Goal: Task Accomplishment & Management: Use online tool/utility

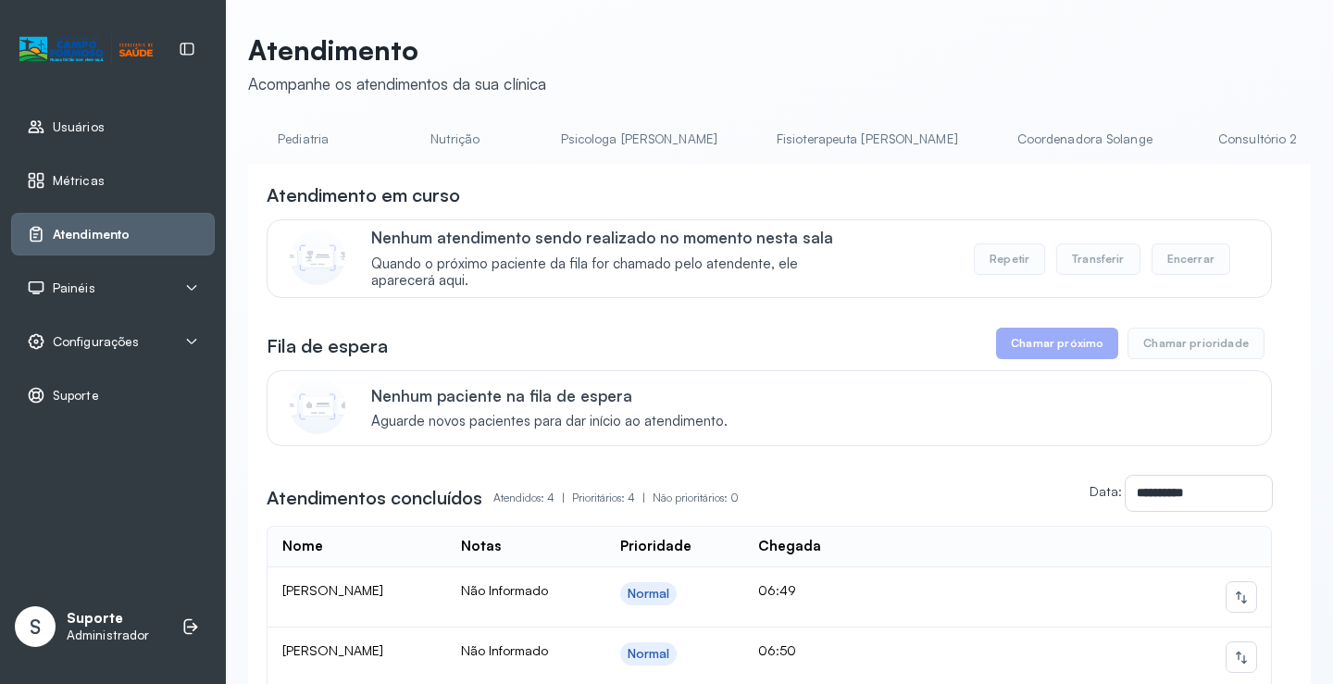
scroll to position [0, 652]
drag, startPoint x: 665, startPoint y: 173, endPoint x: 733, endPoint y: 171, distance: 67.6
click at [733, 171] on div "**********" at bounding box center [779, 545] width 1062 height 763
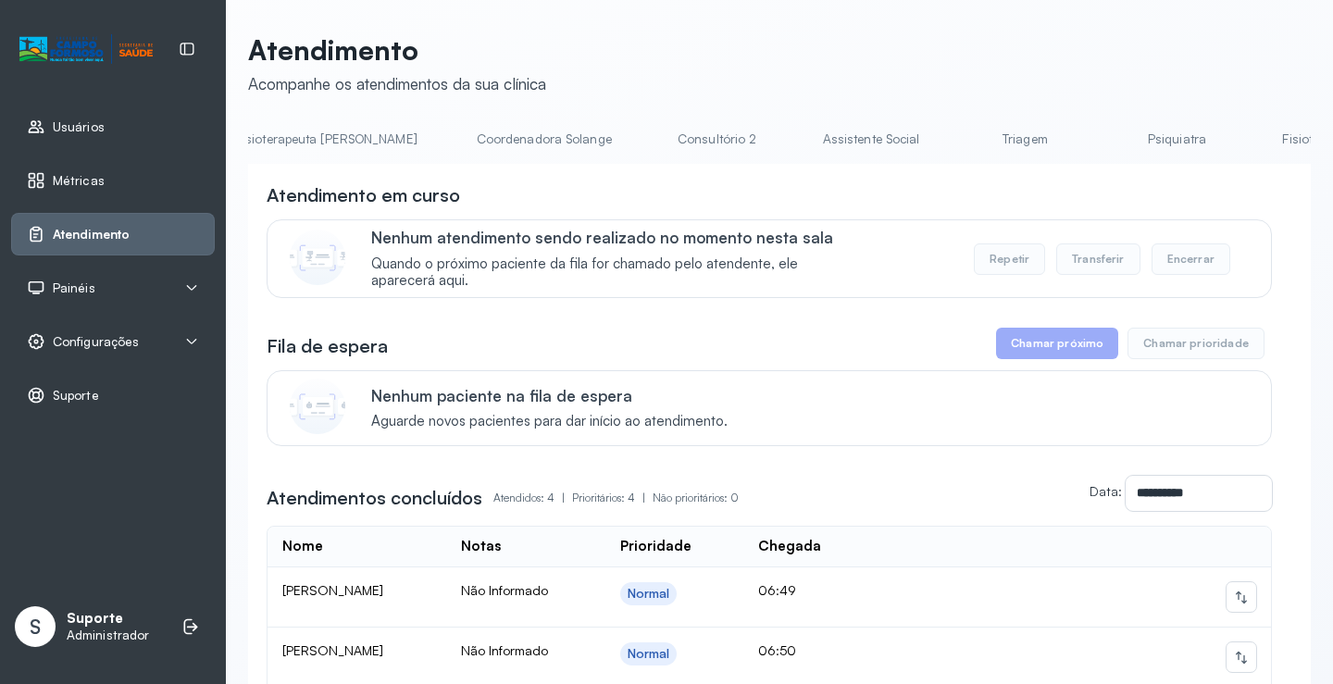
scroll to position [0, 1260]
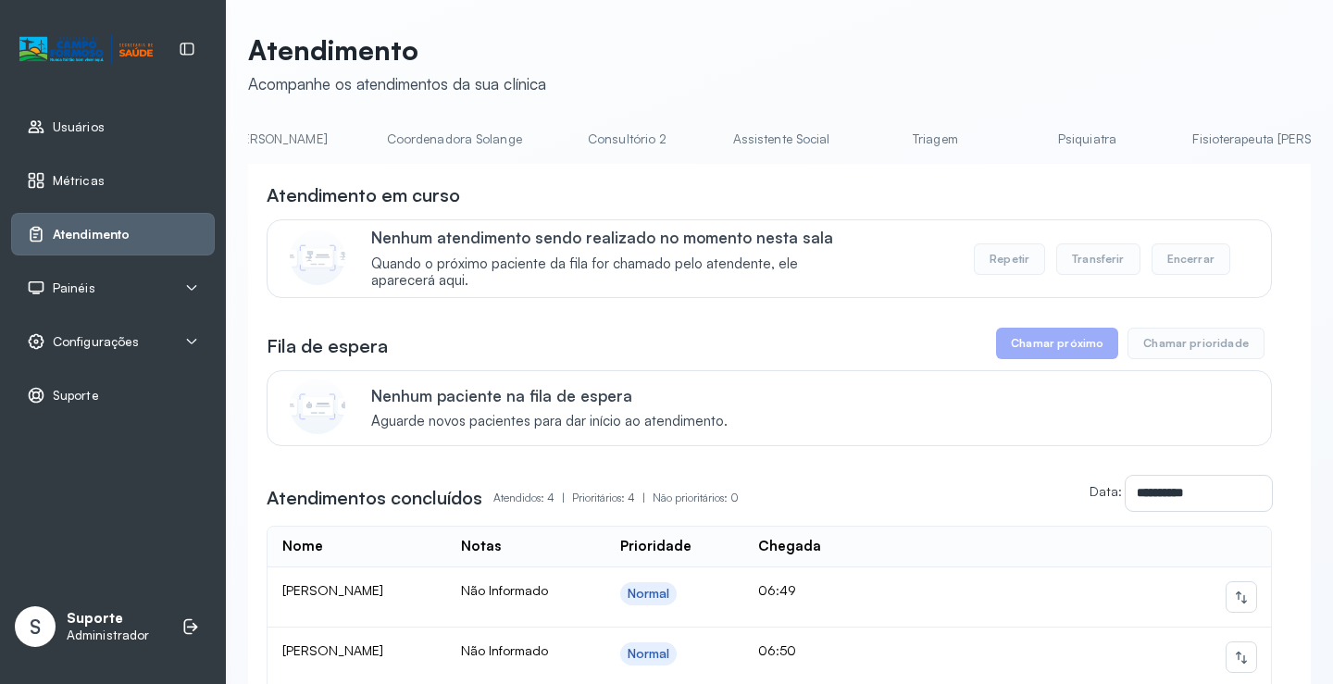
click at [870, 145] on link "Triagem" at bounding box center [935, 139] width 130 height 31
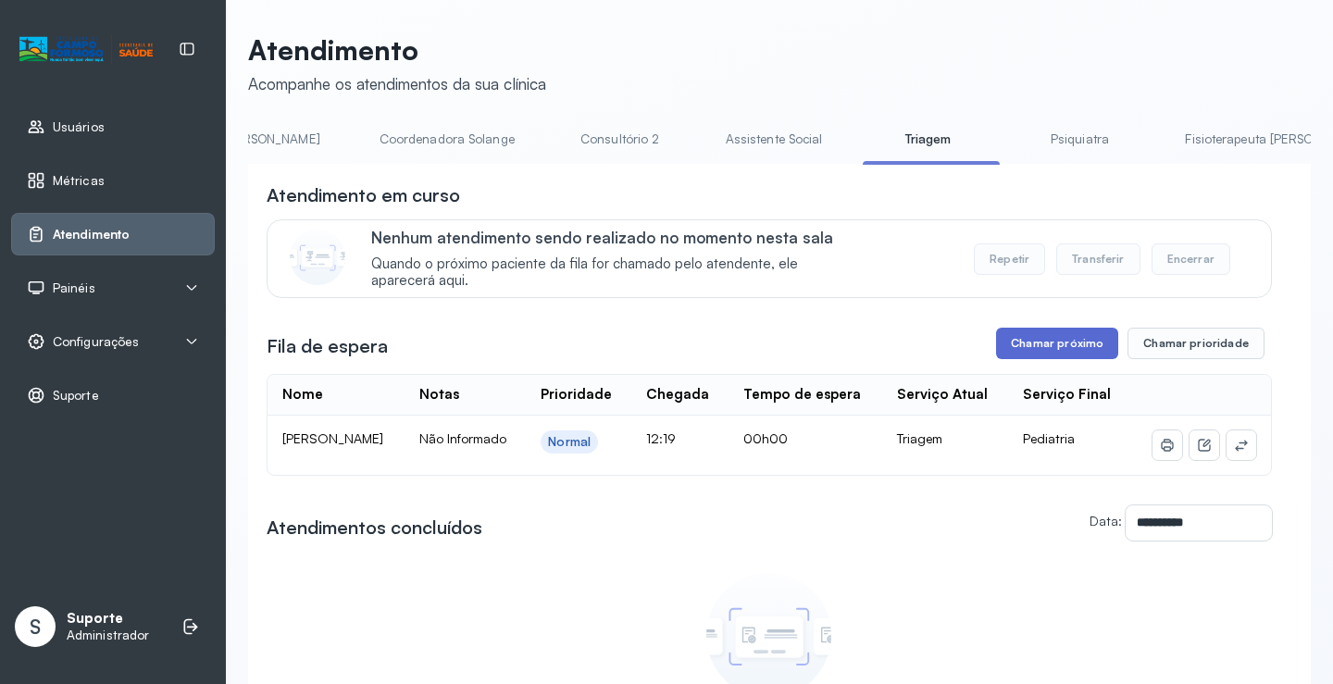
click at [1048, 345] on button "Chamar próximo" at bounding box center [1057, 343] width 122 height 31
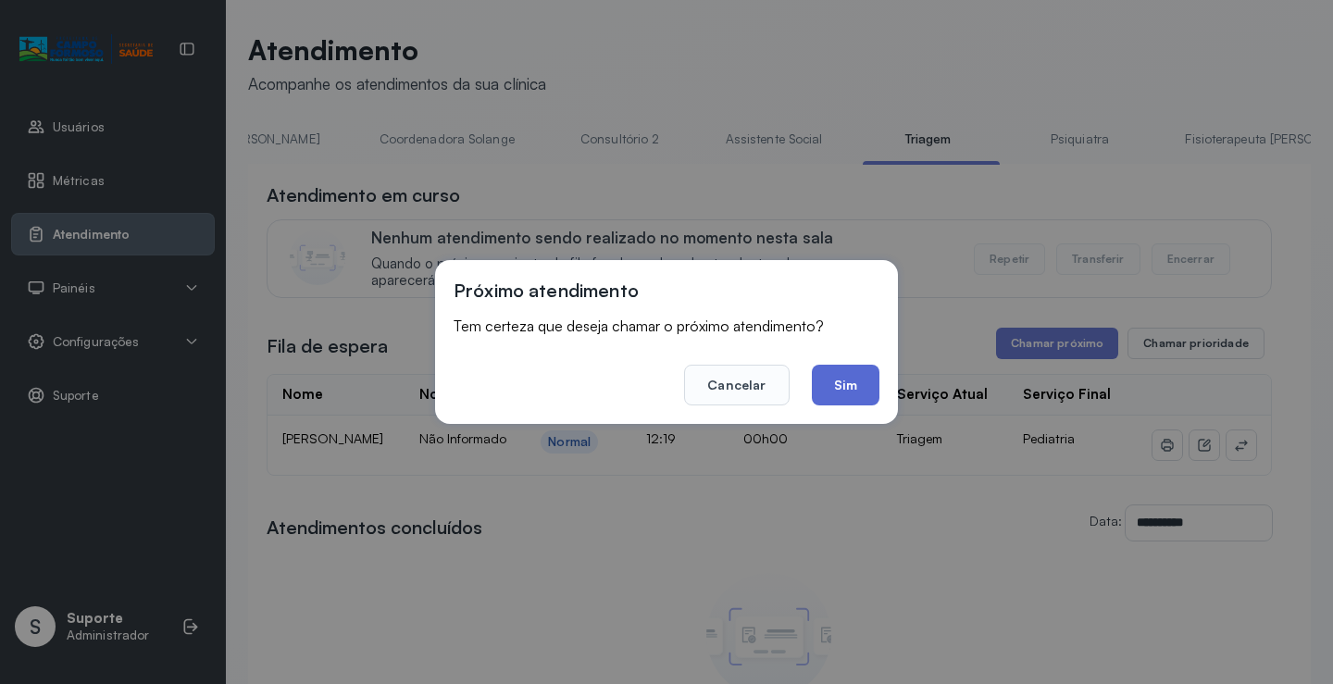
click at [843, 394] on button "Sim" at bounding box center [846, 385] width 68 height 41
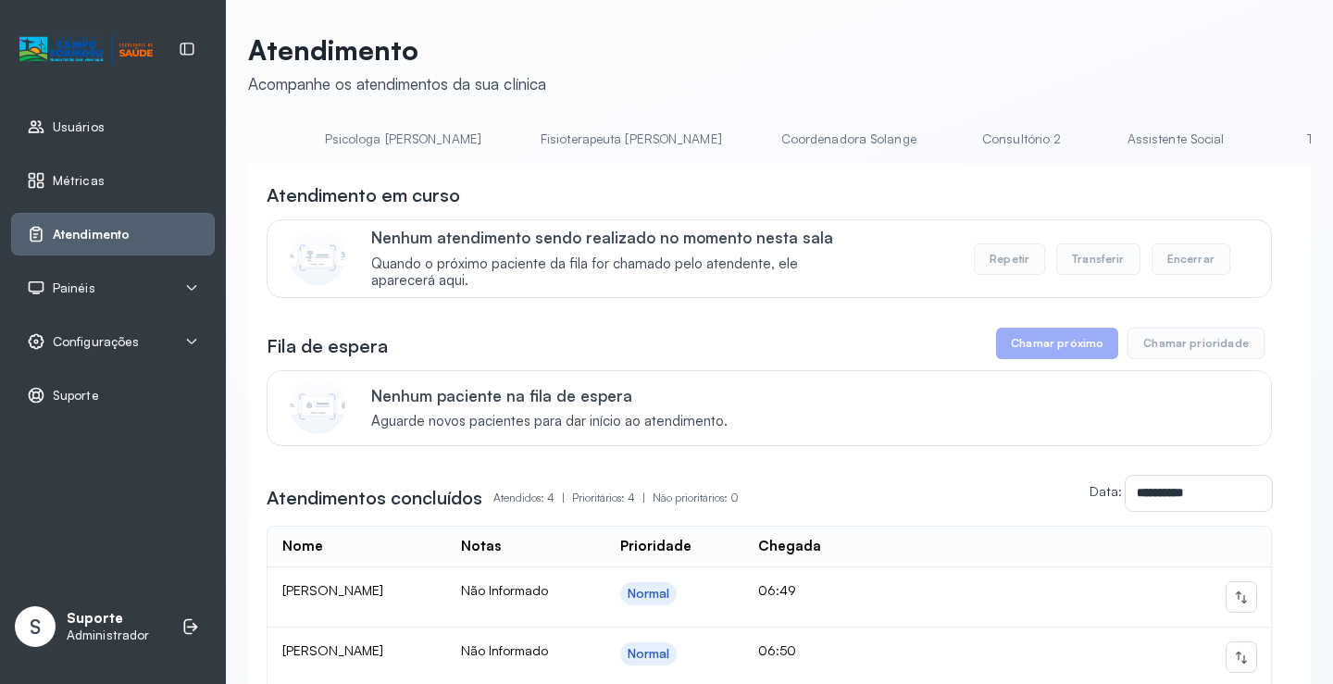
scroll to position [0, 903]
click at [1226, 140] on link "Triagem" at bounding box center [1291, 139] width 130 height 31
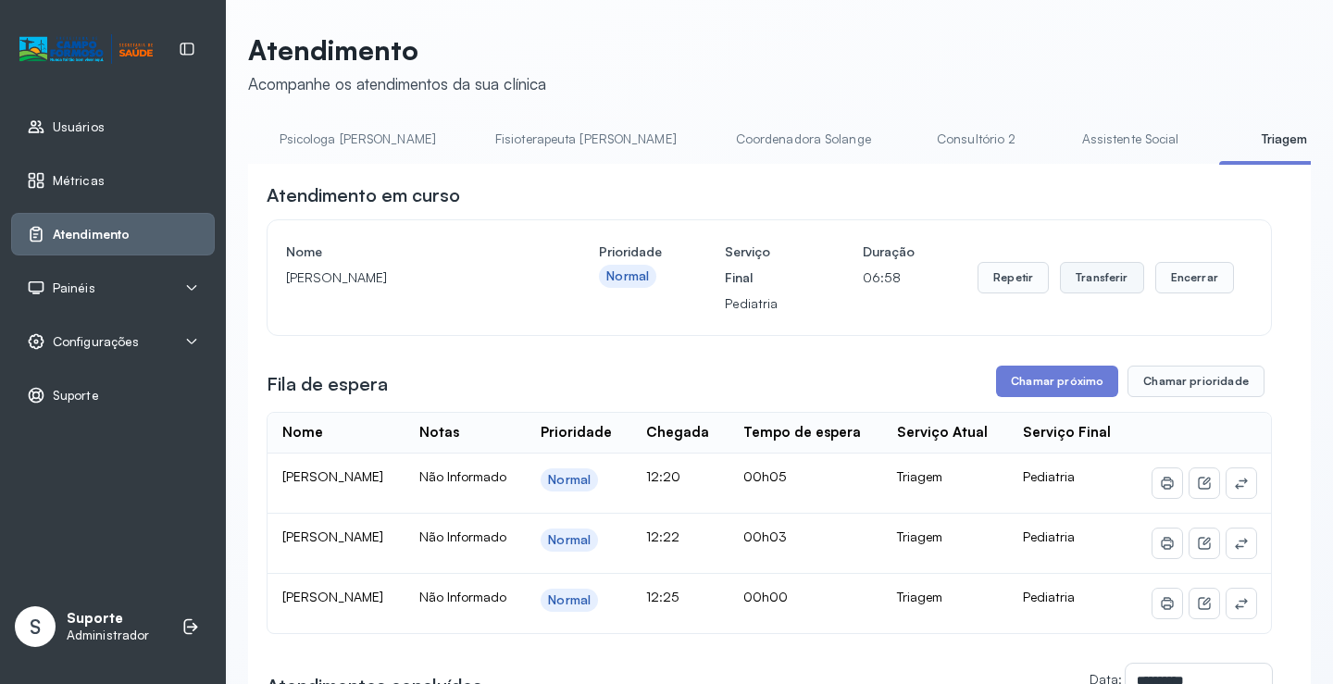
click at [1096, 292] on button "Transferir" at bounding box center [1102, 277] width 84 height 31
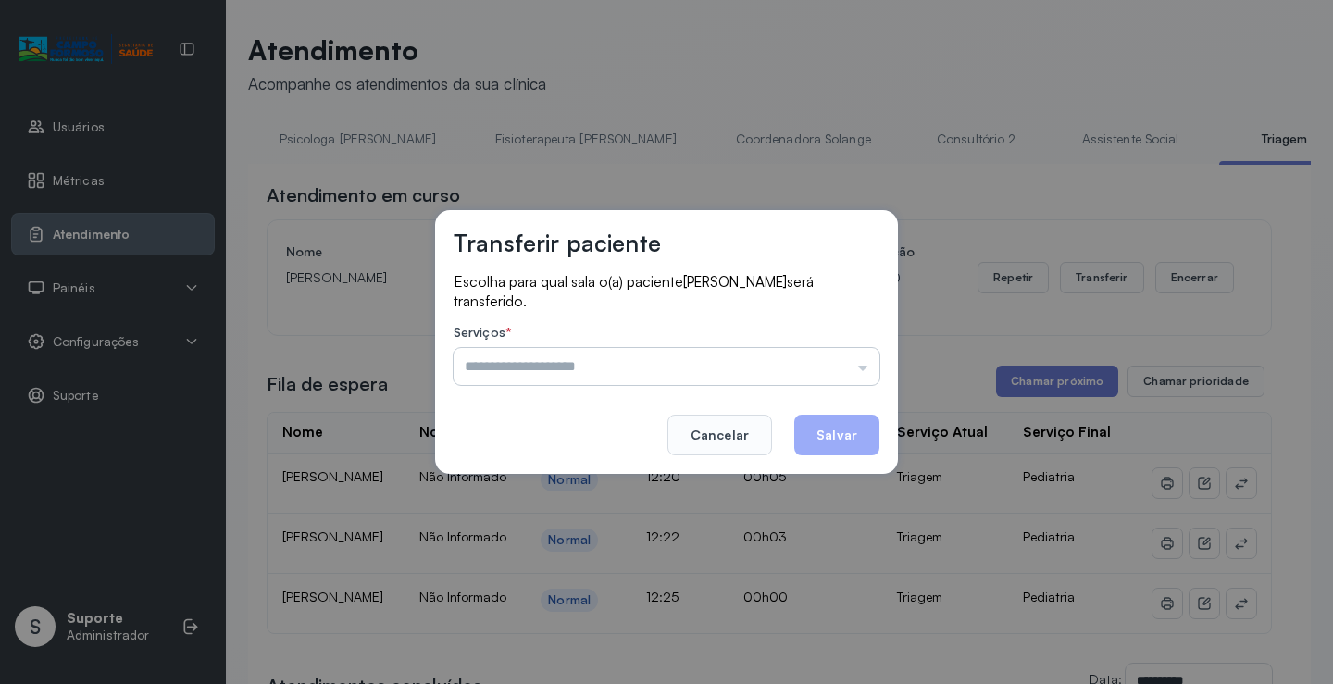
click at [865, 359] on input "text" at bounding box center [666, 366] width 426 height 37
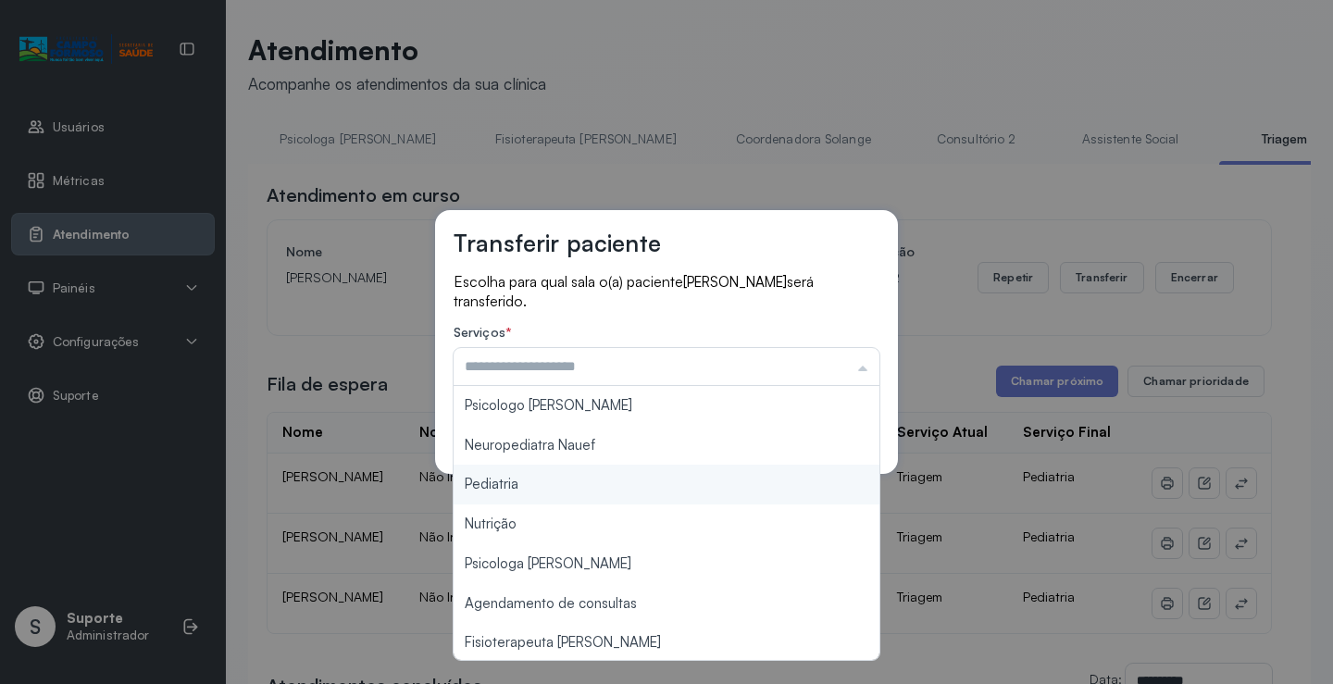
type input "*********"
click at [528, 483] on div "Transferir paciente Escolha para qual sala o(a) paciente NICOLAS MICAEL DE JESU…" at bounding box center [666, 342] width 1333 height 684
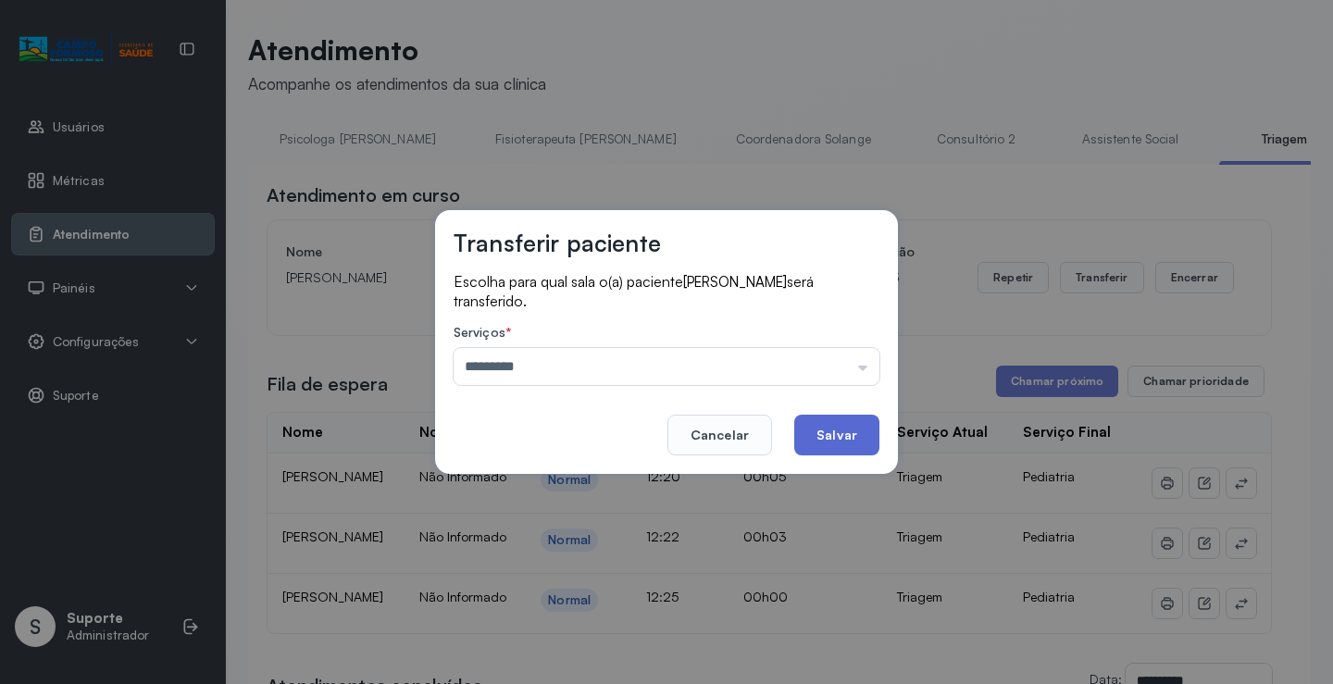
click at [822, 438] on button "Salvar" at bounding box center [836, 435] width 85 height 41
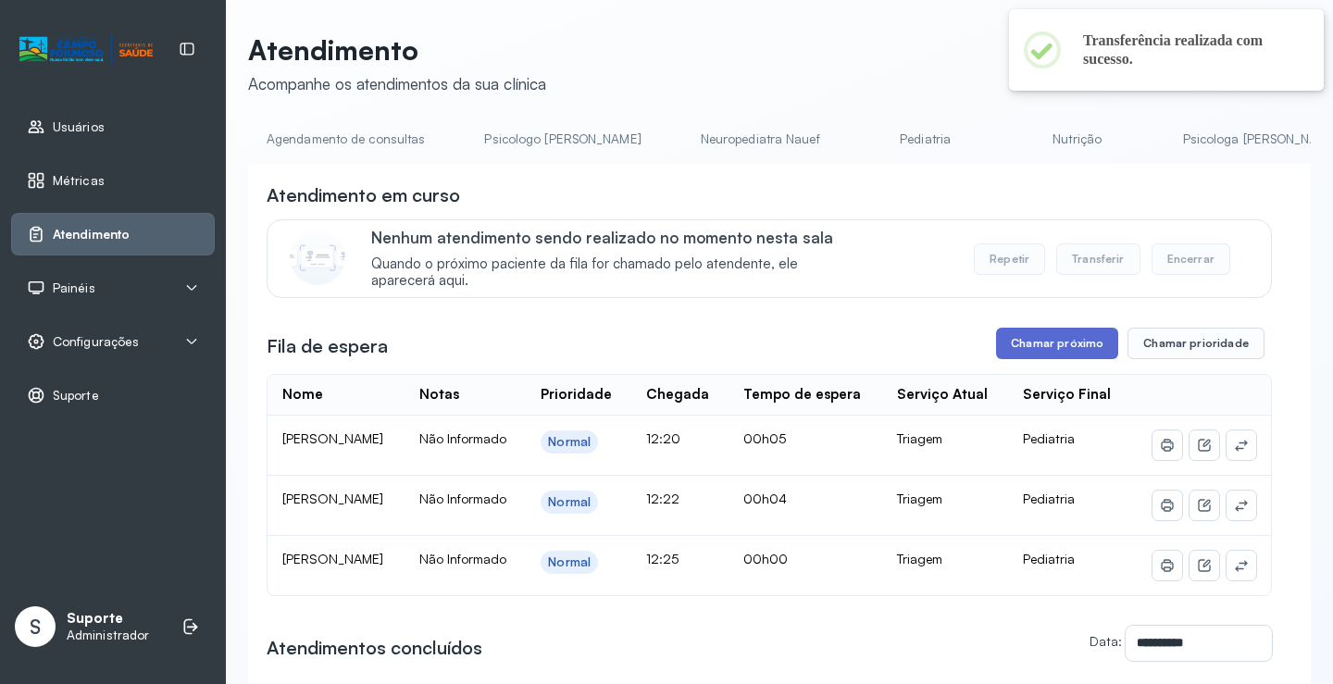
click at [1049, 356] on button "Chamar próximo" at bounding box center [1057, 343] width 122 height 31
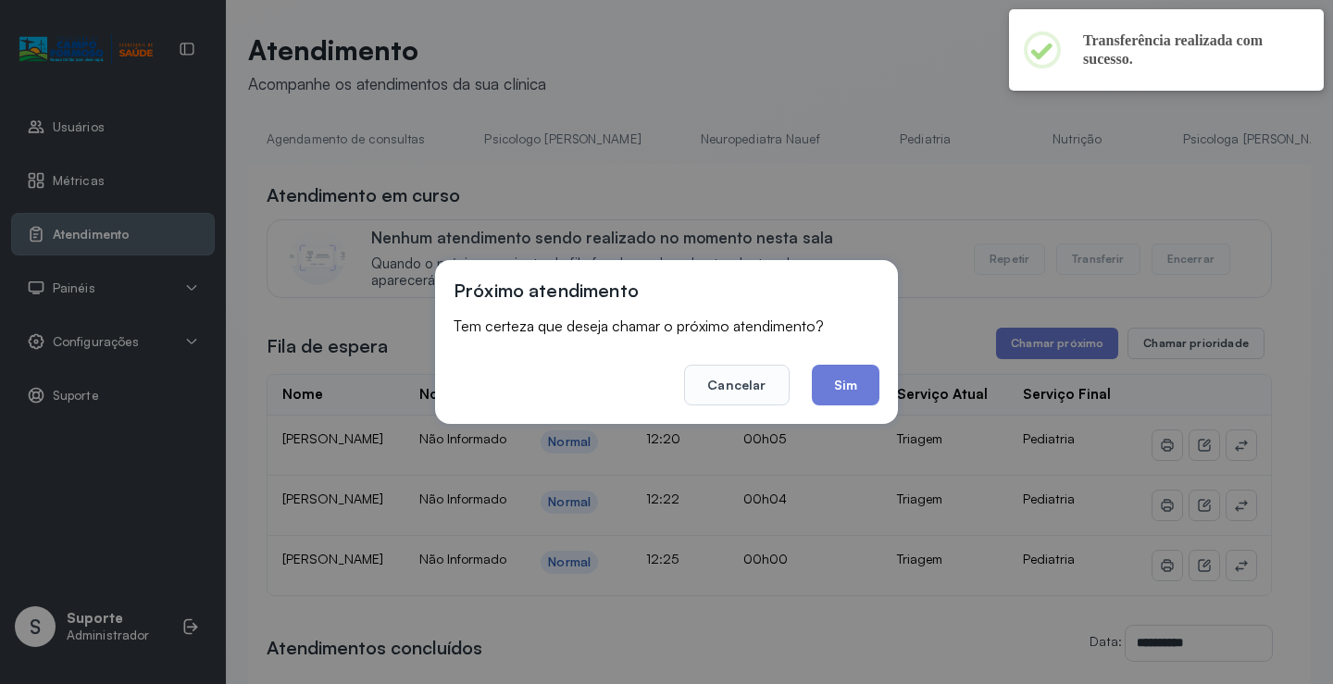
drag, startPoint x: 846, startPoint y: 385, endPoint x: 850, endPoint y: 364, distance: 21.6
click at [849, 366] on button "Sim" at bounding box center [846, 385] width 68 height 41
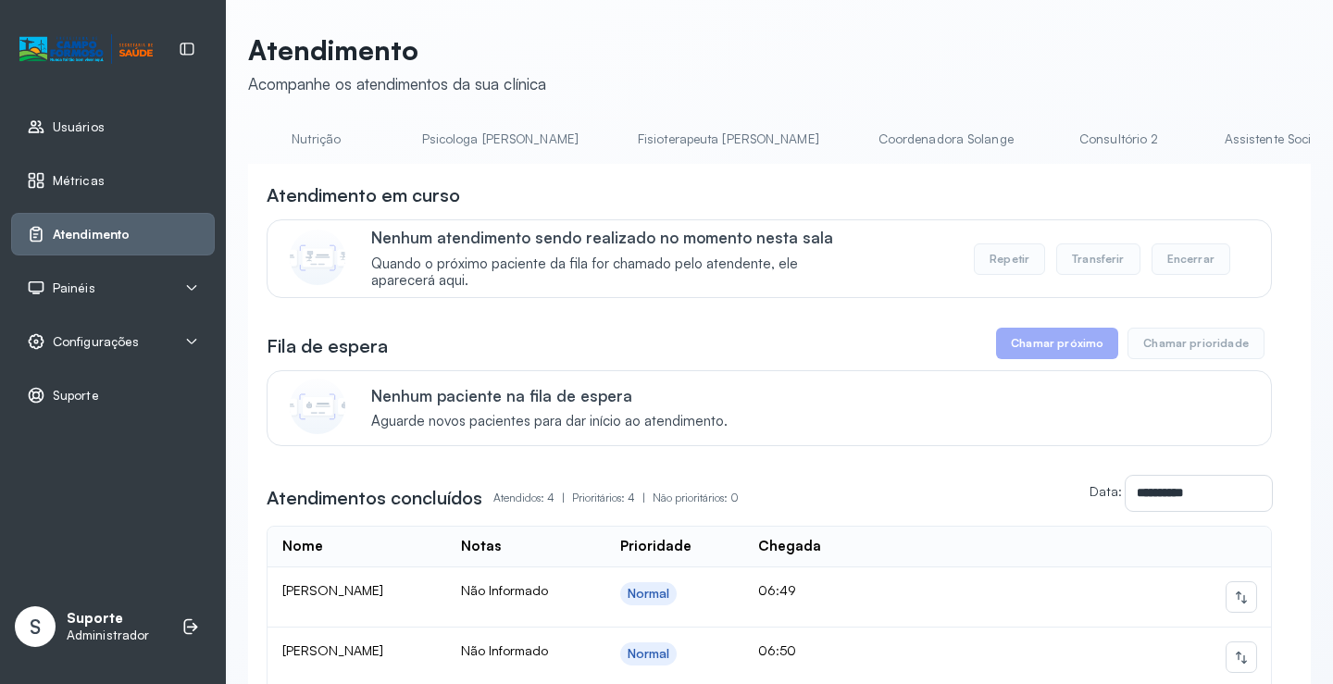
scroll to position [0, 1114]
click at [1015, 143] on link "Triagem" at bounding box center [1080, 139] width 130 height 31
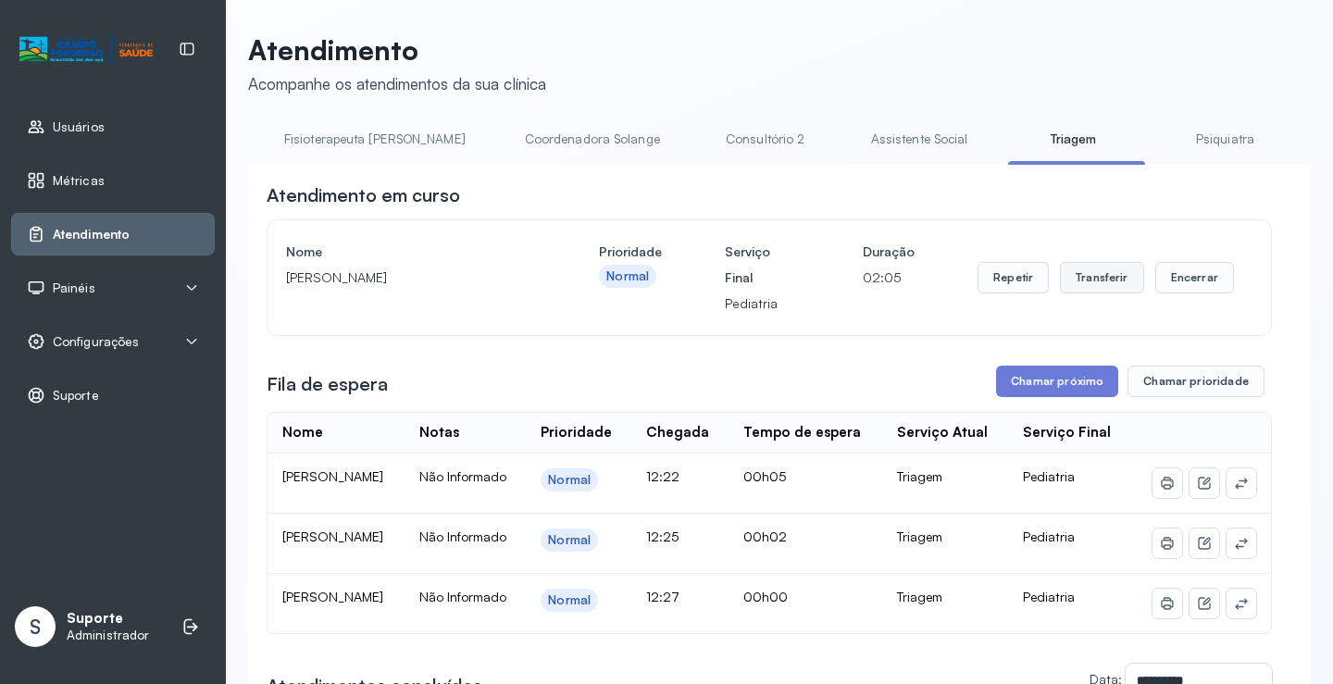
click at [1104, 283] on button "Transferir" at bounding box center [1102, 277] width 84 height 31
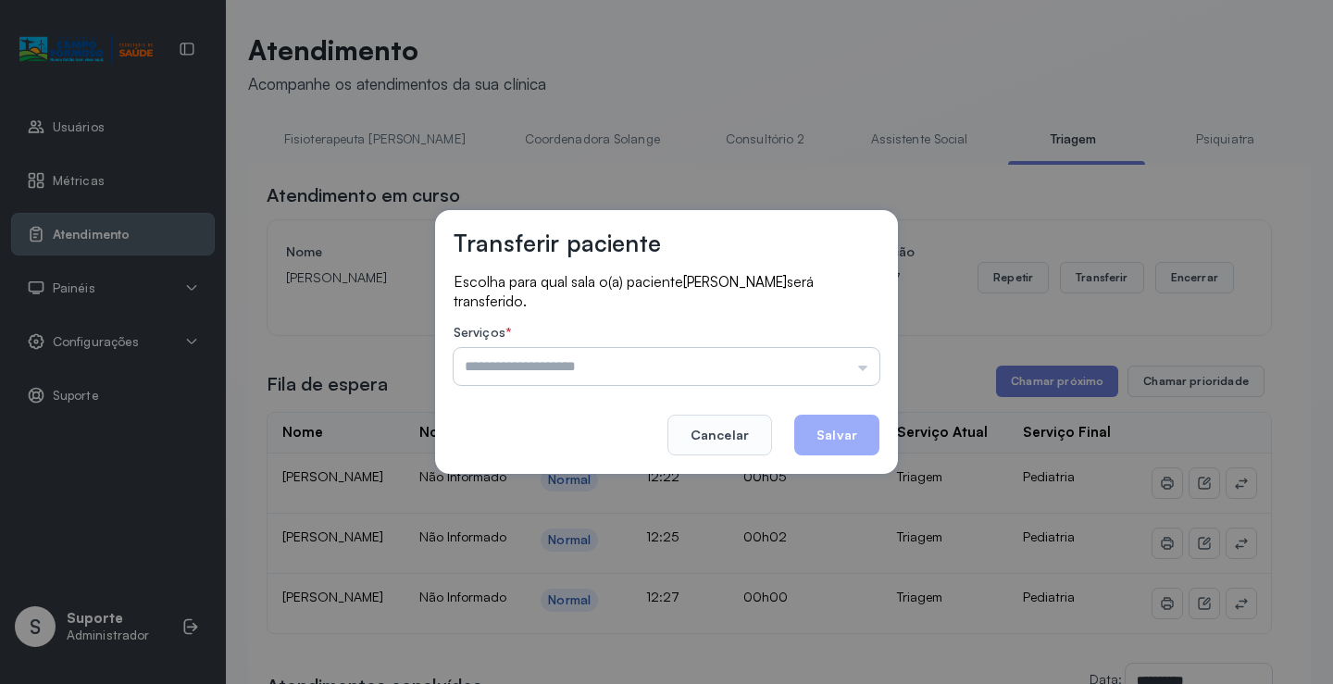
click at [863, 368] on input "text" at bounding box center [666, 366] width 426 height 37
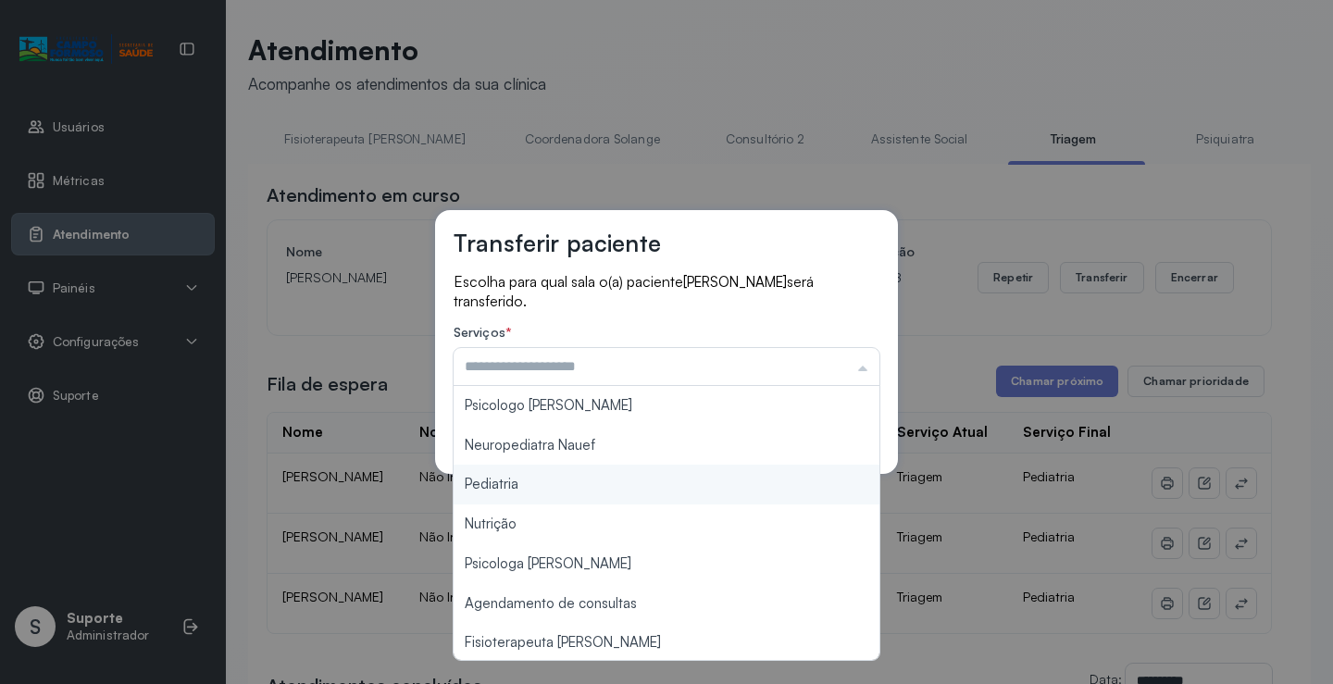
type input "*********"
drag, startPoint x: 526, startPoint y: 482, endPoint x: 671, endPoint y: 492, distance: 145.7
click at [647, 494] on div "Transferir paciente Escolha para qual sala o(a) paciente SARAH ELOA SANTOS DA S…" at bounding box center [666, 342] width 1333 height 684
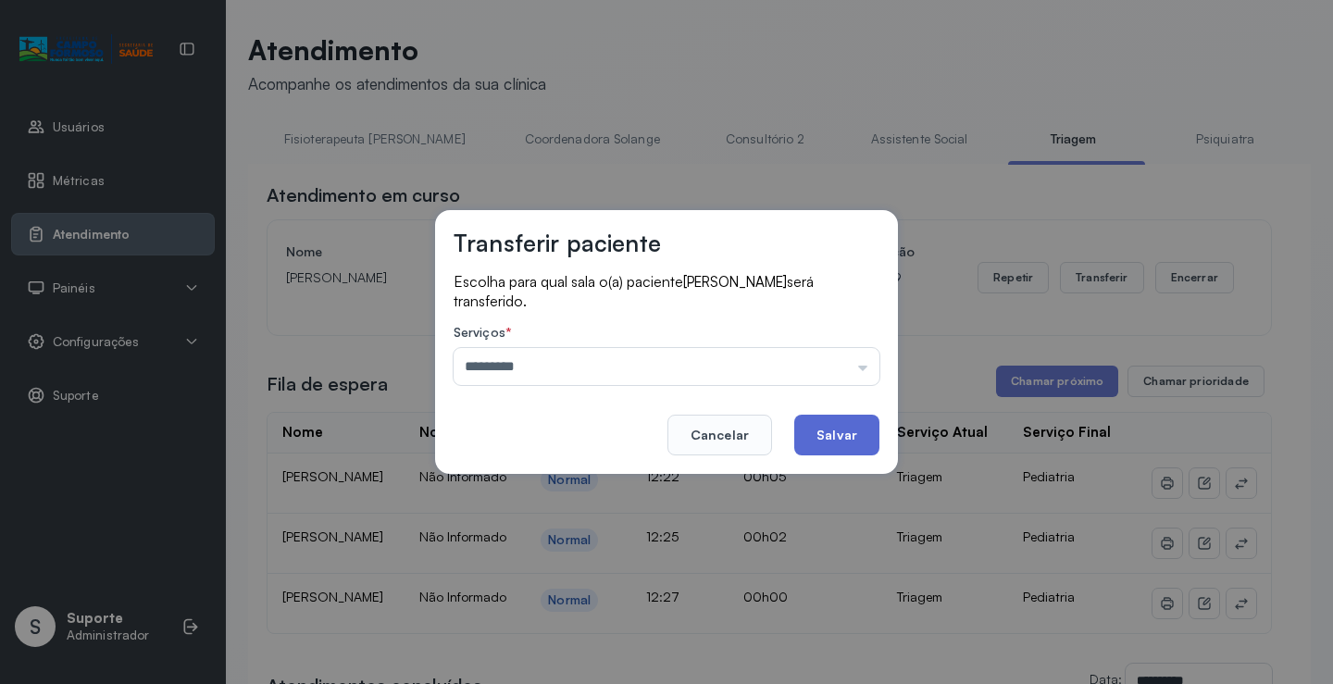
click at [849, 437] on button "Salvar" at bounding box center [836, 435] width 85 height 41
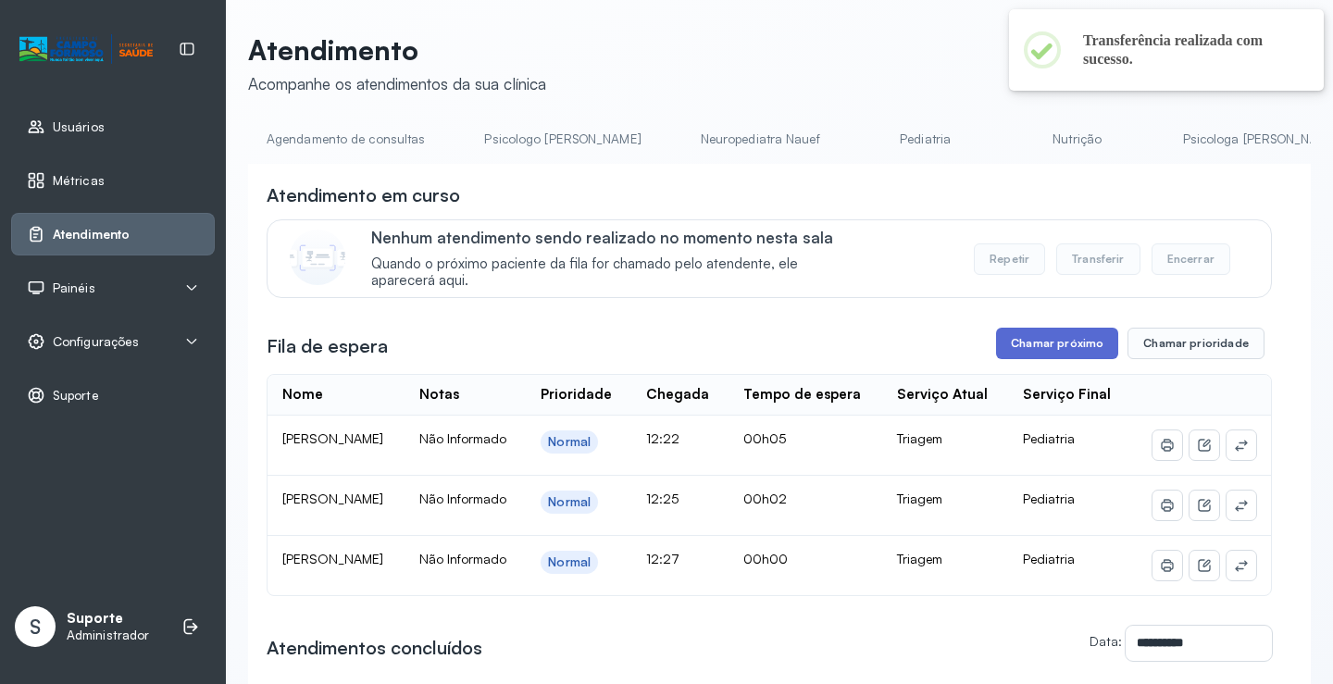
click at [1060, 346] on button "Chamar próximo" at bounding box center [1057, 343] width 122 height 31
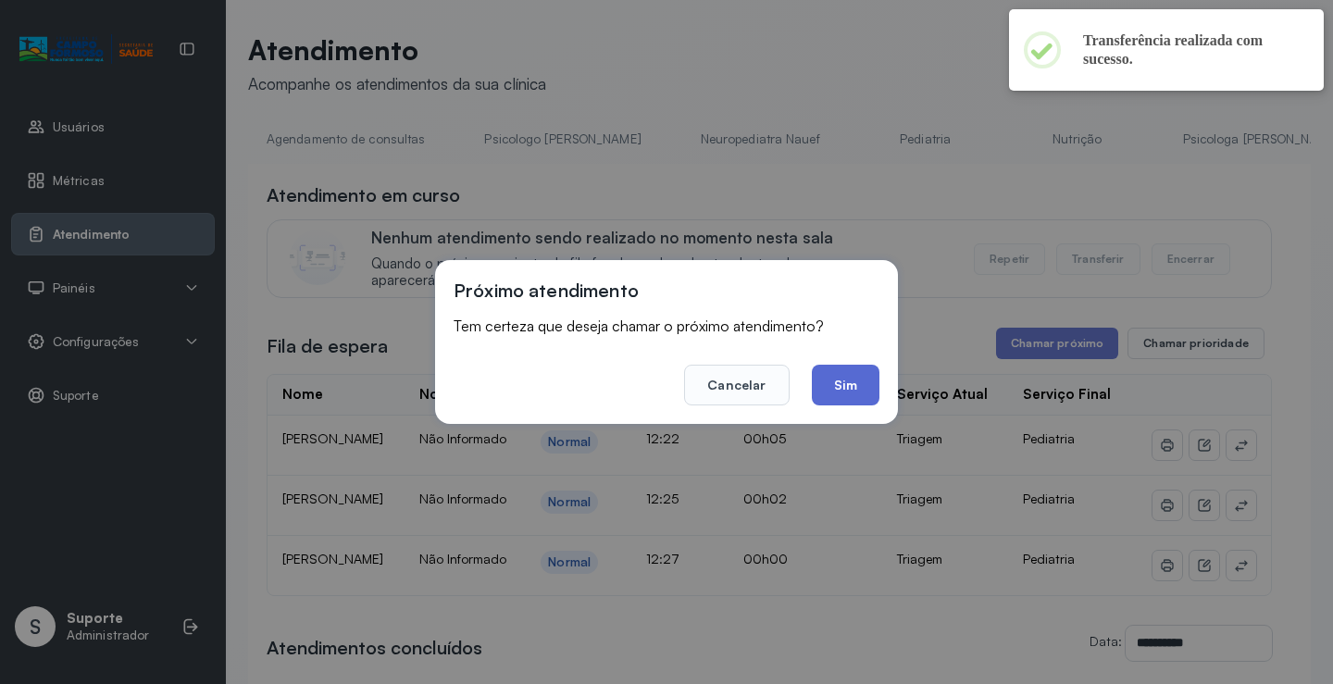
click at [853, 386] on button "Sim" at bounding box center [846, 385] width 68 height 41
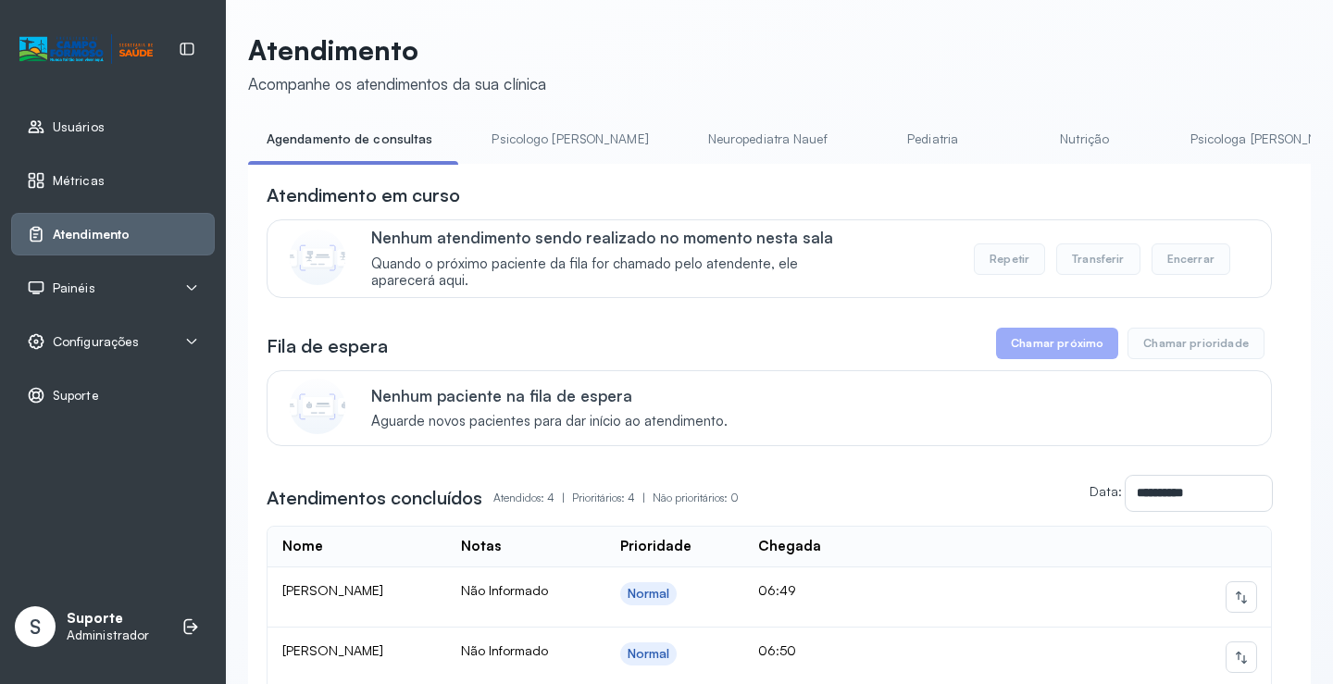
scroll to position [0, 5]
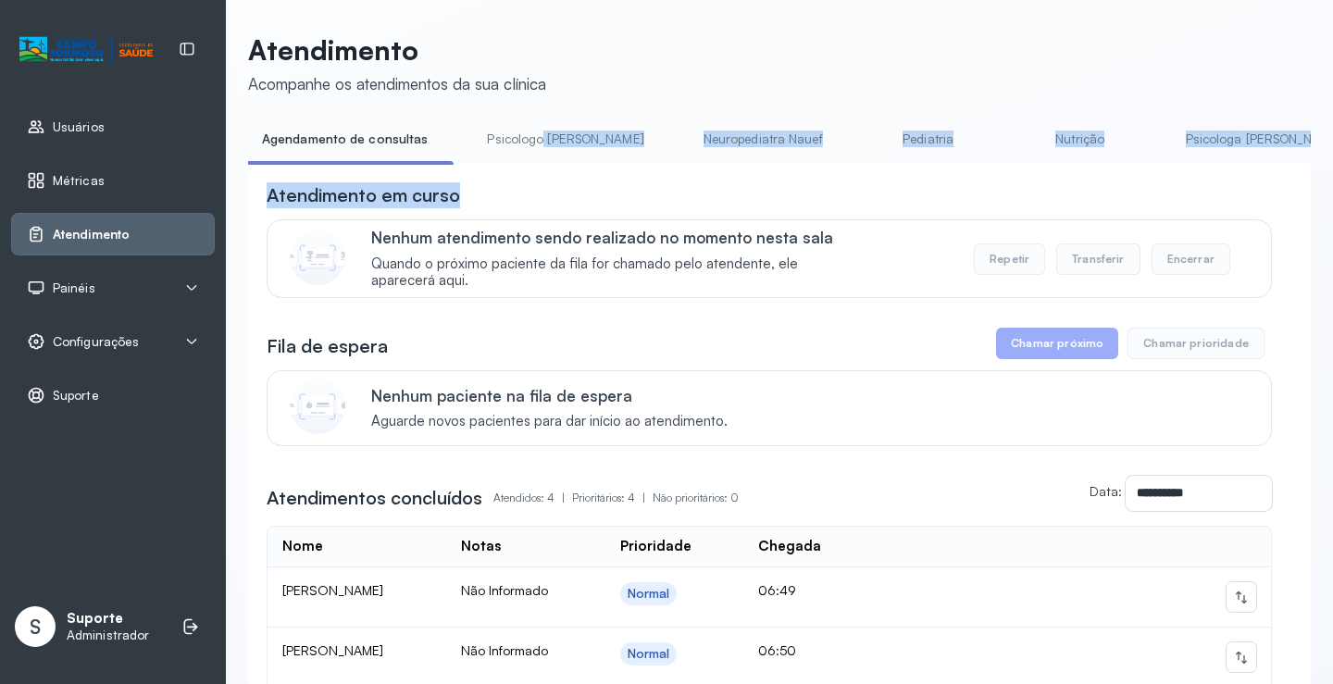
drag, startPoint x: 536, startPoint y: 164, endPoint x: 546, endPoint y: 137, distance: 28.7
click at [794, 185] on div "**********" at bounding box center [779, 525] width 1062 height 802
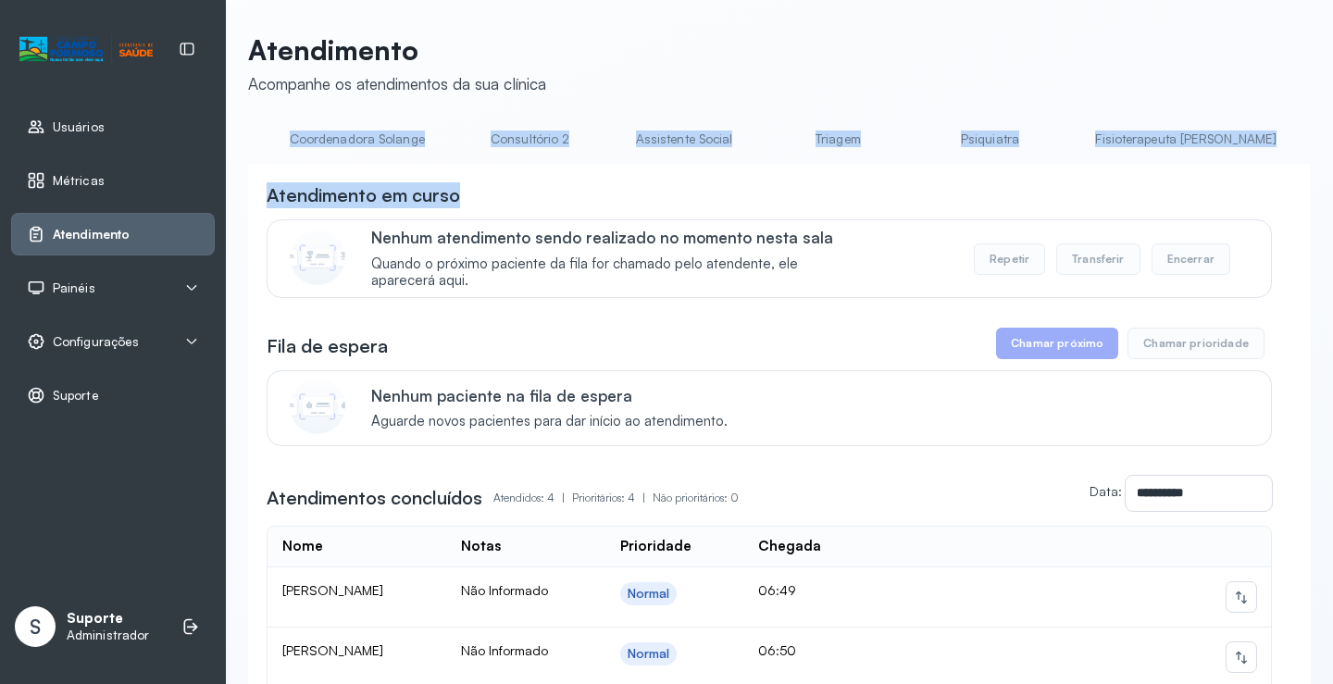
scroll to position [0, 1359]
click at [771, 143] on link "Triagem" at bounding box center [836, 139] width 130 height 31
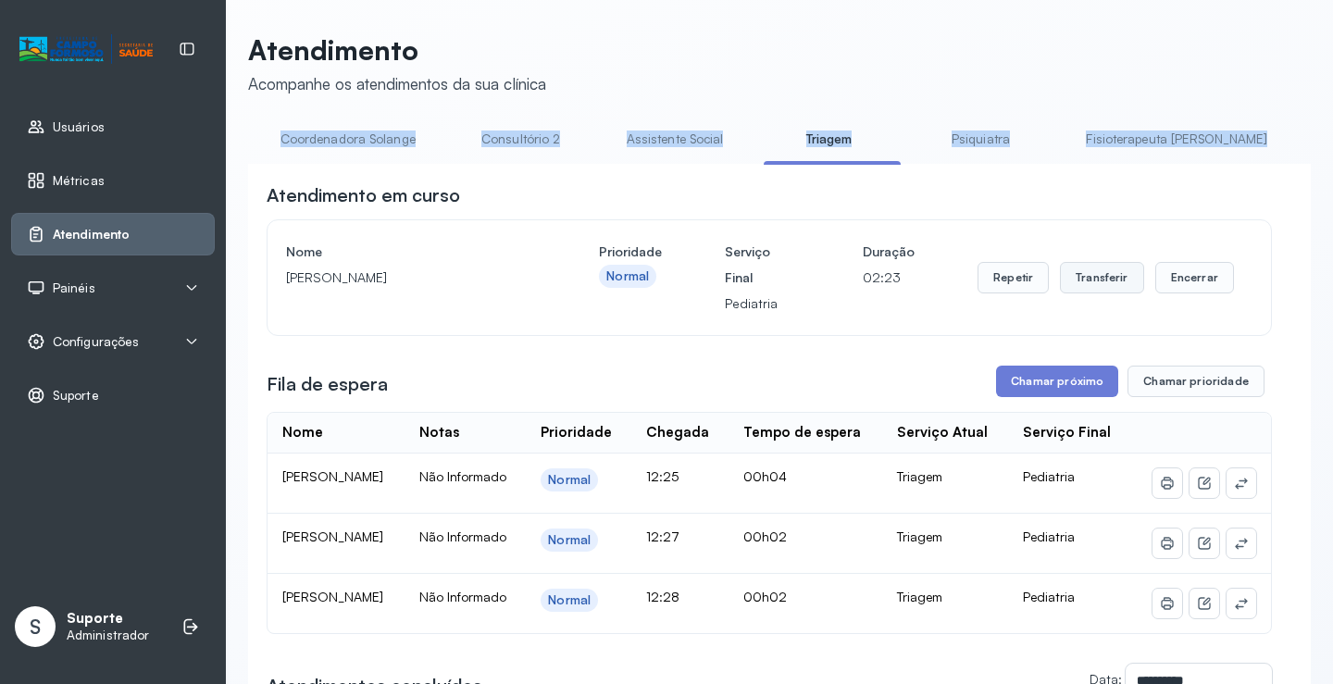
click at [1099, 285] on button "Transferir" at bounding box center [1102, 277] width 84 height 31
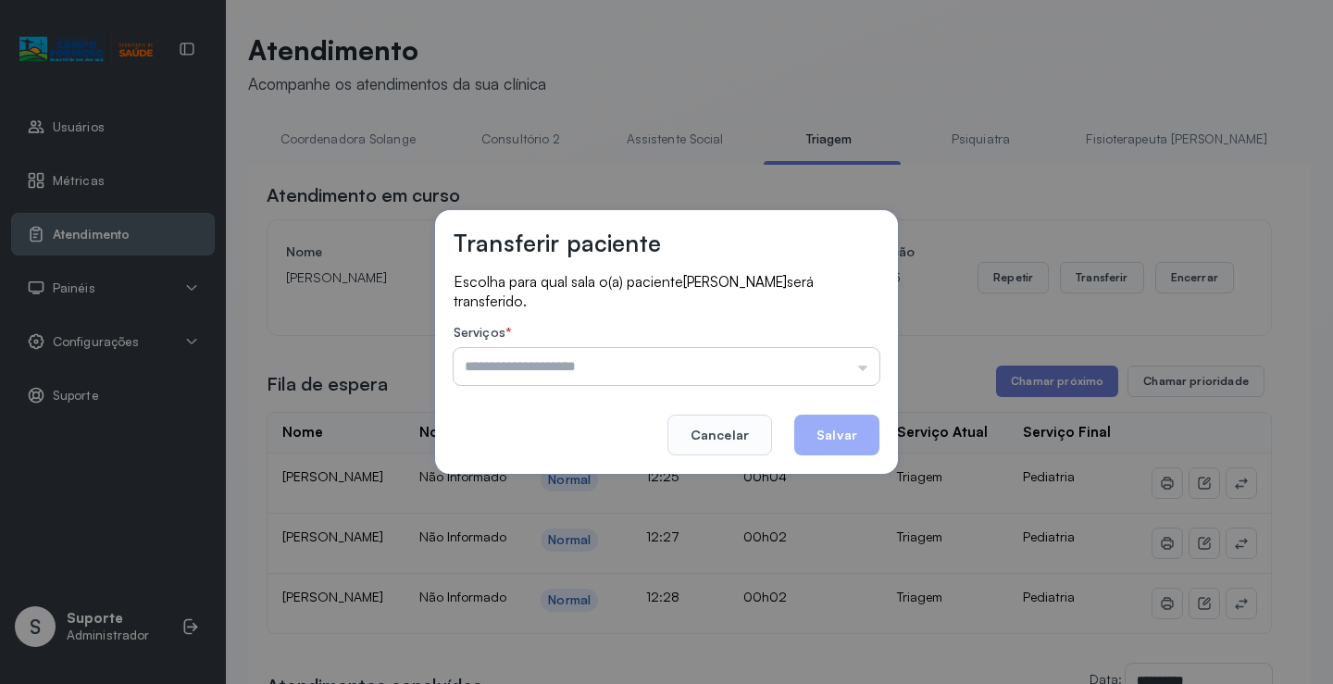
click at [863, 372] on input "text" at bounding box center [666, 366] width 426 height 37
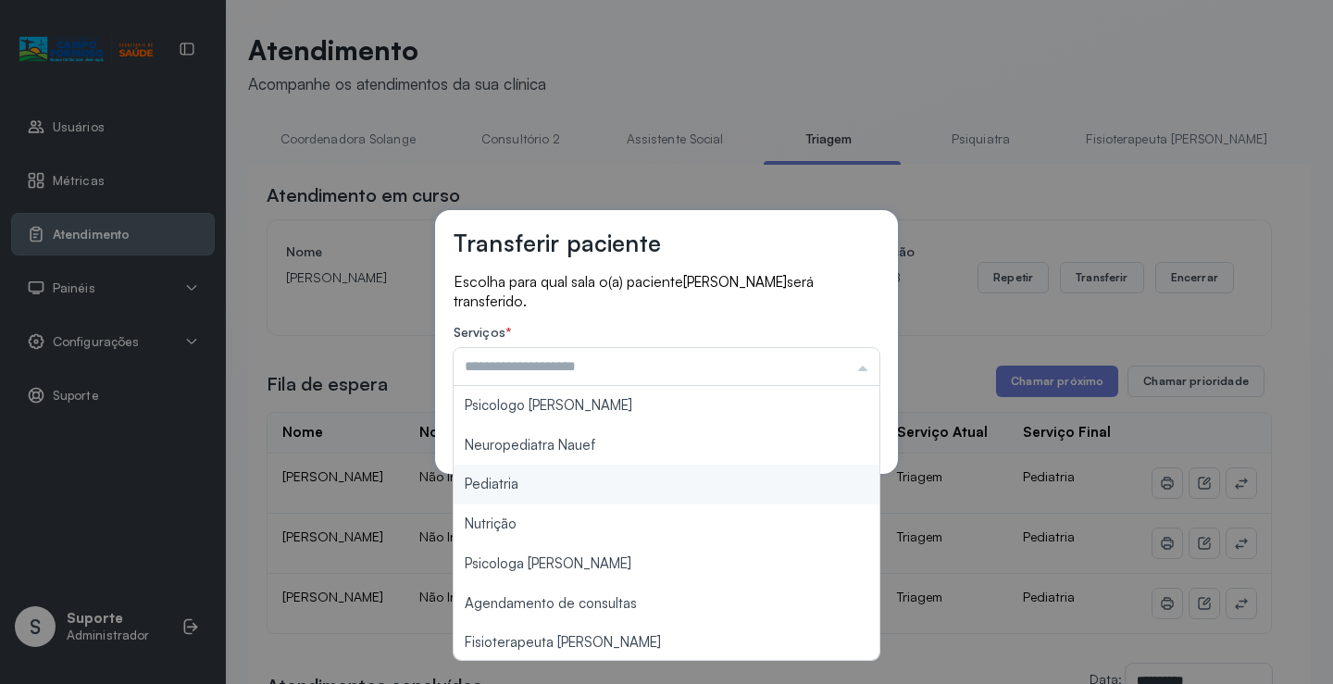
type input "*********"
drag, startPoint x: 521, startPoint y: 481, endPoint x: 571, endPoint y: 485, distance: 50.1
click at [538, 482] on div "Transferir paciente Escolha para qual sala o(a) paciente ALANA SOPHIA BONFIM DA…" at bounding box center [666, 342] width 1333 height 684
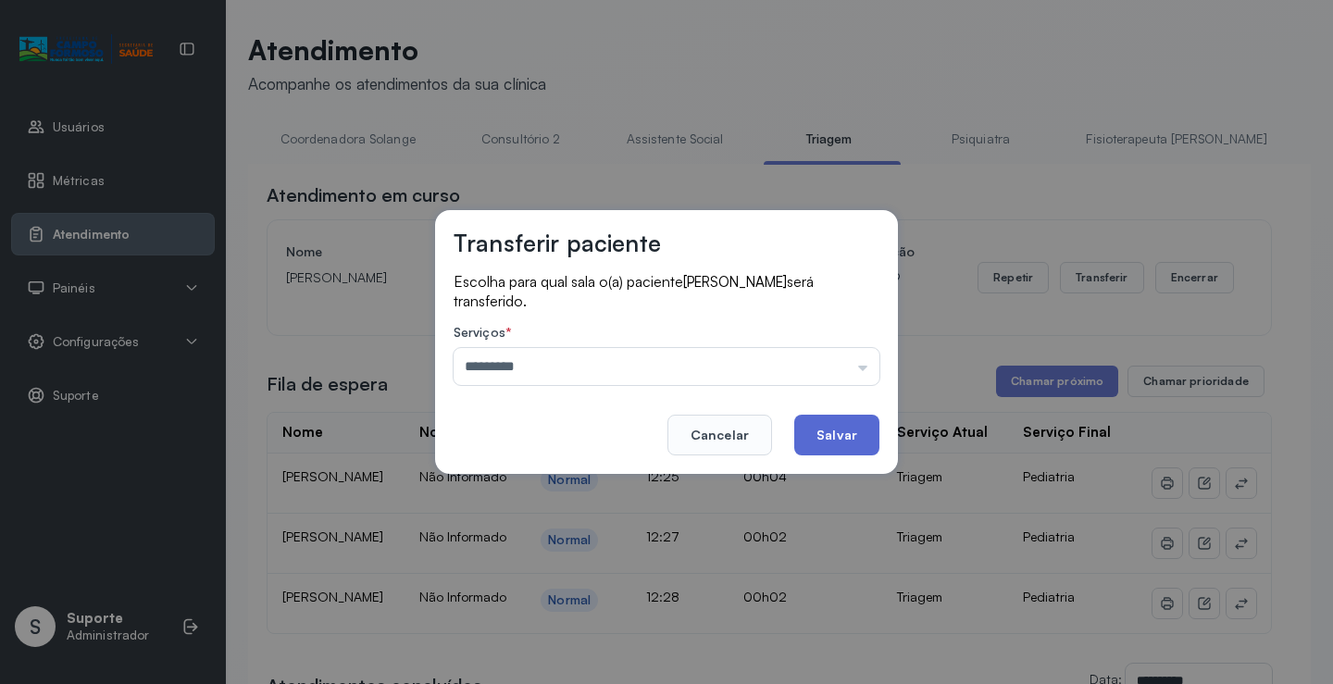
click at [850, 431] on button "Salvar" at bounding box center [836, 435] width 85 height 41
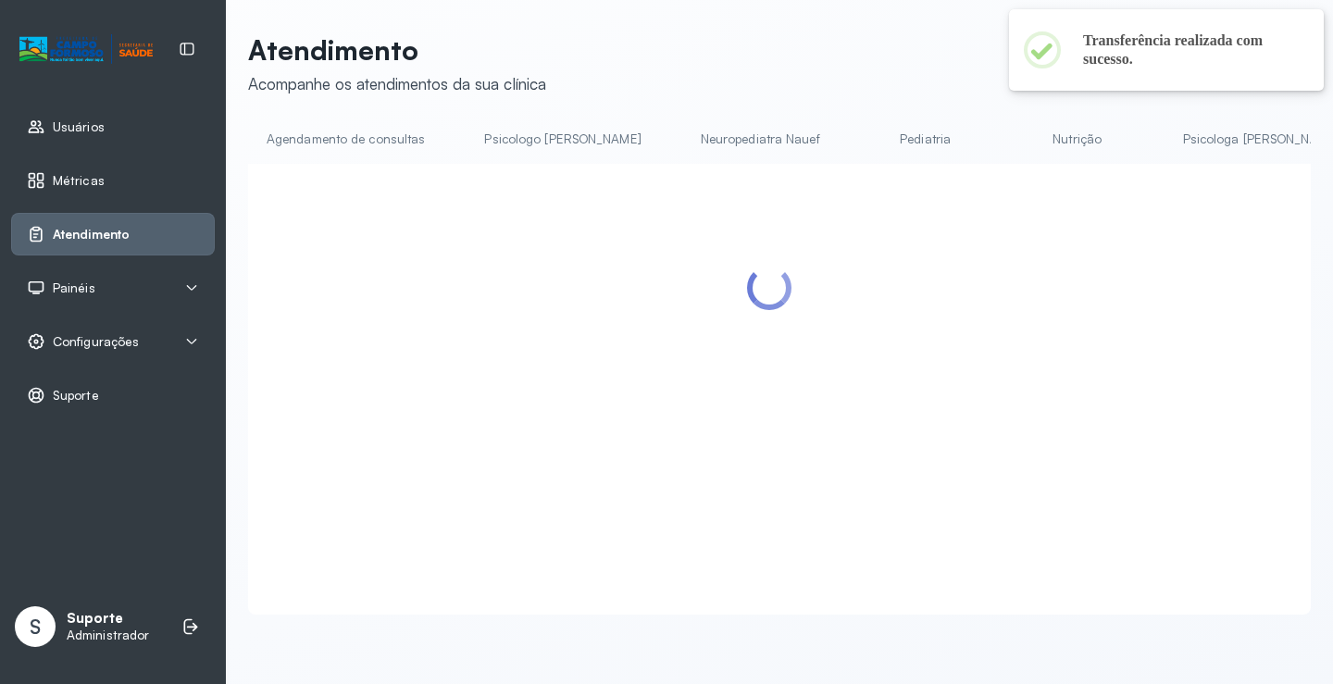
click at [1073, 391] on div at bounding box center [769, 366] width 1005 height 369
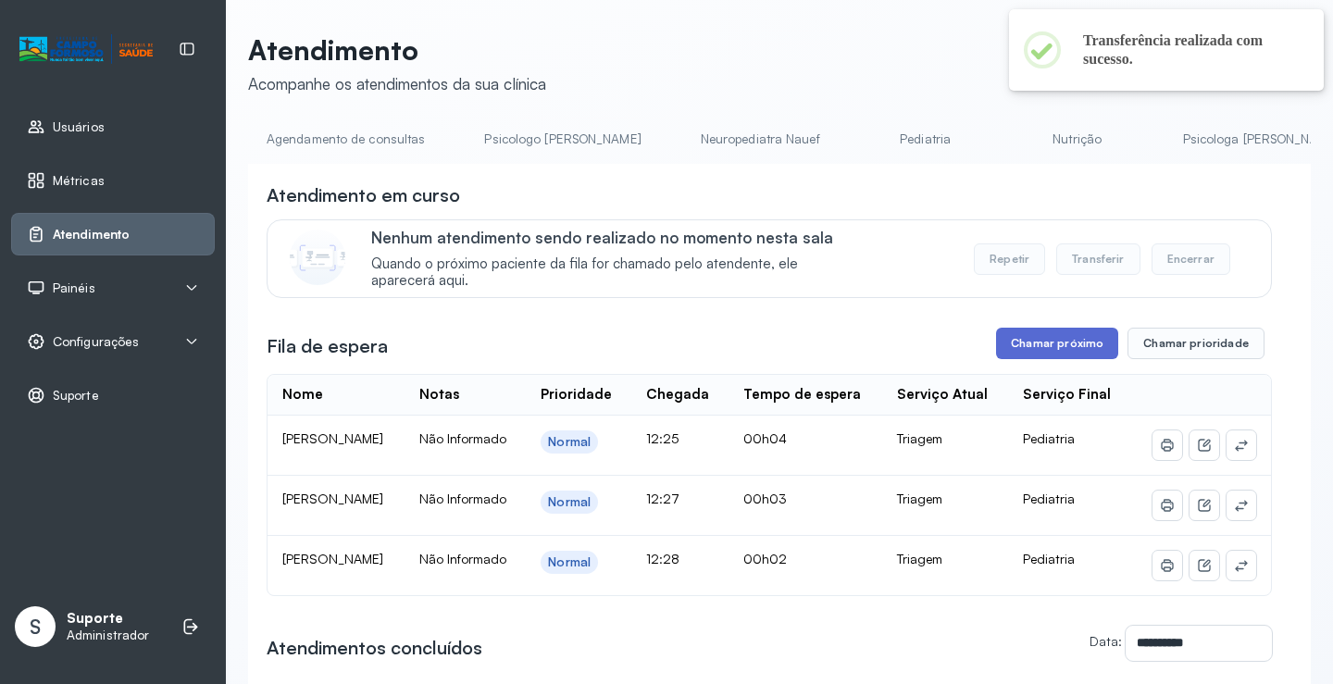
click at [1071, 353] on button "Chamar próximo" at bounding box center [1057, 343] width 122 height 31
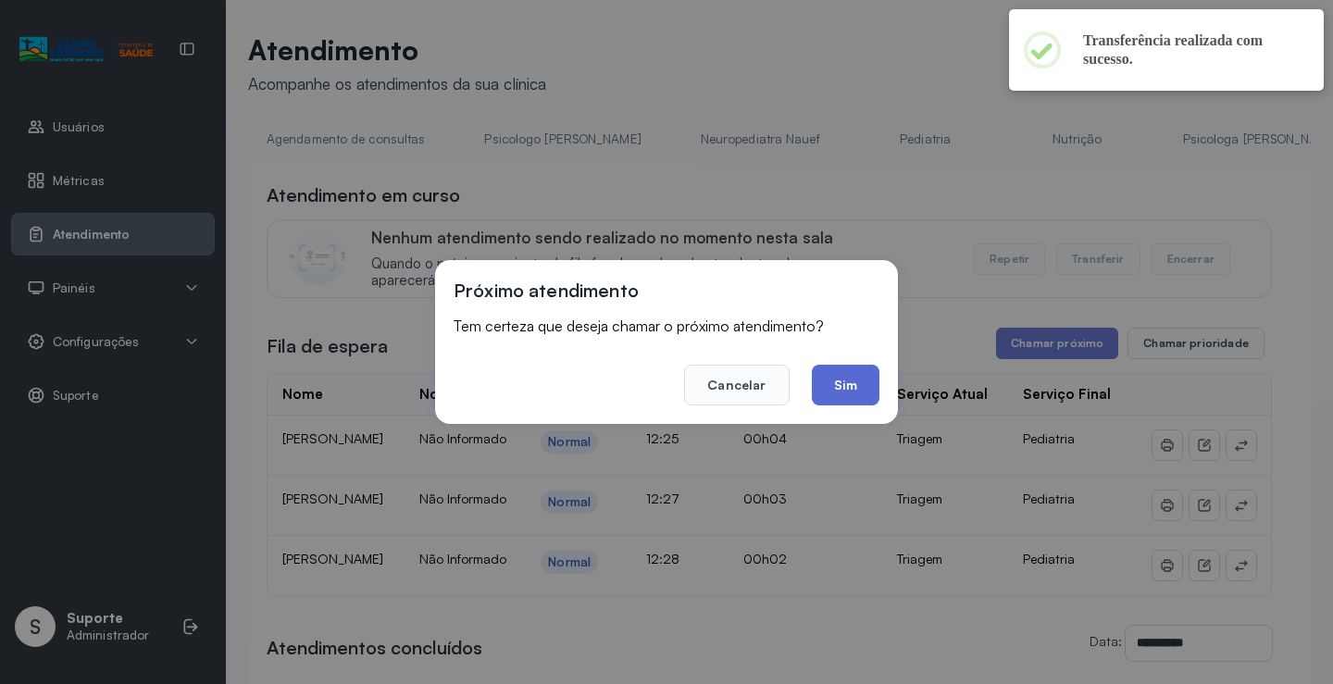
click at [855, 396] on button "Sim" at bounding box center [846, 385] width 68 height 41
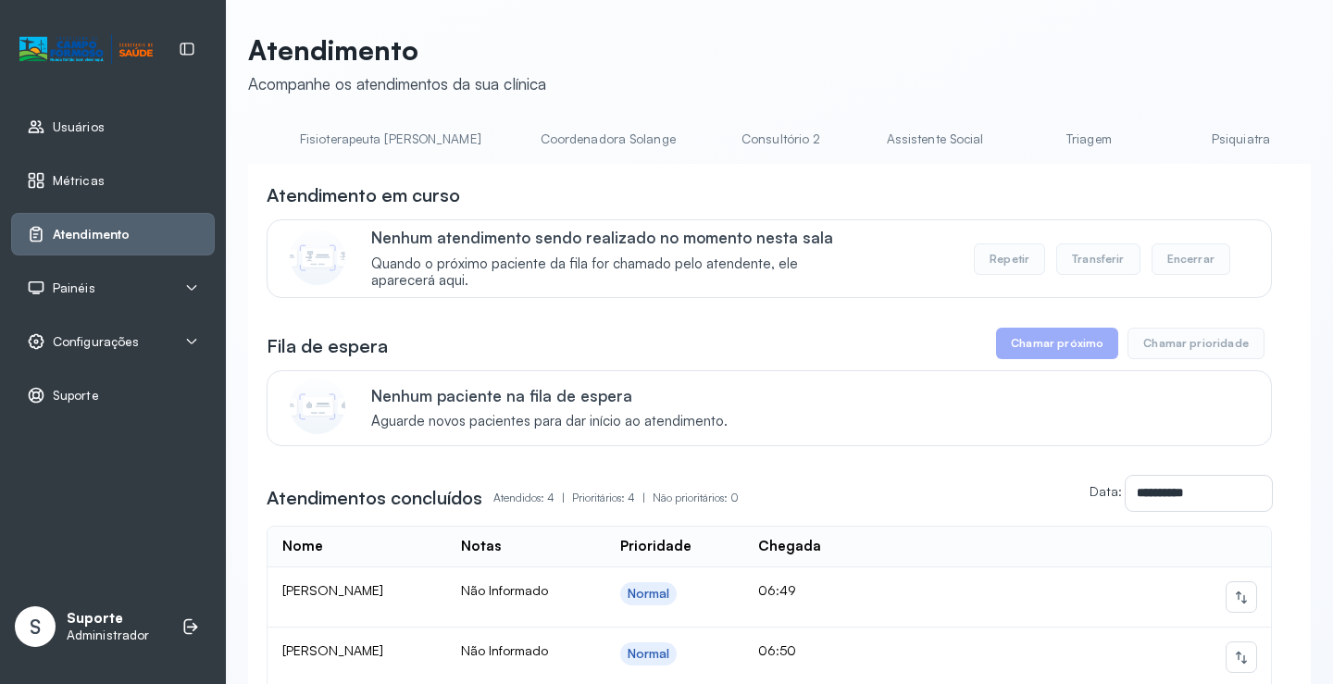
scroll to position [0, 1117]
click at [1012, 143] on link "Triagem" at bounding box center [1077, 139] width 130 height 31
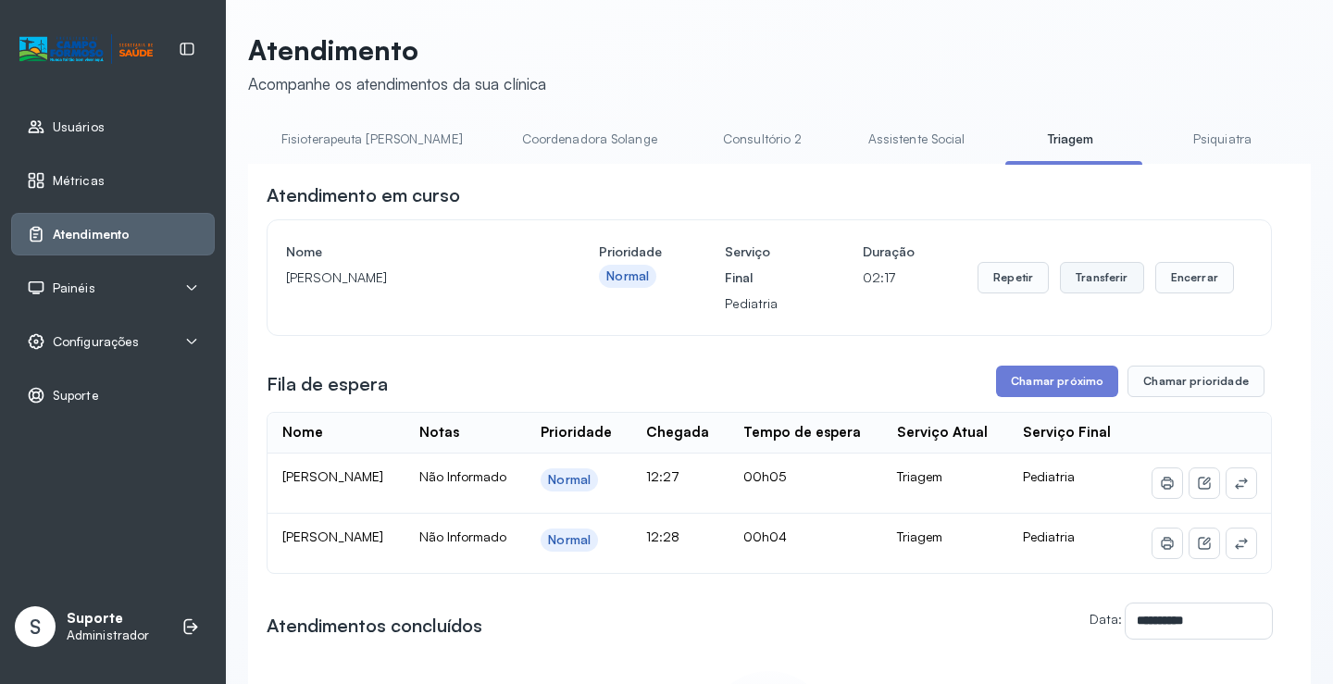
click at [1113, 283] on button "Transferir" at bounding box center [1102, 277] width 84 height 31
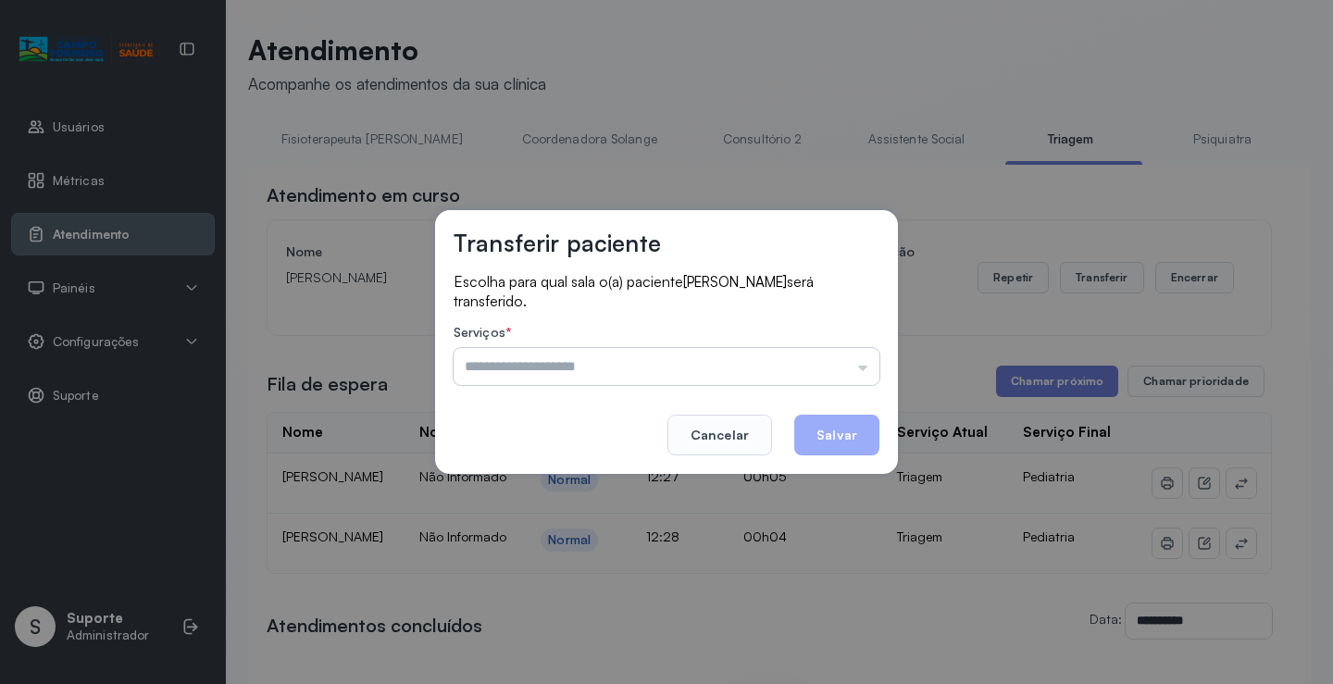
click at [863, 369] on input "text" at bounding box center [666, 366] width 426 height 37
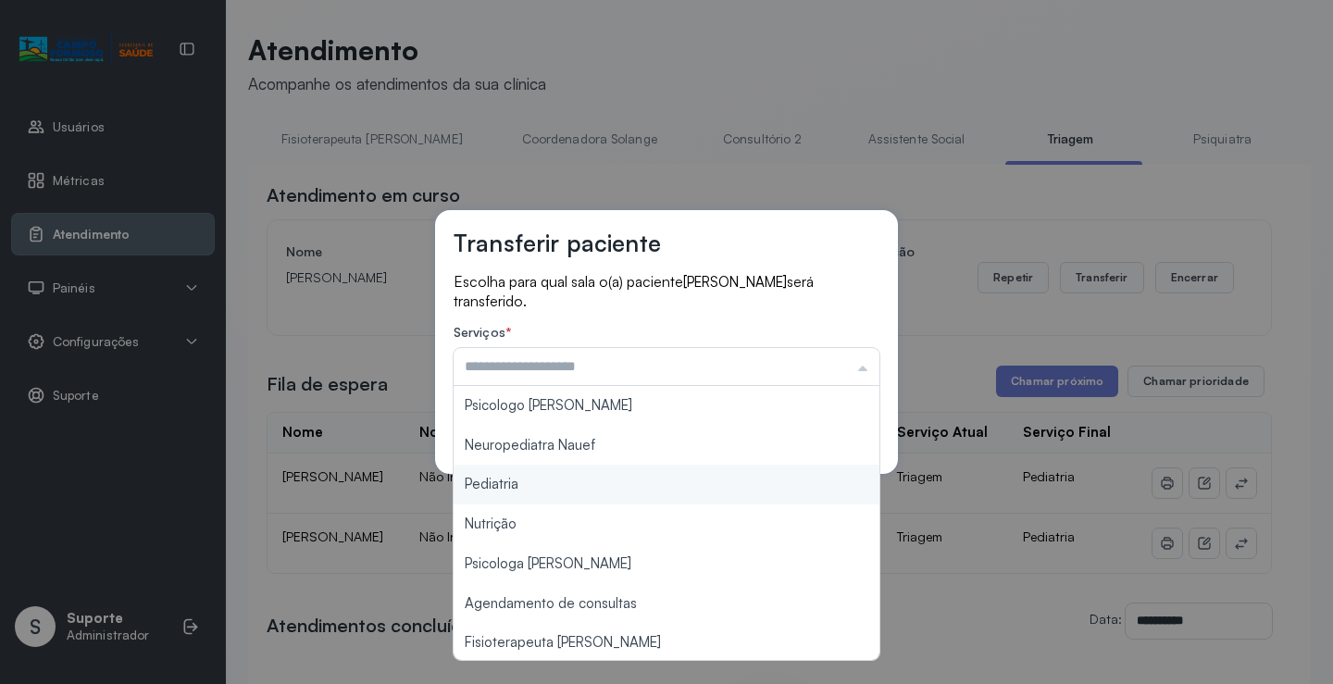
type input "*********"
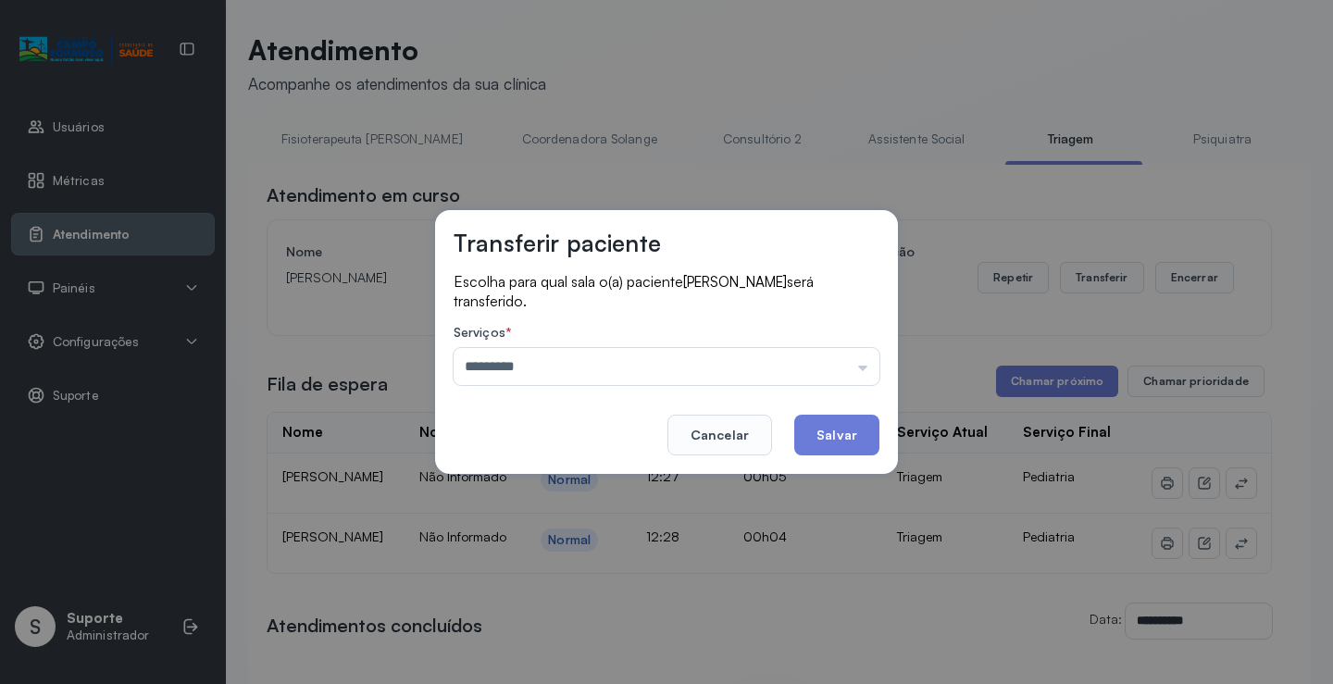
drag, startPoint x: 594, startPoint y: 488, endPoint x: 641, endPoint y: 449, distance: 61.1
click at [600, 477] on div "Transferir paciente Escolha para qual sala o(a) paciente LUISA EDUARDA SOUZA AL…" at bounding box center [666, 342] width 1333 height 684
drag, startPoint x: 825, startPoint y: 423, endPoint x: 888, endPoint y: 424, distance: 63.9
click at [843, 427] on button "Salvar" at bounding box center [836, 435] width 85 height 41
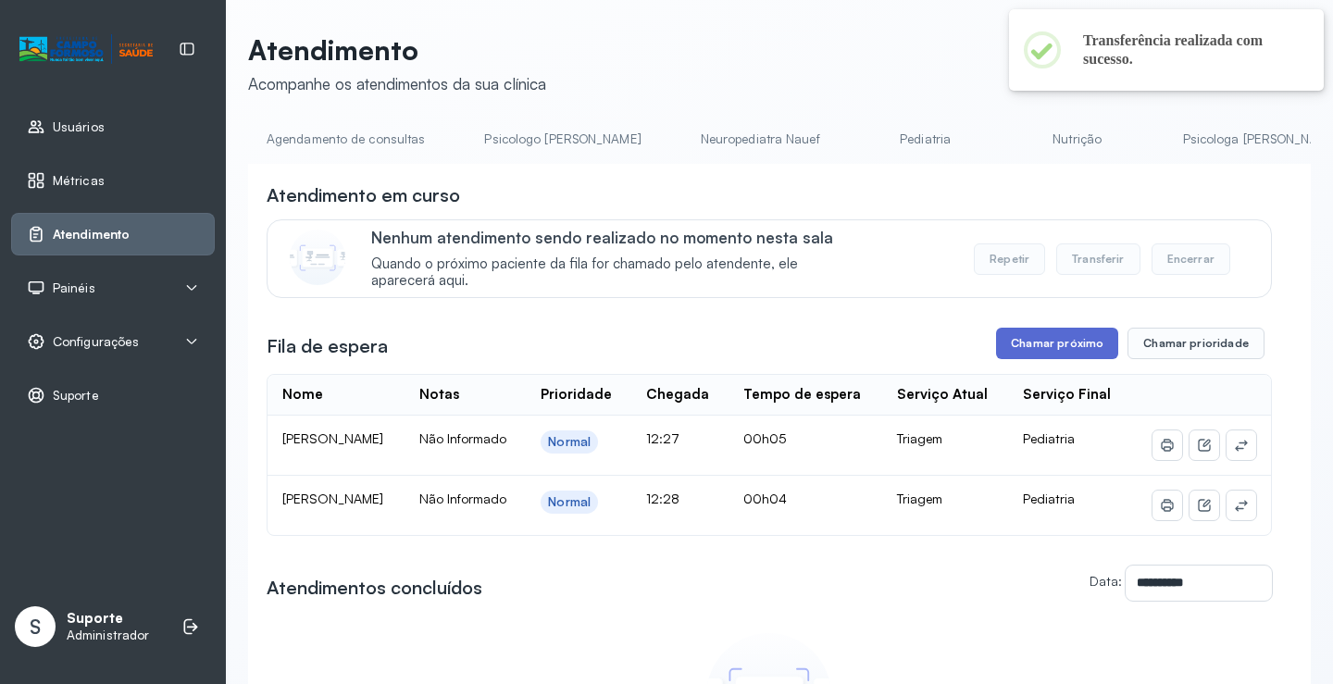
click at [1055, 342] on button "Chamar próximo" at bounding box center [1057, 343] width 122 height 31
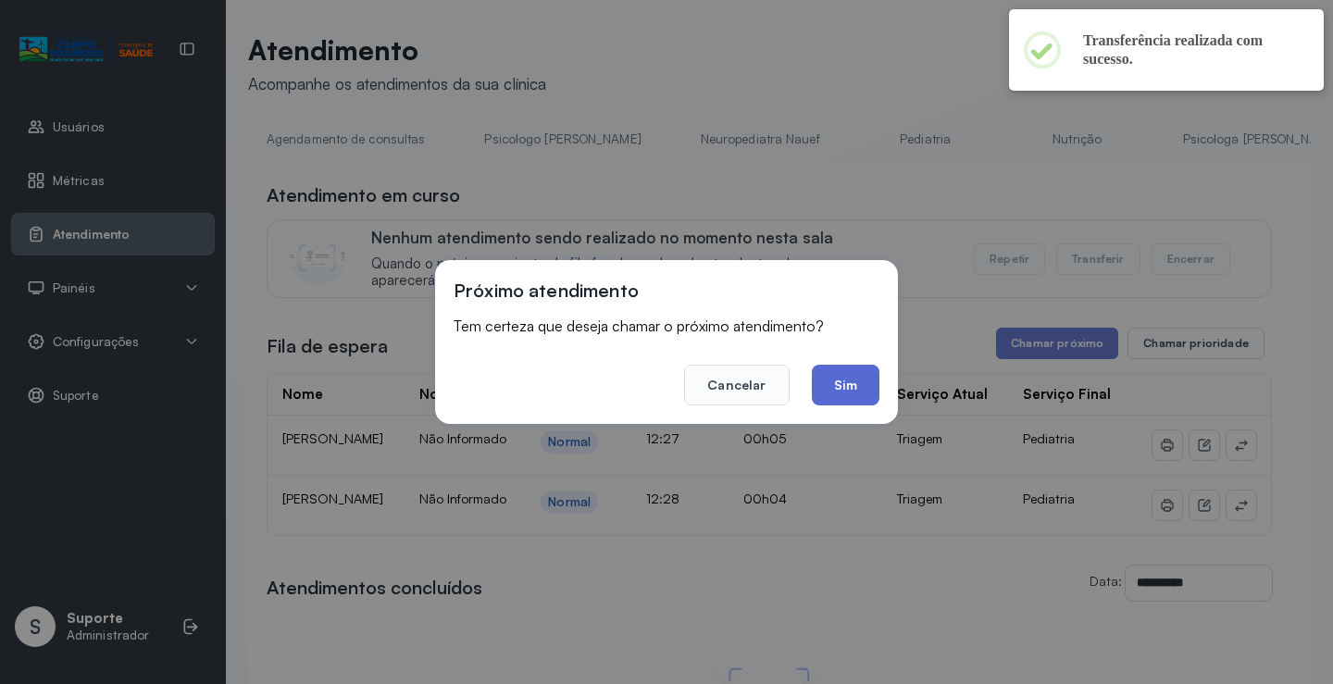
click at [844, 379] on button "Sim" at bounding box center [846, 385] width 68 height 41
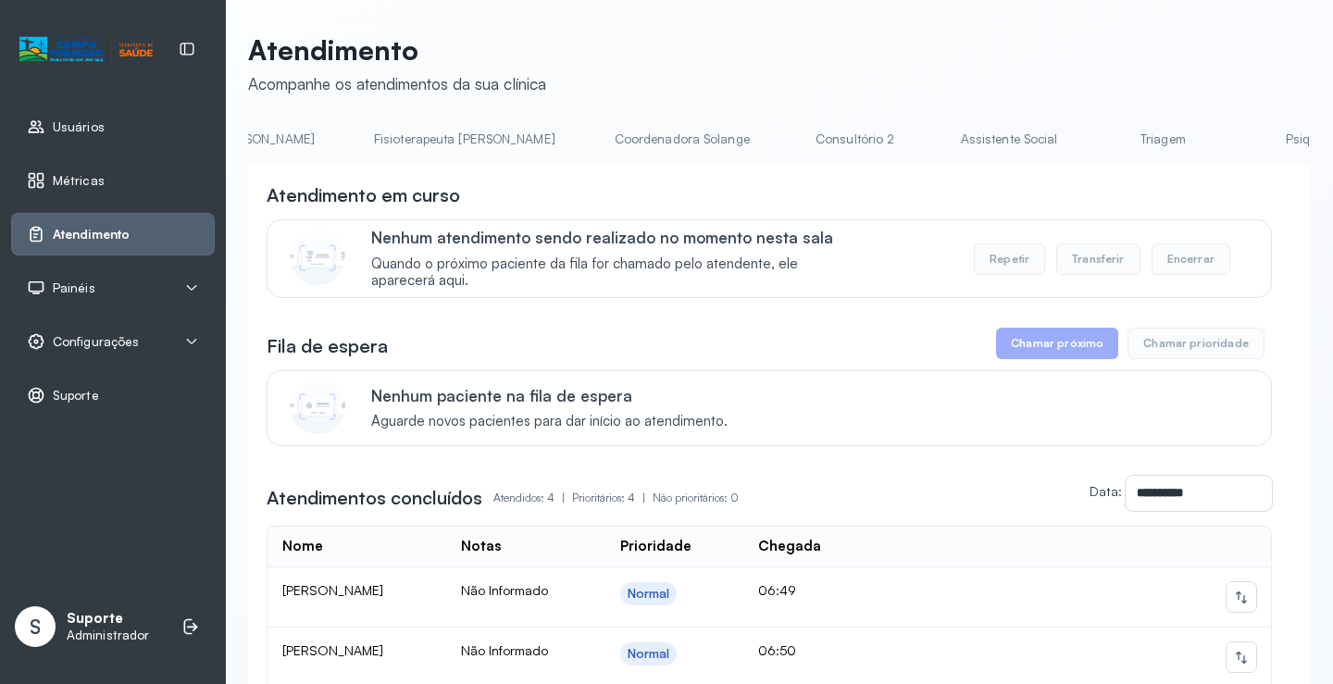
scroll to position [0, 1409]
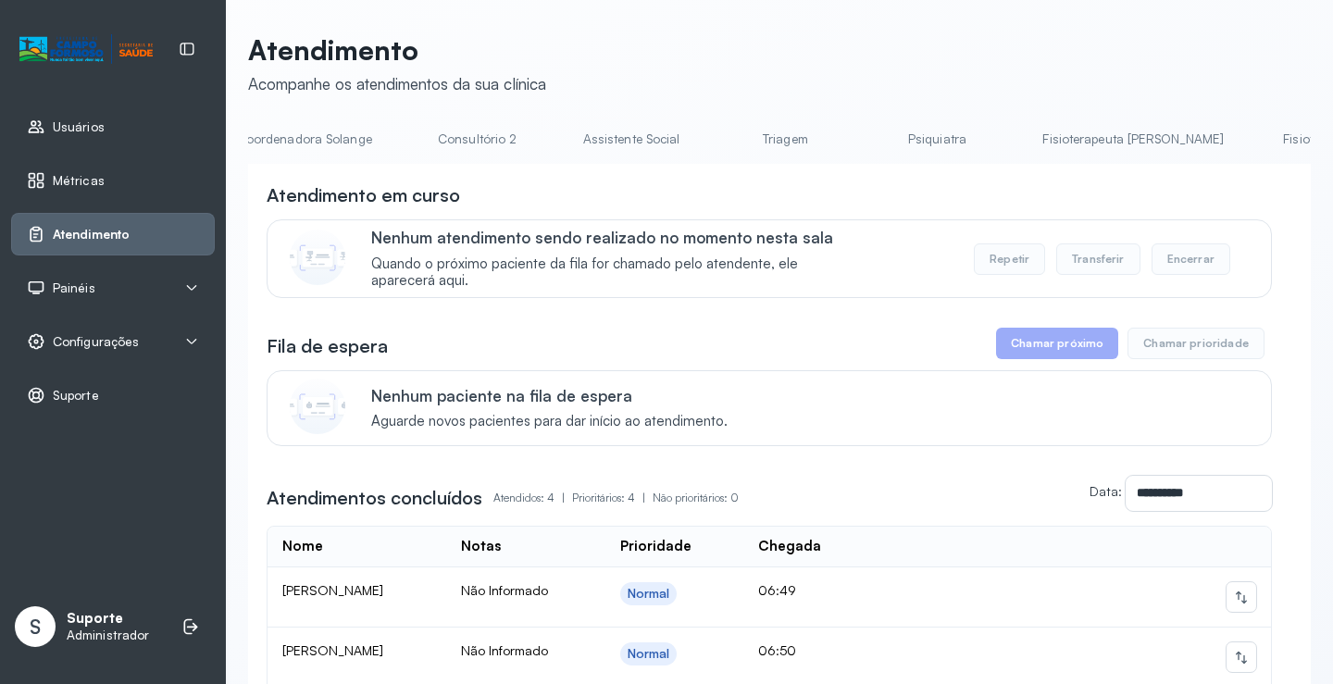
click at [720, 145] on link "Triagem" at bounding box center [785, 139] width 130 height 31
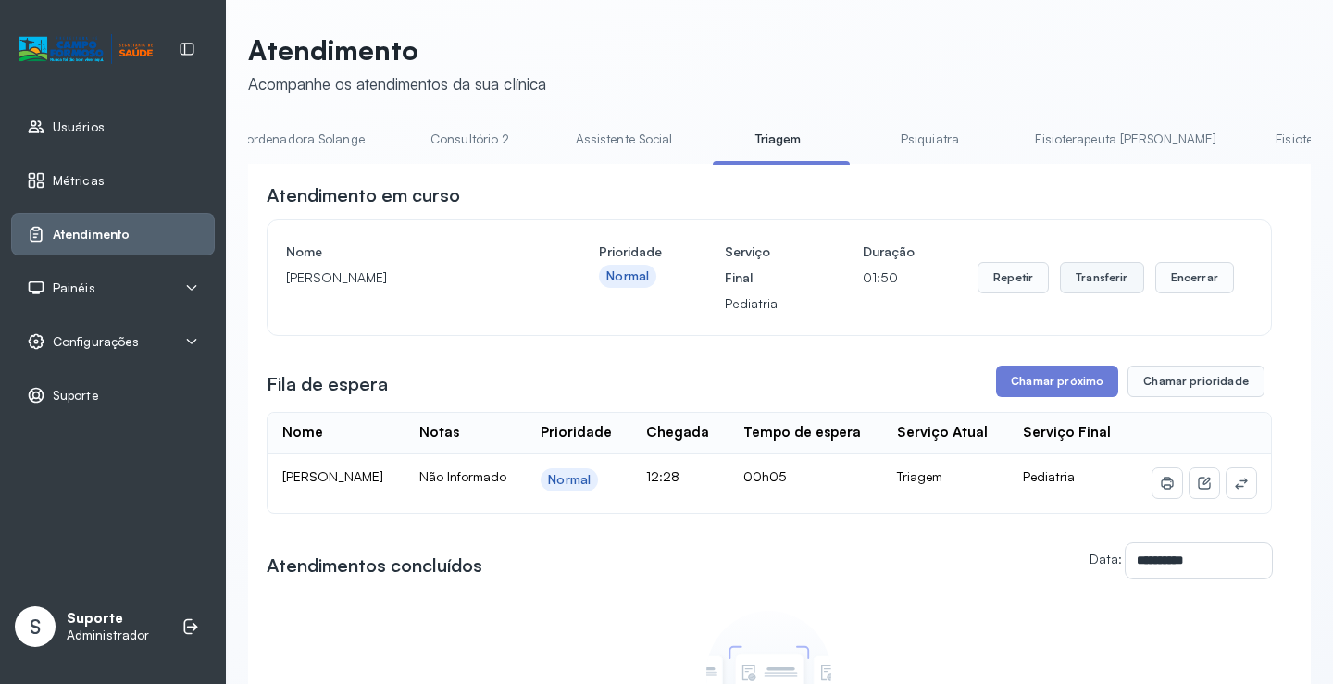
click at [1079, 289] on button "Transferir" at bounding box center [1102, 277] width 84 height 31
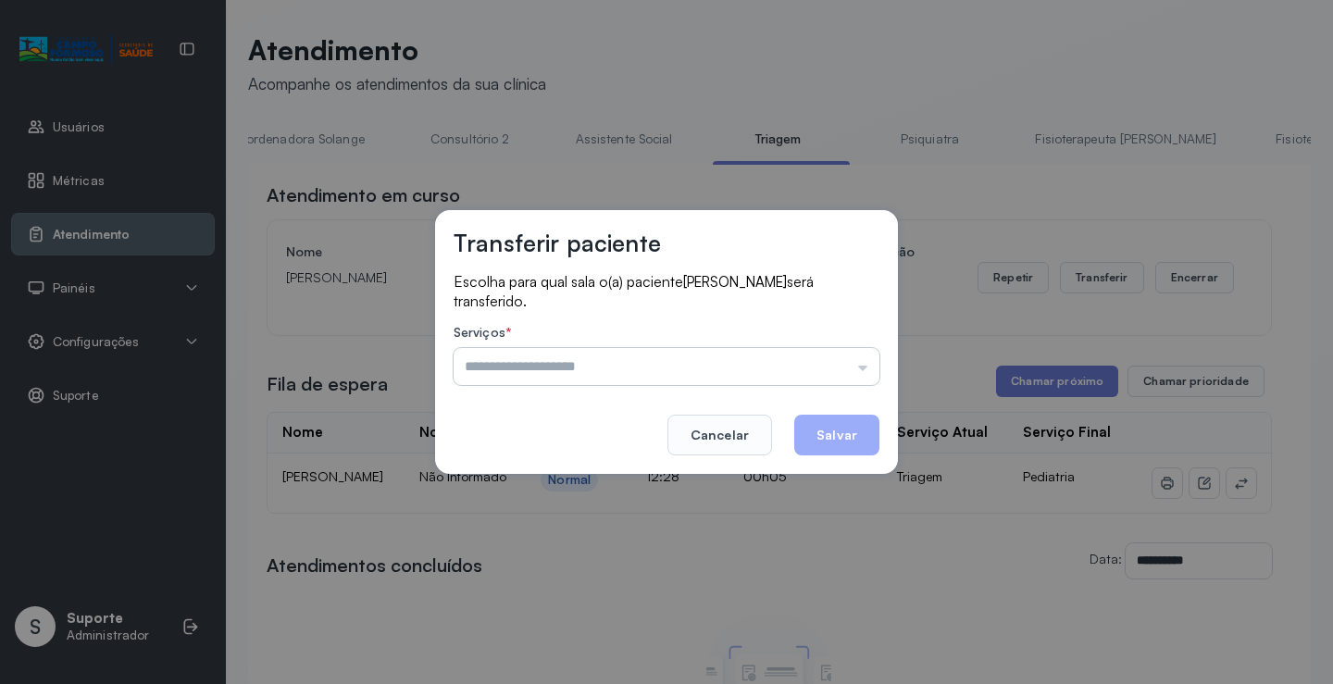
click at [866, 372] on input "text" at bounding box center [666, 366] width 426 height 37
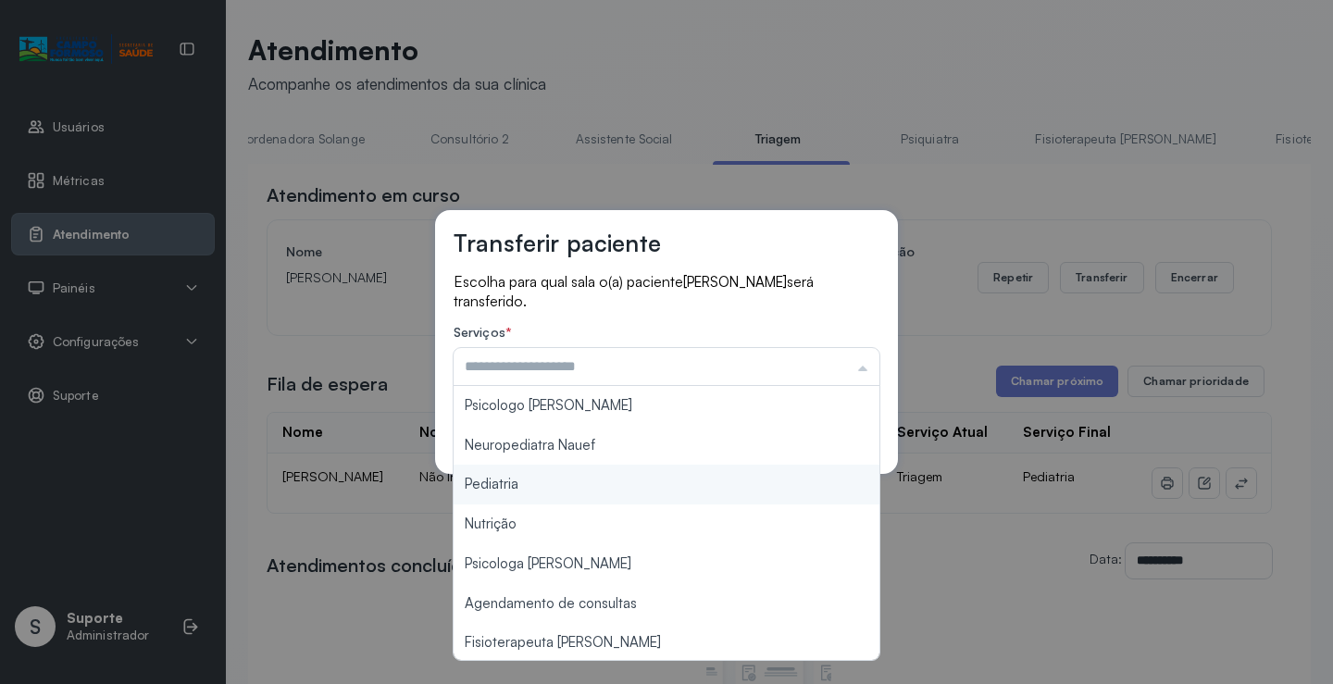
type input "*********"
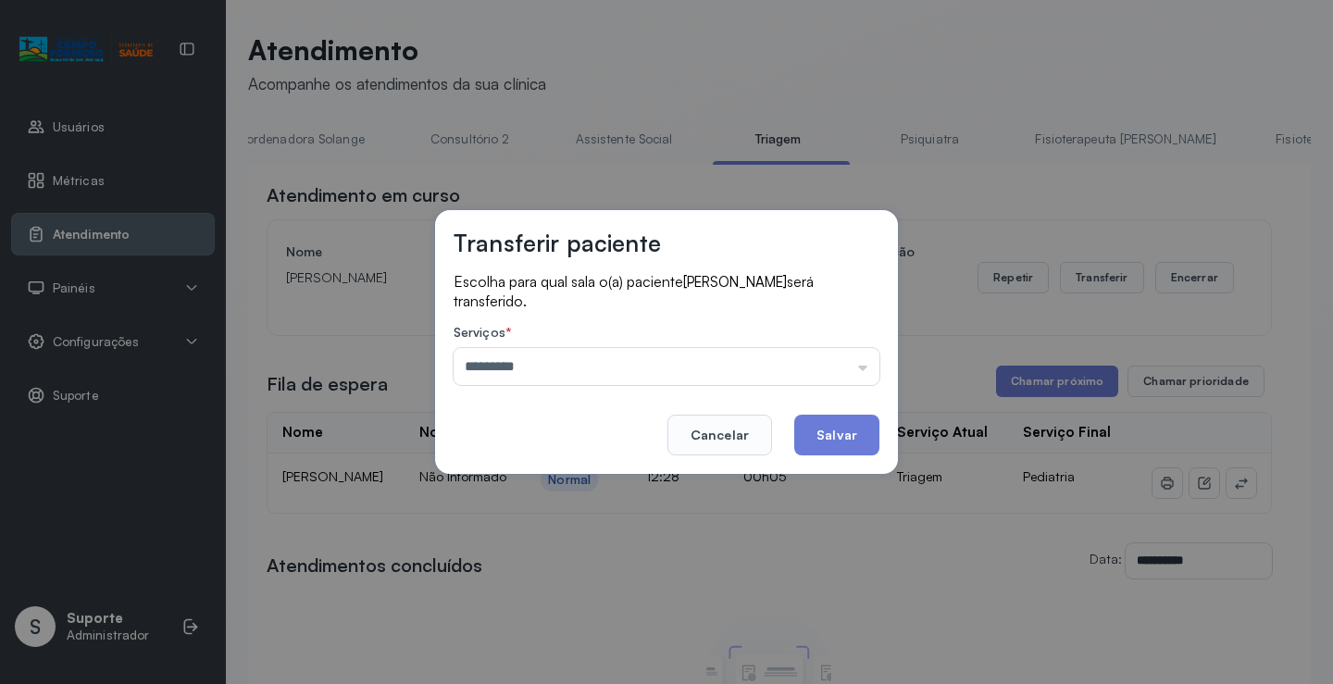
drag, startPoint x: 554, startPoint y: 478, endPoint x: 658, endPoint y: 457, distance: 105.8
click at [578, 472] on div "Transferir paciente Escolha para qual sala o(a) paciente MIGUEL RAVI VENANCIO V…" at bounding box center [666, 342] width 463 height 264
click at [842, 425] on button "Salvar" at bounding box center [836, 435] width 85 height 41
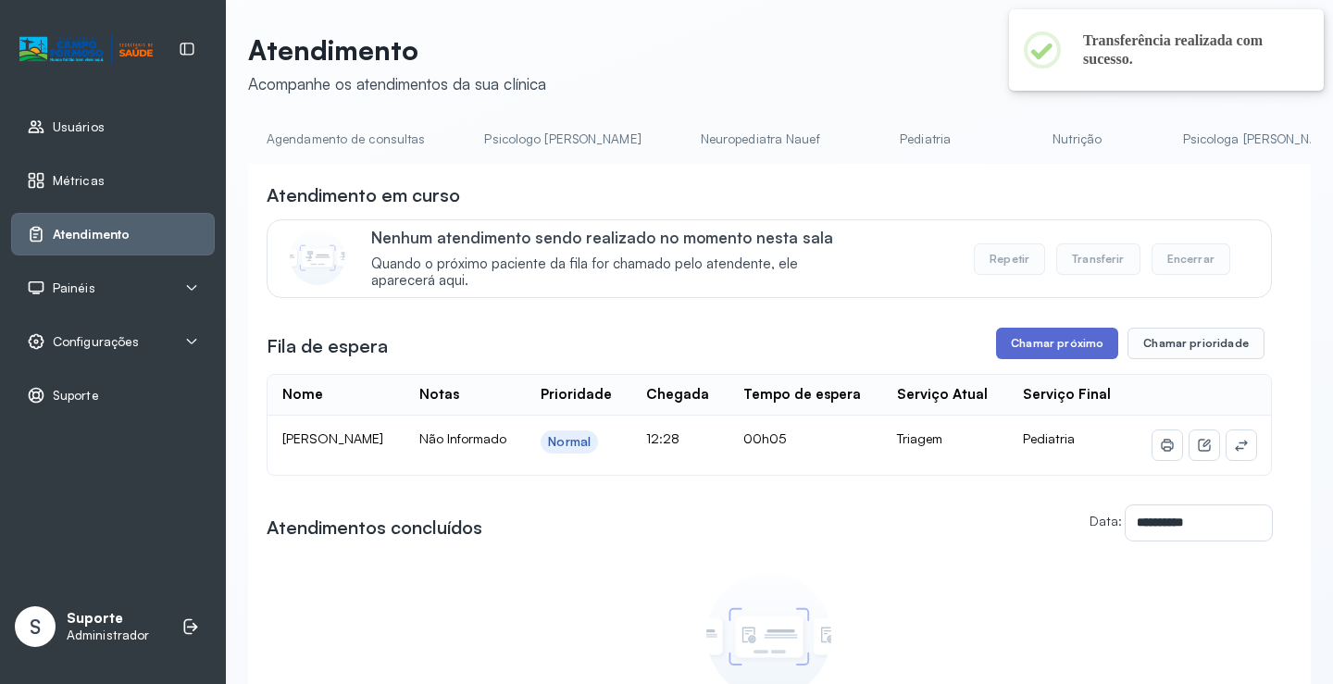
click at [1079, 350] on button "Chamar próximo" at bounding box center [1057, 343] width 122 height 31
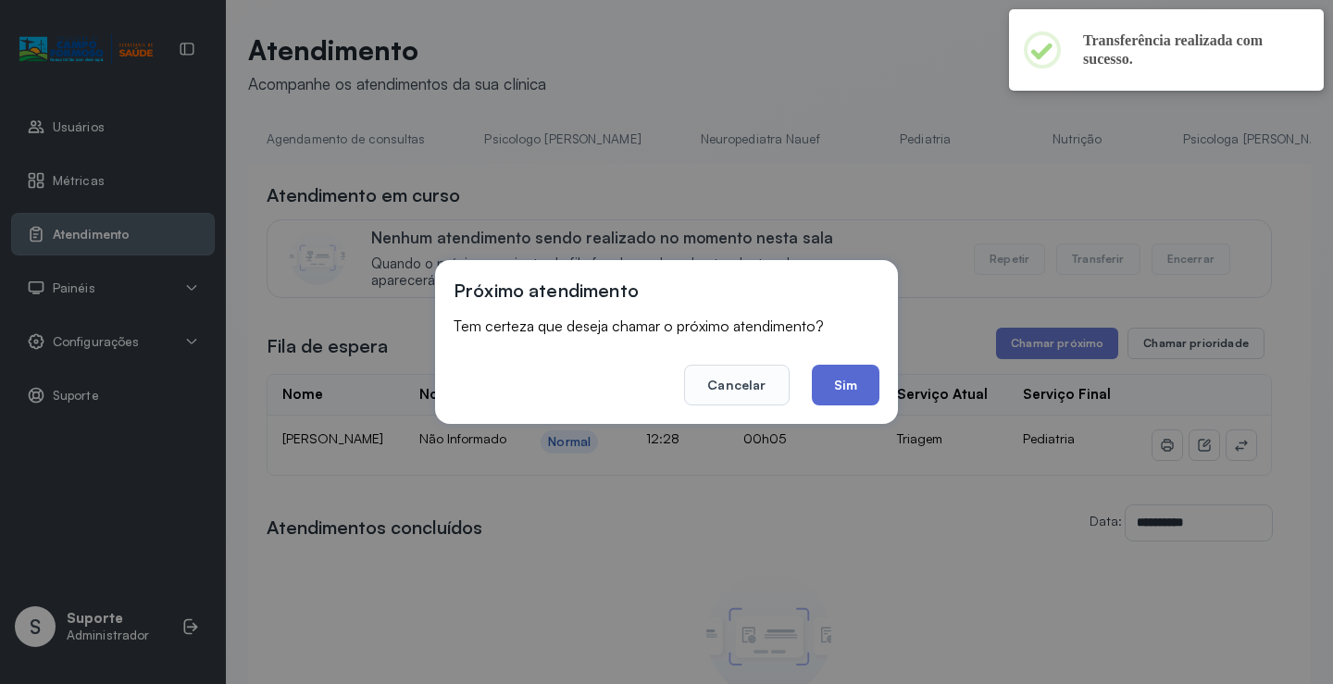
click at [854, 386] on button "Sim" at bounding box center [846, 385] width 68 height 41
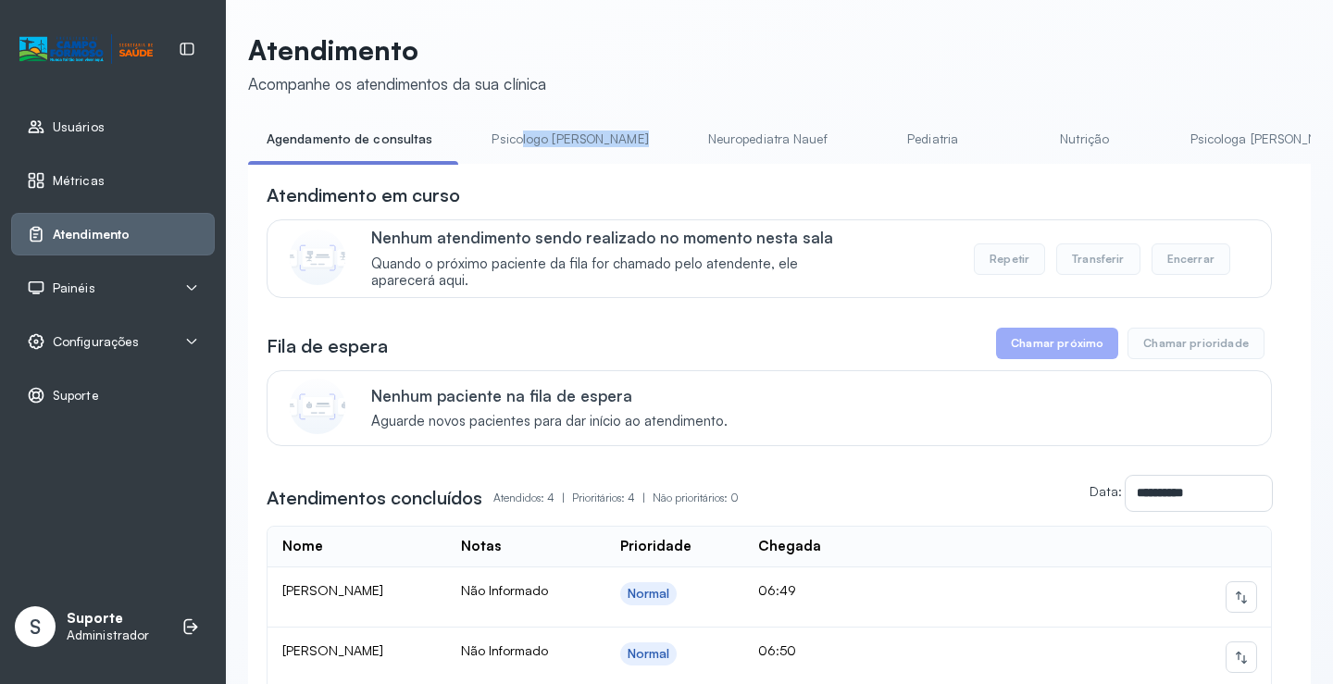
drag, startPoint x: 515, startPoint y: 164, endPoint x: 612, endPoint y: 155, distance: 96.6
click at [612, 155] on ul "Agendamento de consultas Psicologo [PERSON_NAME] Nauef Pediatria Nutrição Psico…" at bounding box center [779, 145] width 1062 height 42
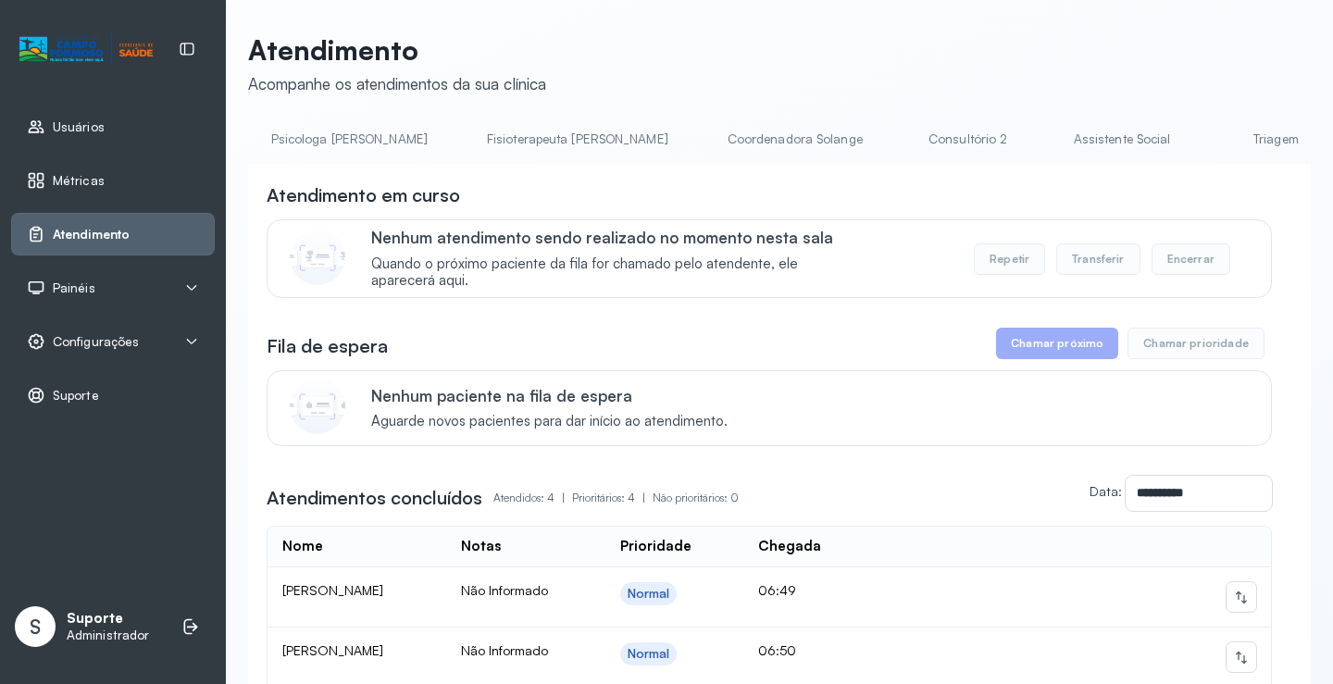
scroll to position [0, 987]
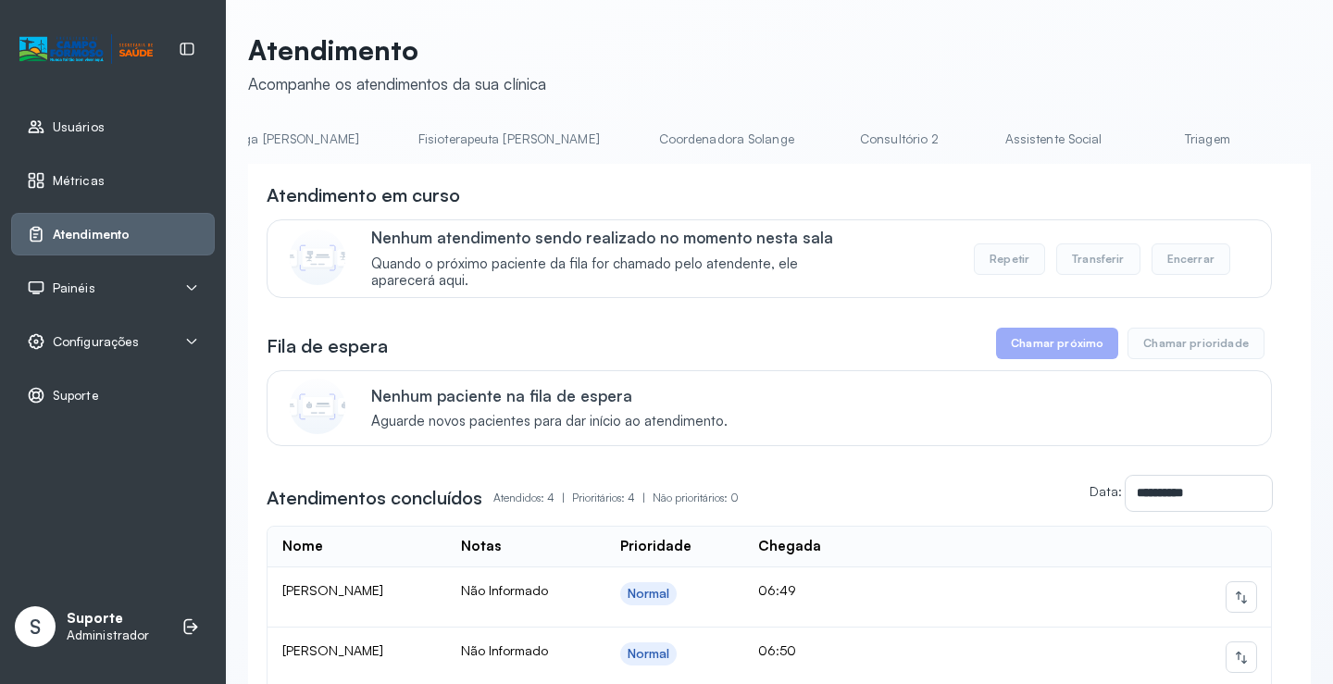
click at [1142, 138] on link "Triagem" at bounding box center [1207, 139] width 130 height 31
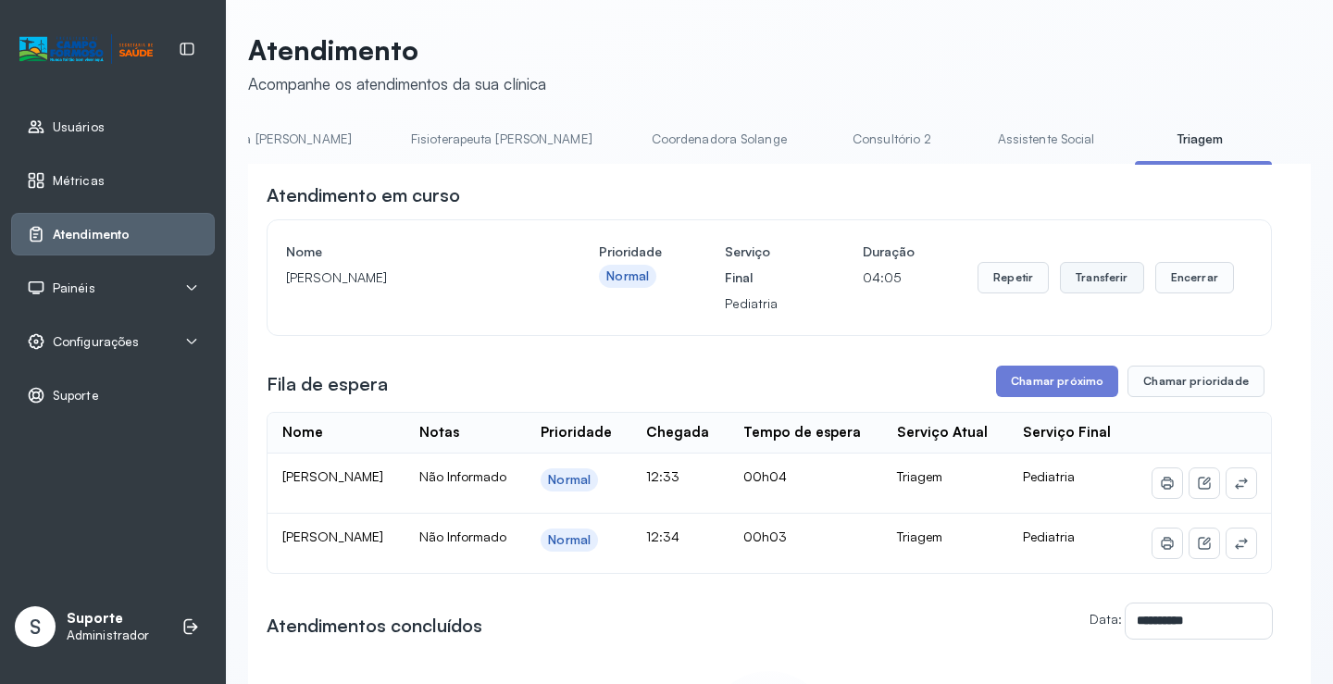
click at [1099, 285] on button "Transferir" at bounding box center [1102, 277] width 84 height 31
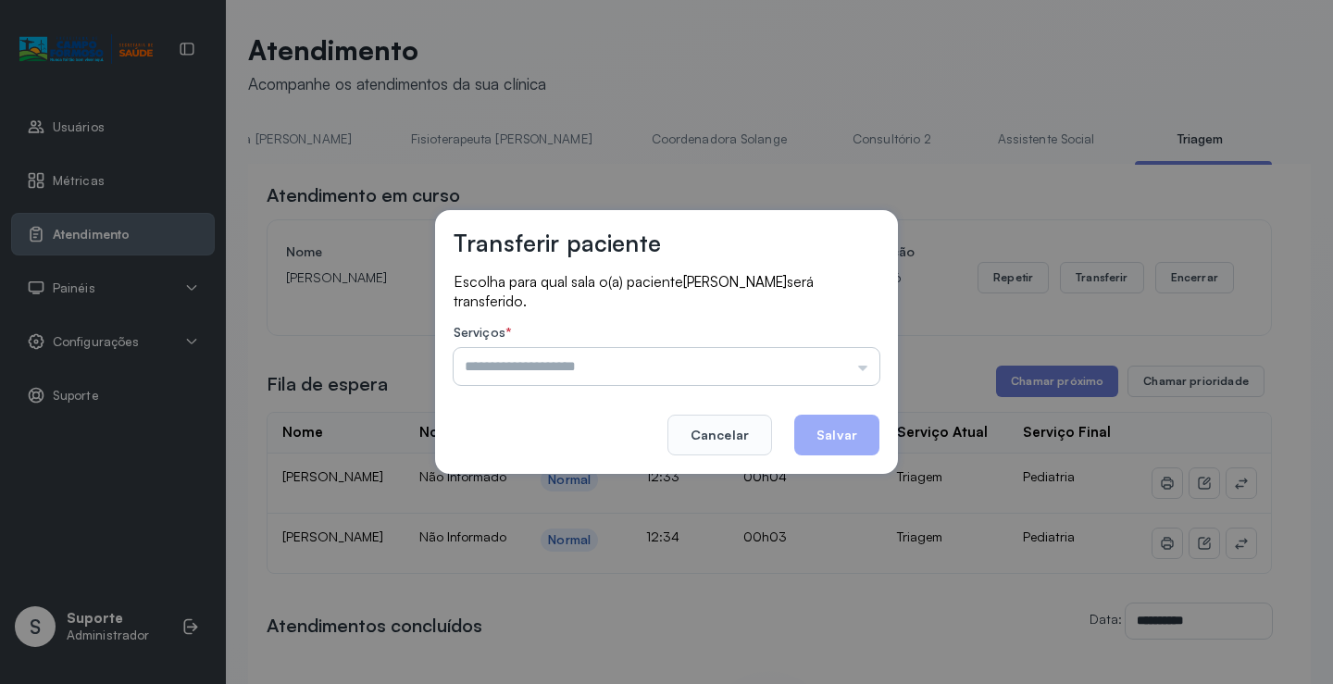
click at [872, 369] on input "text" at bounding box center [666, 366] width 426 height 37
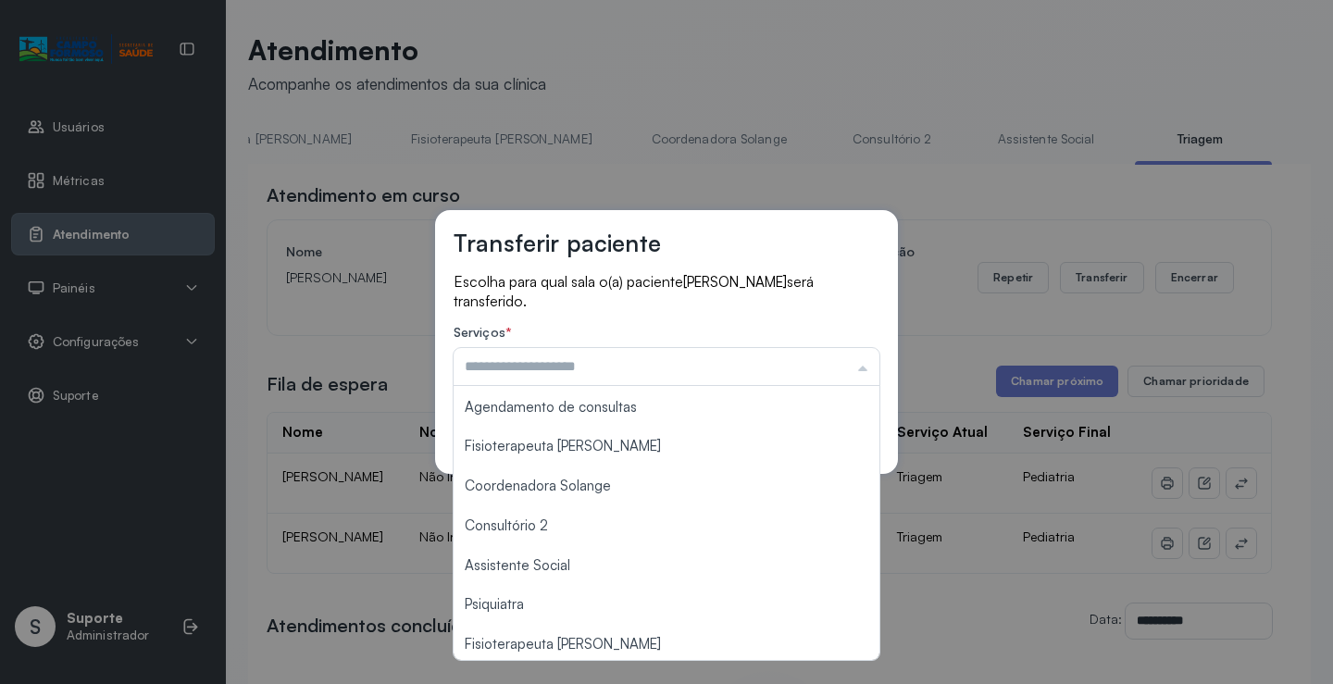
scroll to position [280, 0]
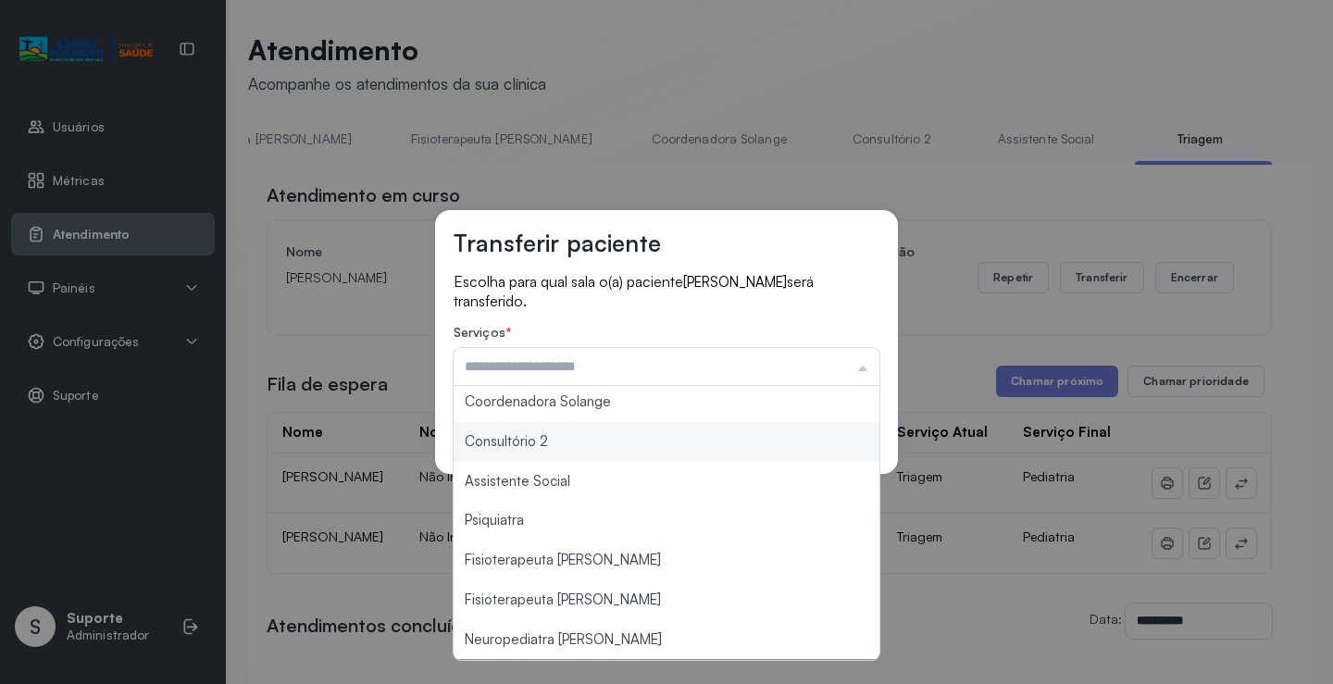
type input "**********"
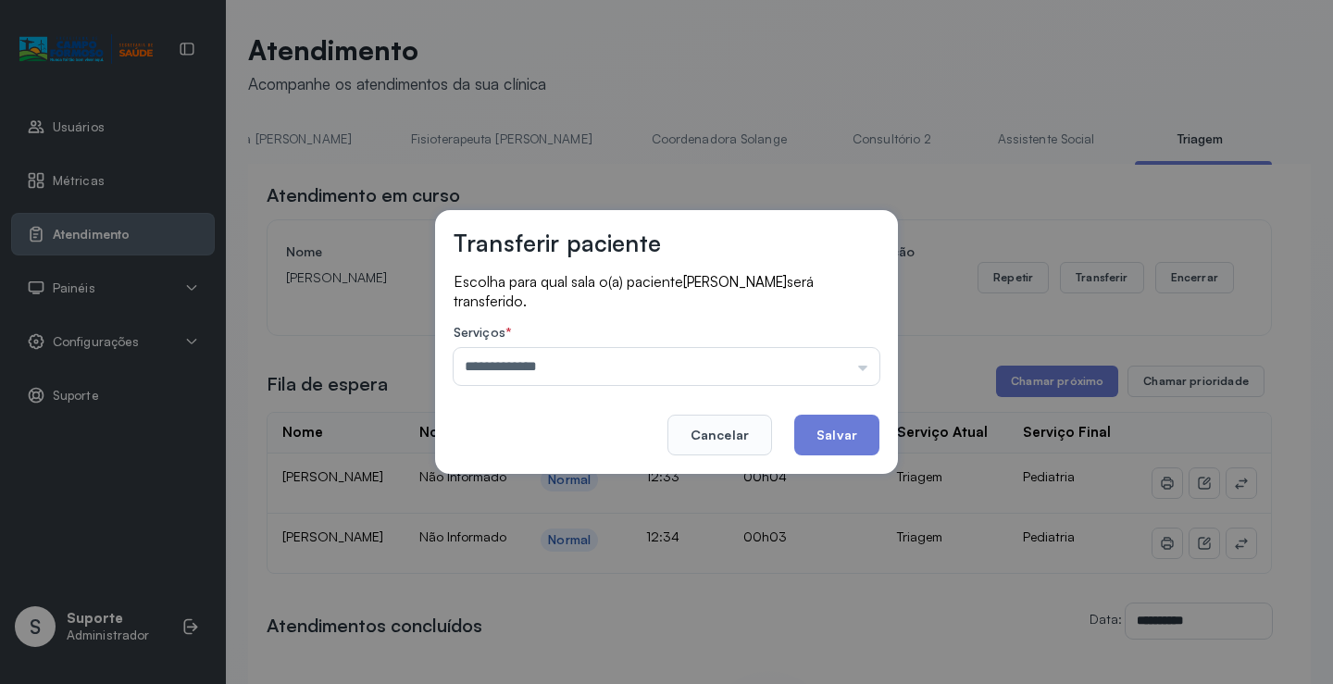
click at [577, 439] on div "**********" at bounding box center [666, 342] width 463 height 264
click at [852, 437] on button "Salvar" at bounding box center [836, 435] width 85 height 41
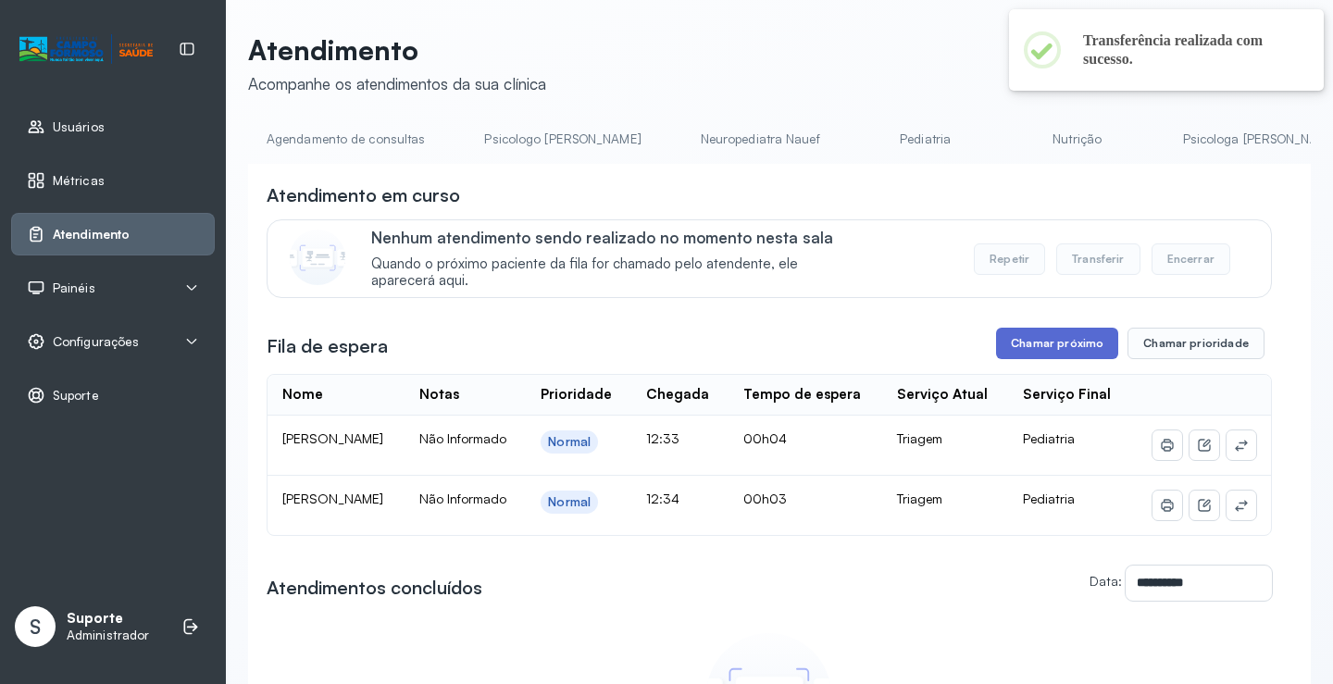
click at [1060, 351] on button "Chamar próximo" at bounding box center [1057, 343] width 122 height 31
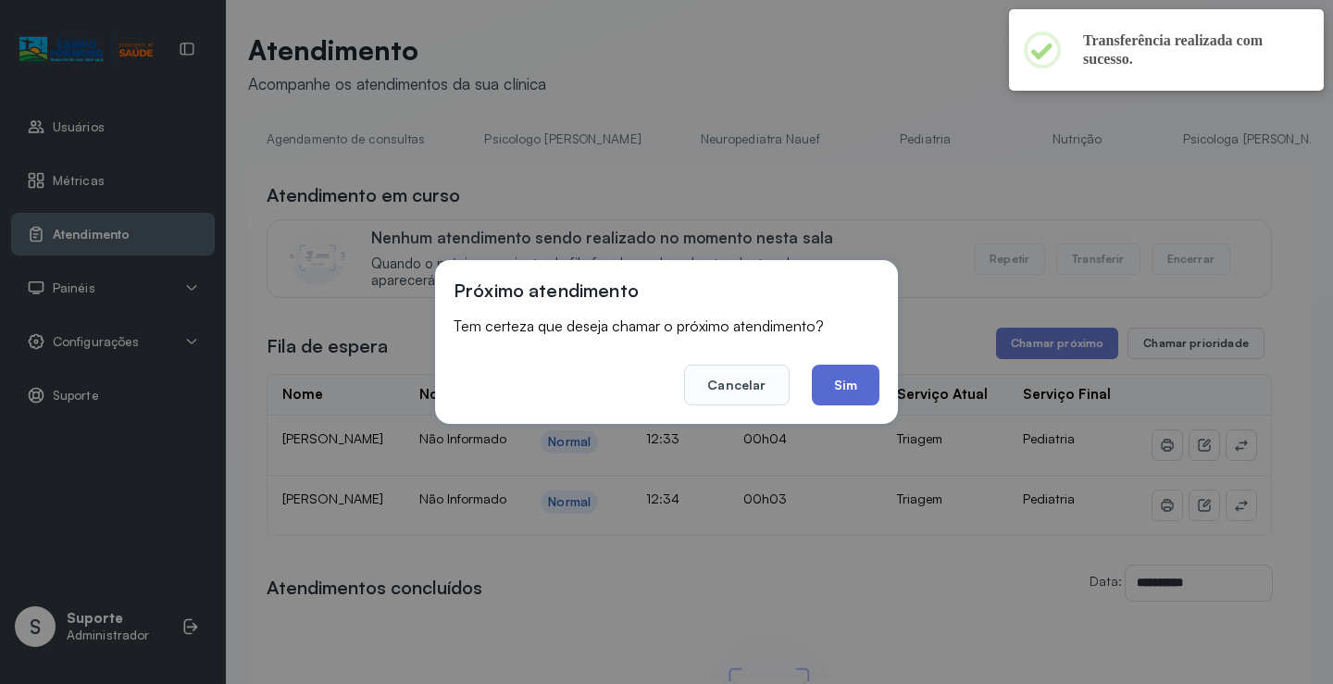
click at [868, 396] on button "Sim" at bounding box center [846, 385] width 68 height 41
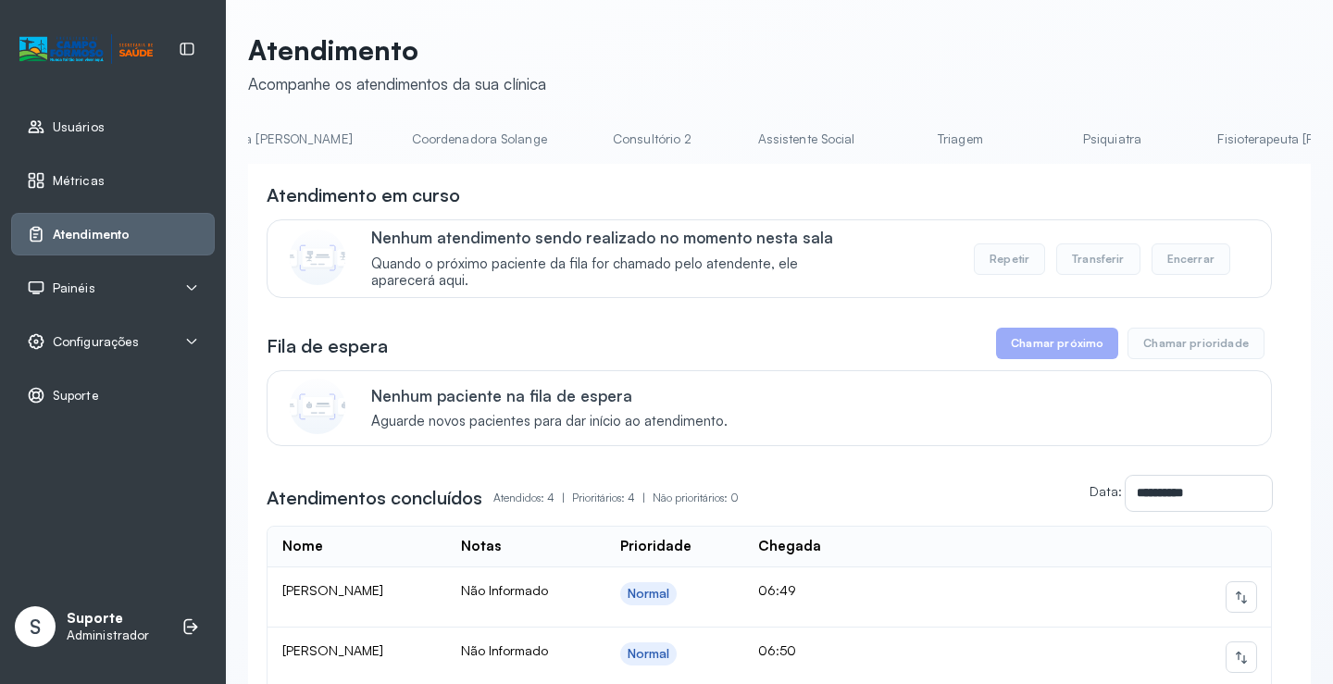
scroll to position [0, 1257]
click at [873, 138] on link "Triagem" at bounding box center [938, 139] width 130 height 31
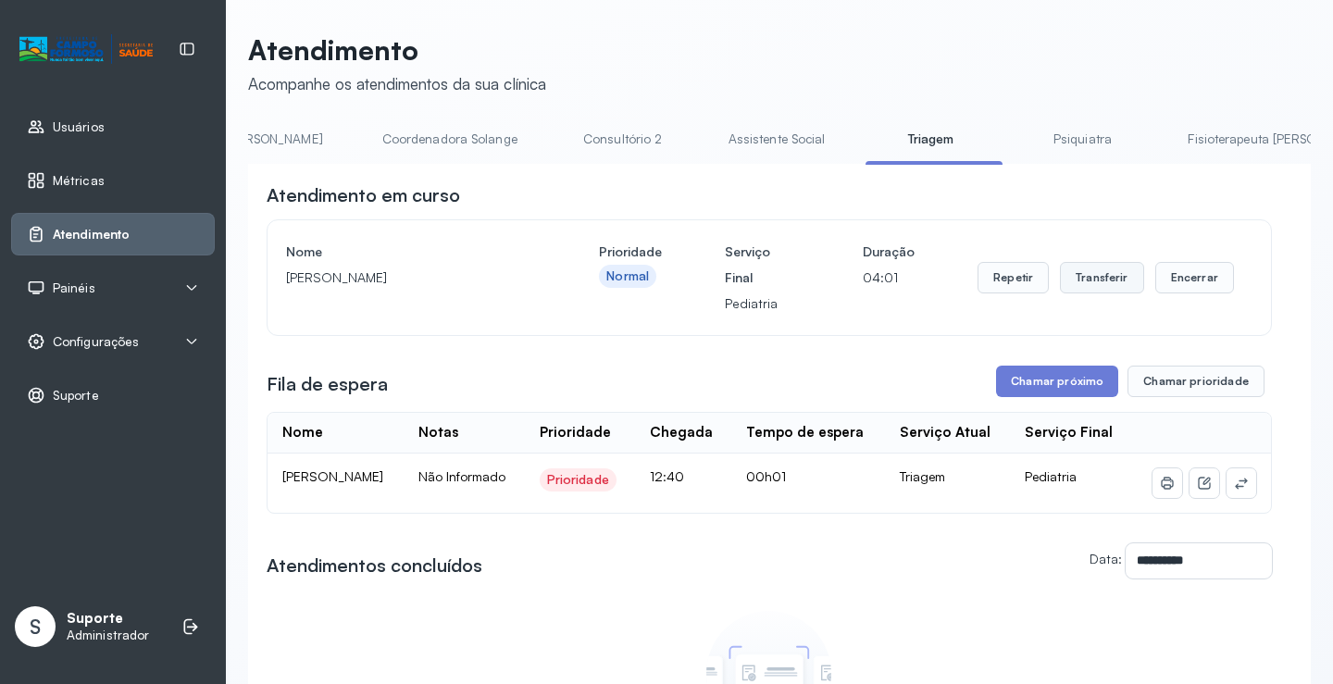
click at [1098, 289] on button "Transferir" at bounding box center [1102, 277] width 84 height 31
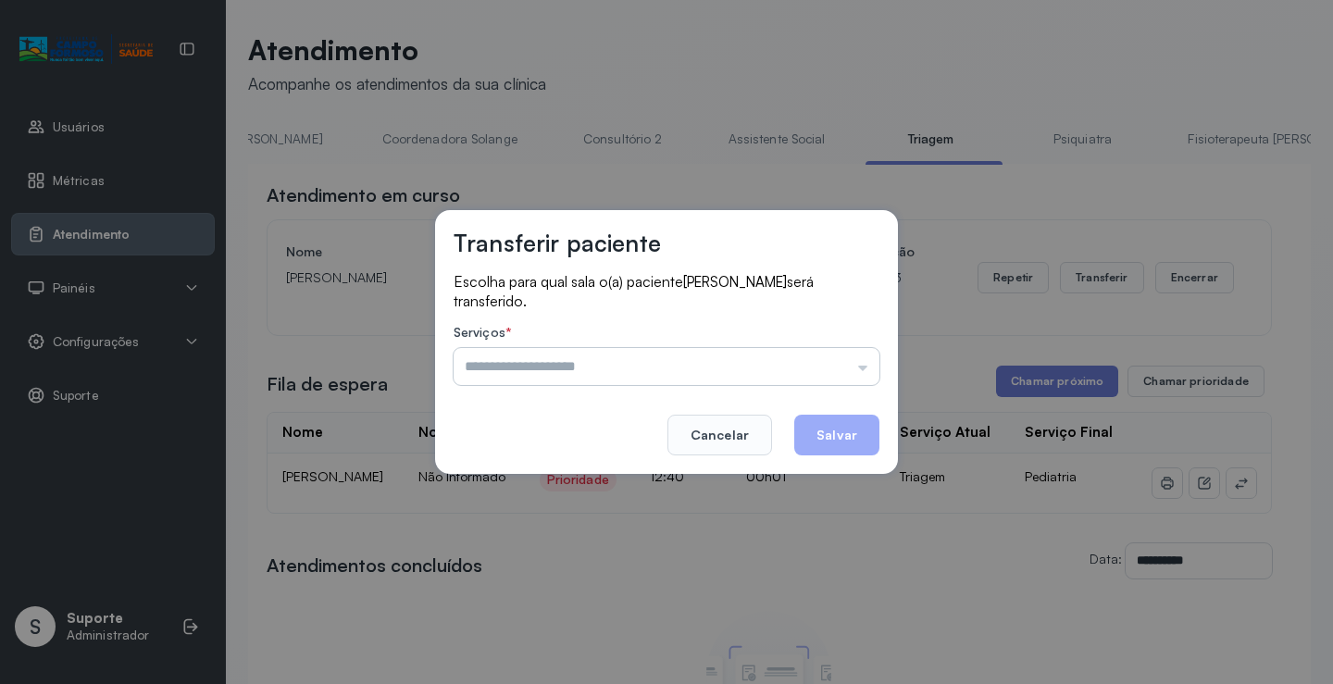
click at [859, 367] on input "text" at bounding box center [666, 366] width 426 height 37
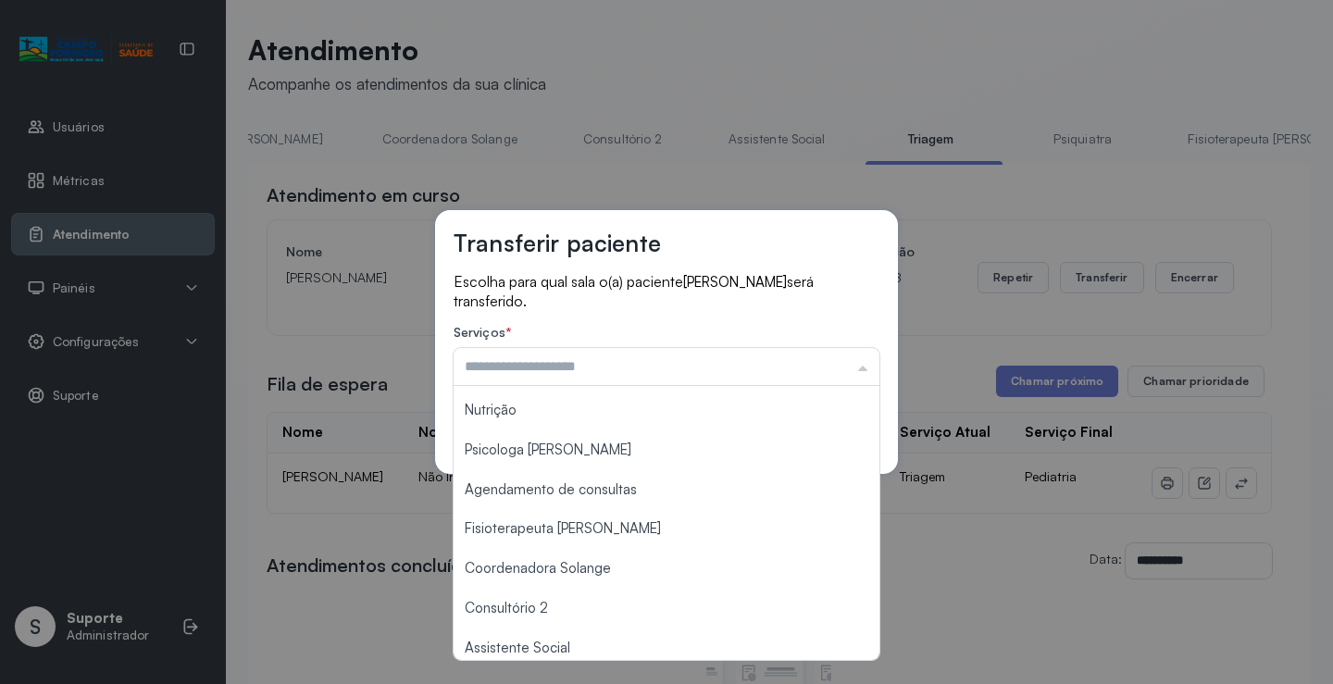
scroll to position [279, 0]
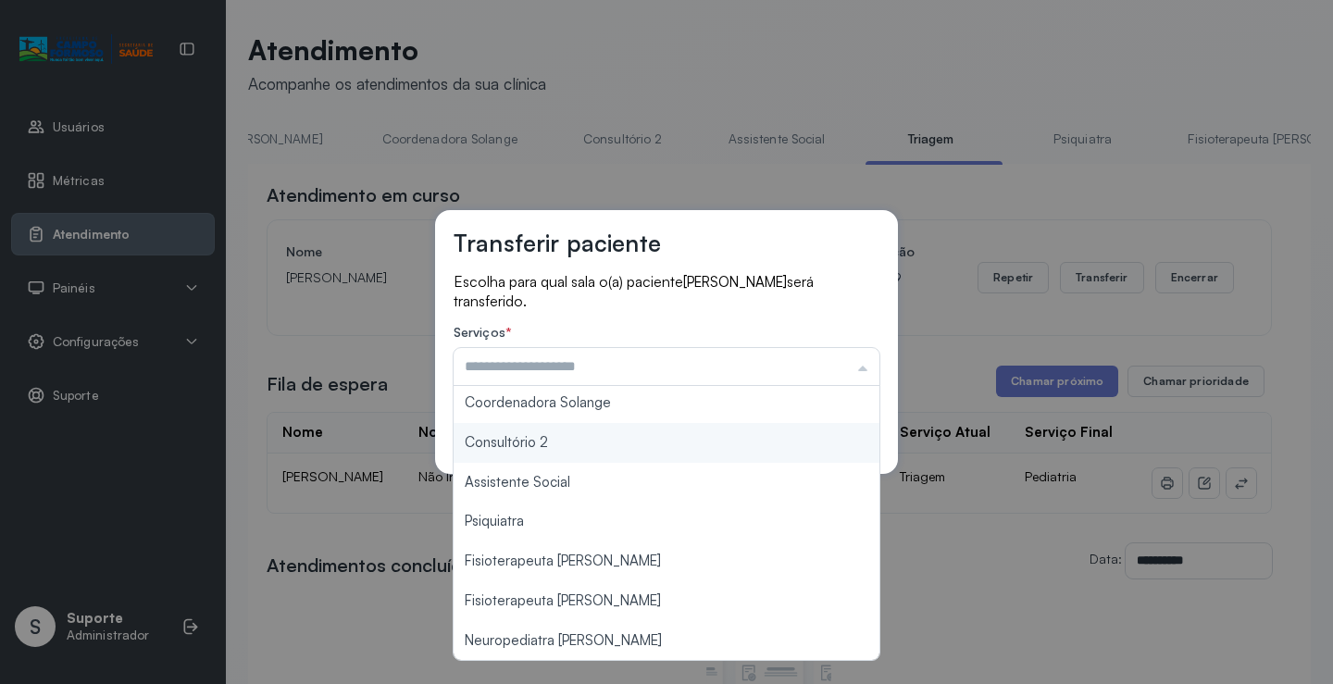
type input "**********"
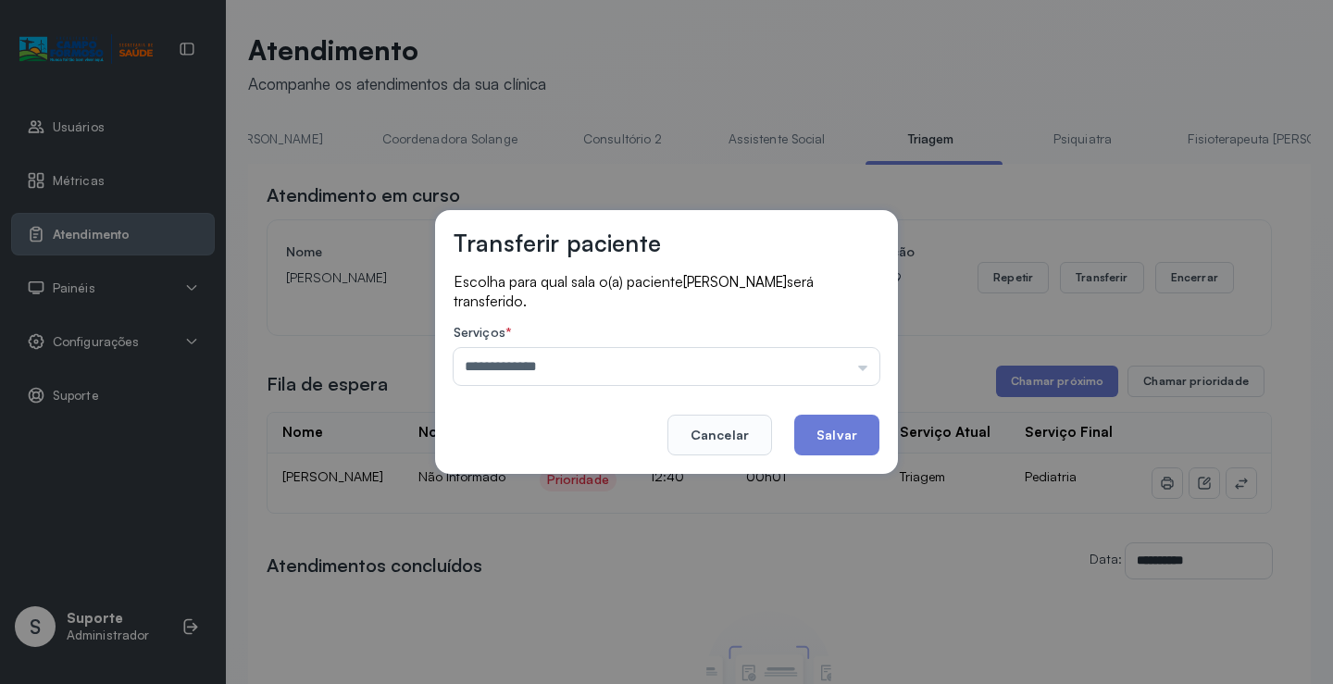
drag, startPoint x: 529, startPoint y: 438, endPoint x: 611, endPoint y: 437, distance: 81.4
click at [532, 438] on div "**********" at bounding box center [666, 342] width 463 height 264
click at [848, 432] on button "Salvar" at bounding box center [836, 435] width 85 height 41
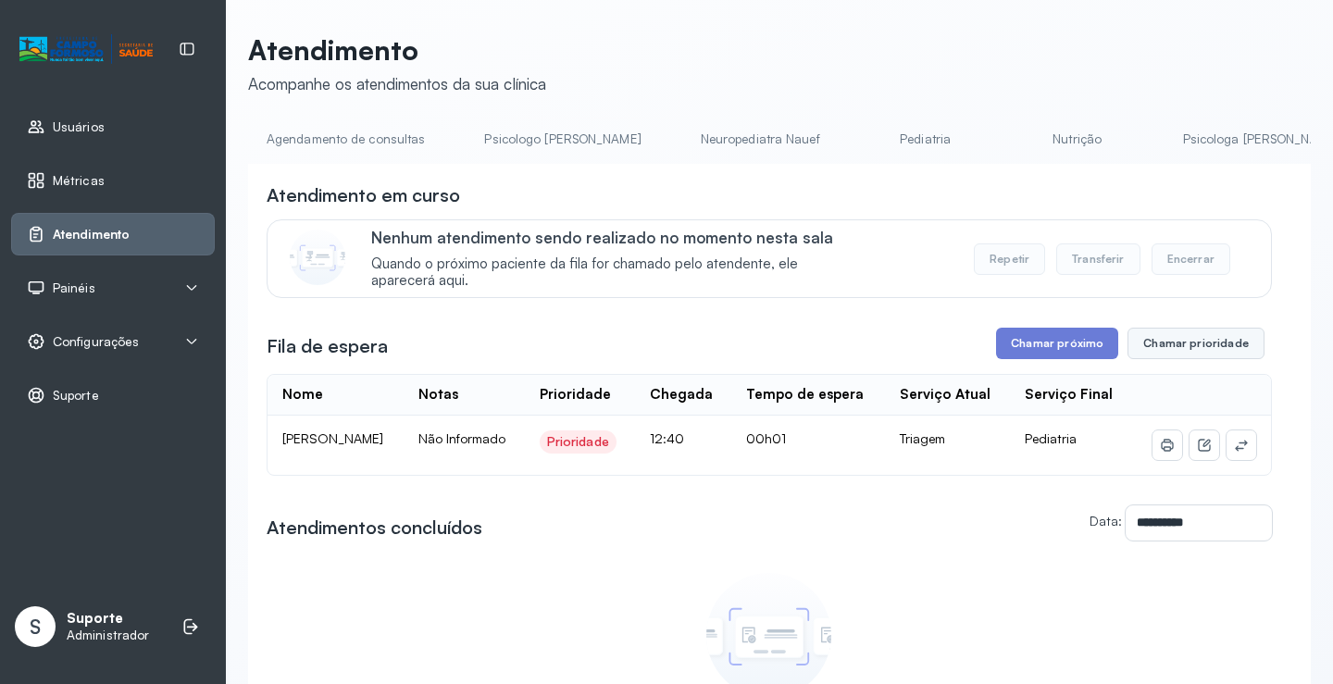
click at [1185, 353] on button "Chamar prioridade" at bounding box center [1195, 343] width 137 height 31
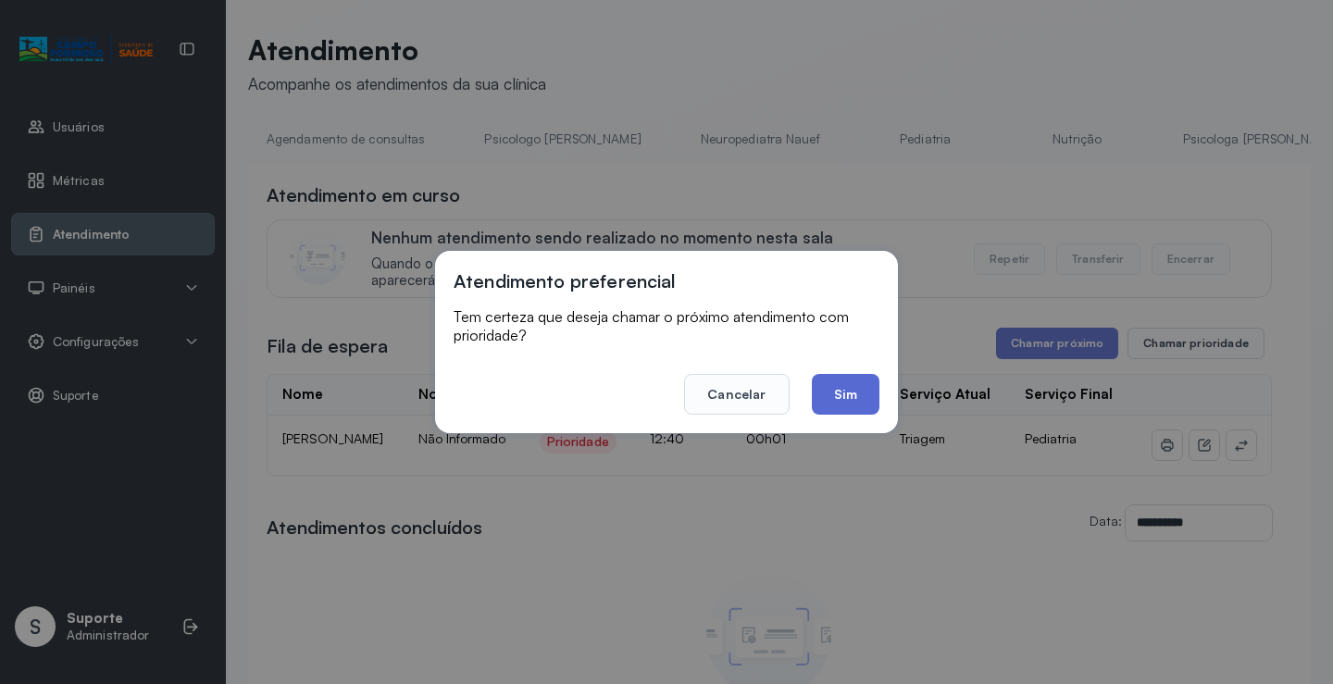
click at [857, 389] on button "Sim" at bounding box center [846, 394] width 68 height 41
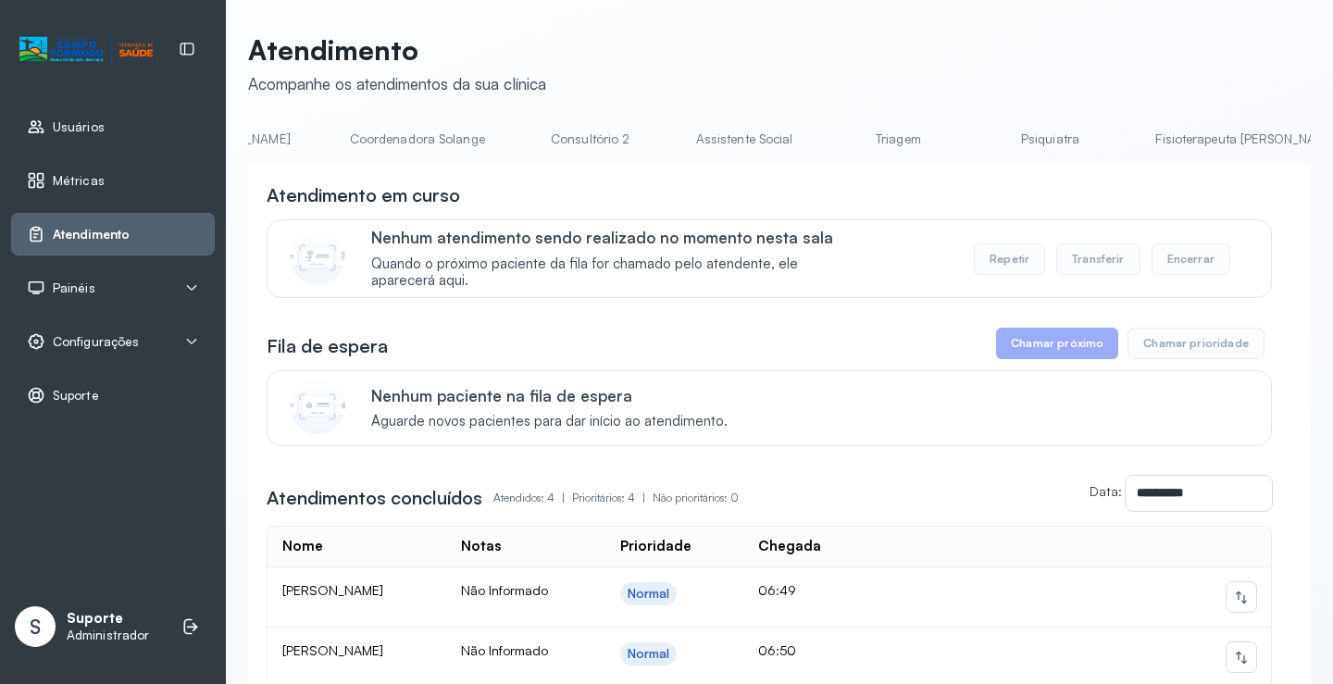
scroll to position [0, 1308]
click at [822, 139] on link "Triagem" at bounding box center [887, 139] width 130 height 31
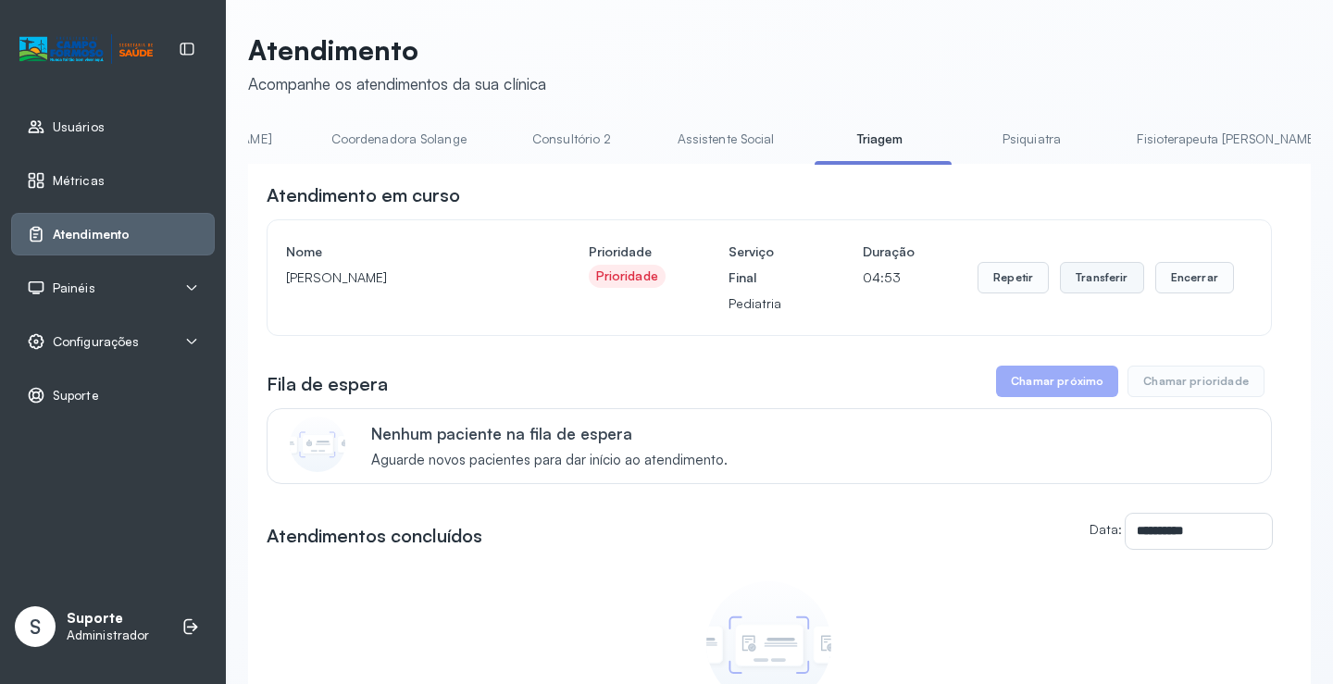
click at [1098, 287] on button "Transferir" at bounding box center [1102, 277] width 84 height 31
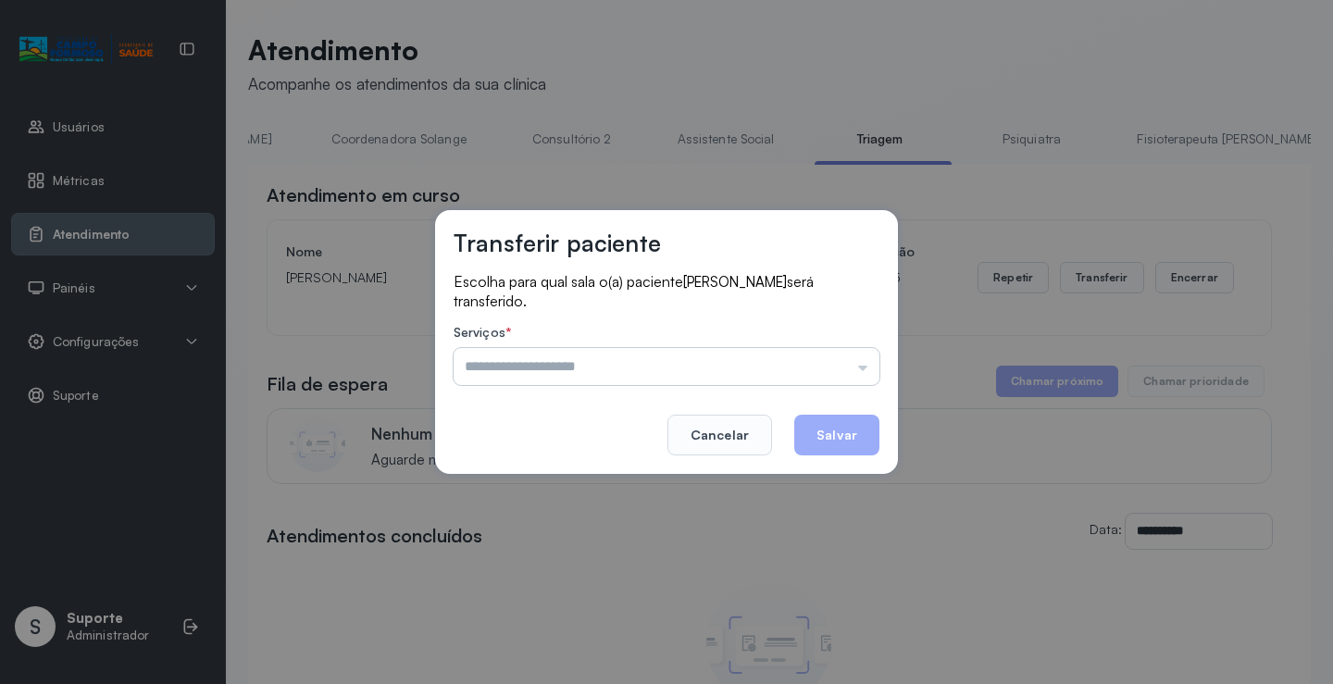
click at [862, 370] on input "text" at bounding box center [666, 366] width 426 height 37
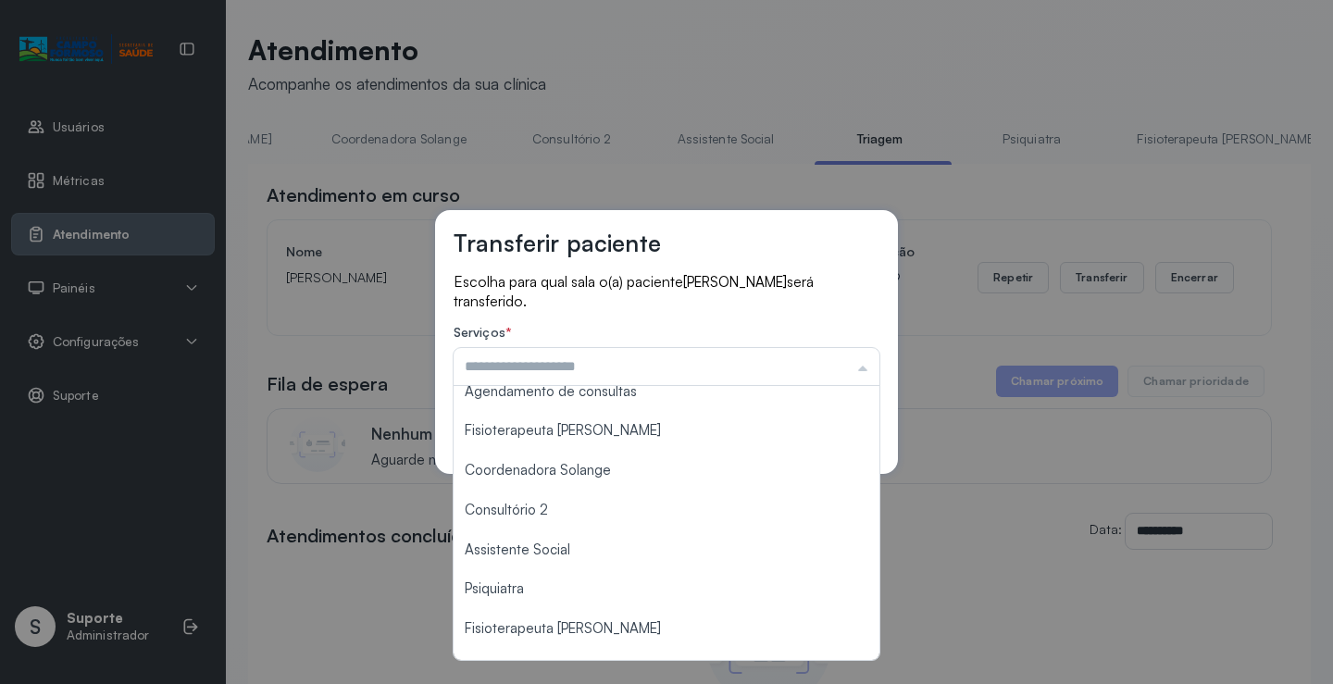
scroll to position [280, 0]
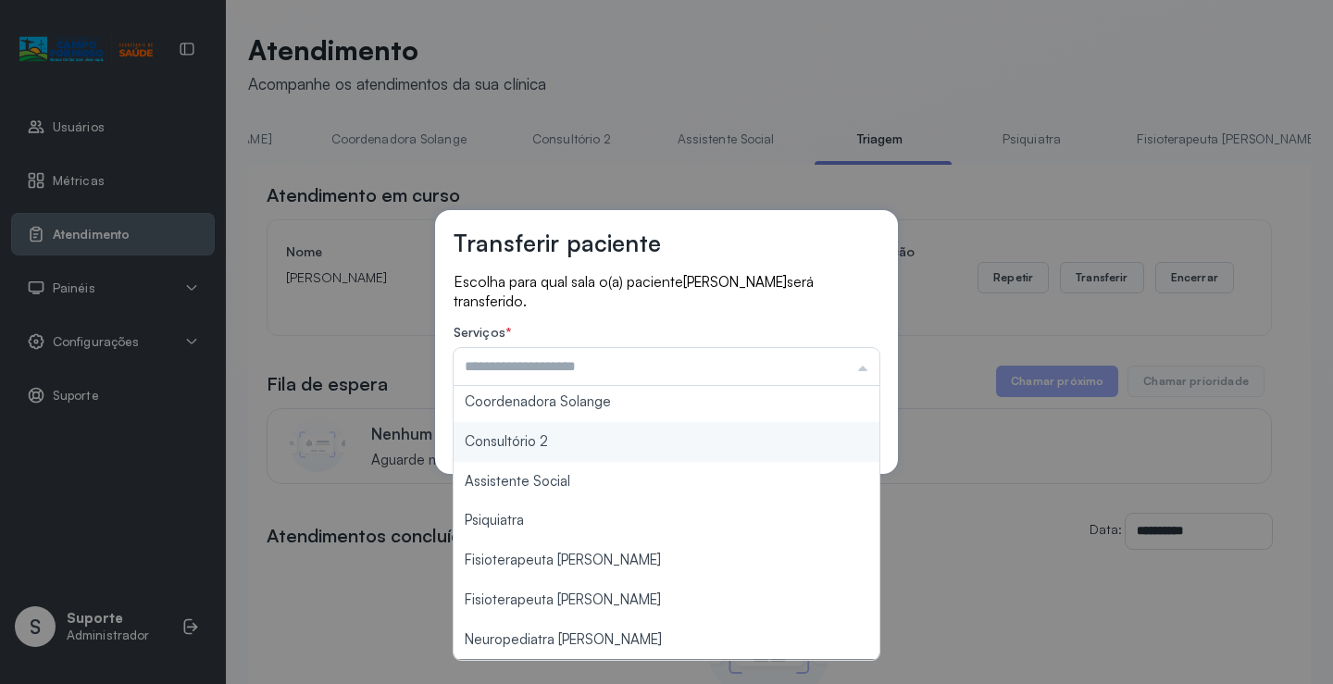
type input "**********"
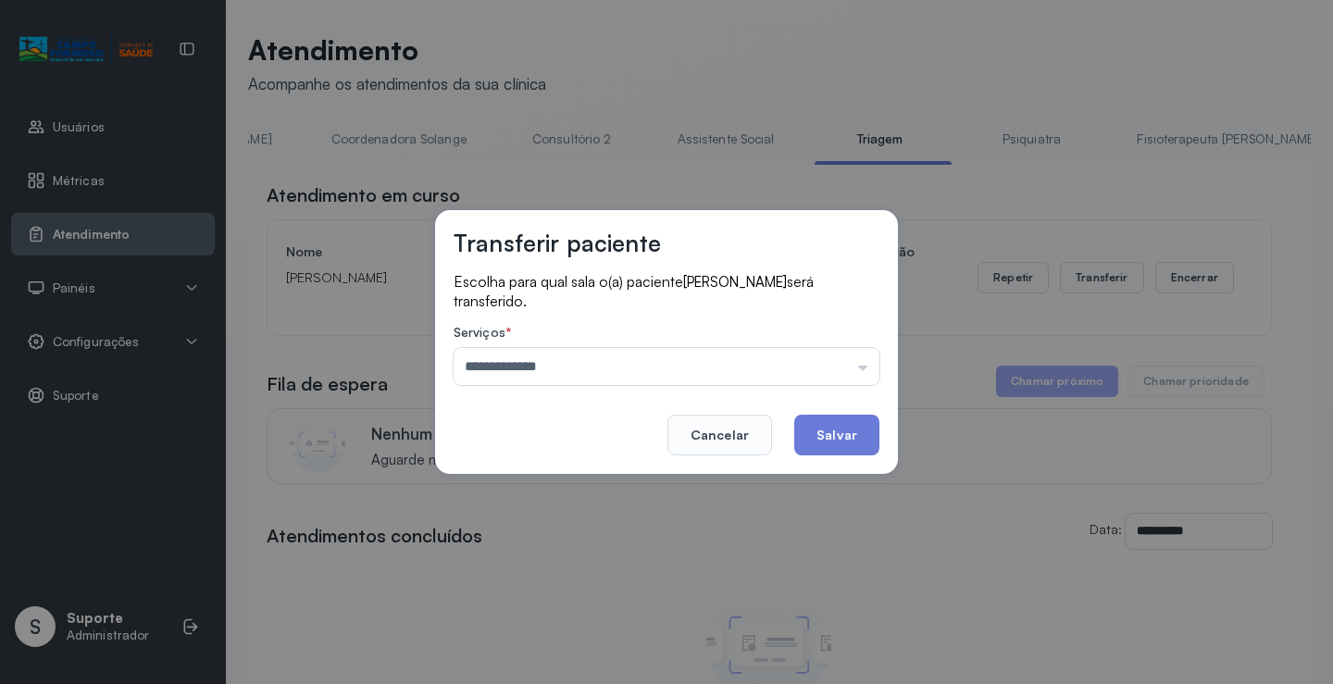
drag, startPoint x: 544, startPoint y: 442, endPoint x: 629, endPoint y: 423, distance: 87.3
click at [552, 442] on div "**********" at bounding box center [666, 342] width 463 height 264
click at [832, 441] on button "Salvar" at bounding box center [836, 435] width 85 height 41
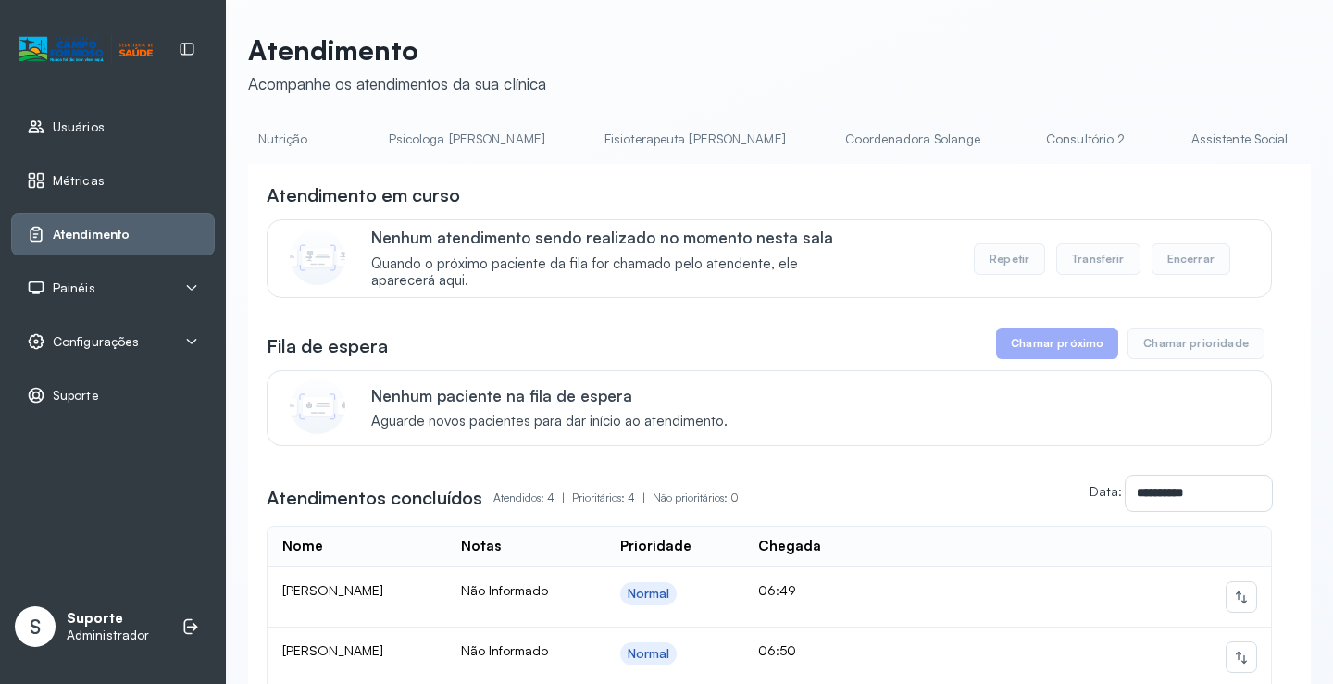
scroll to position [0, 1223]
click at [907, 148] on link "Triagem" at bounding box center [972, 139] width 130 height 31
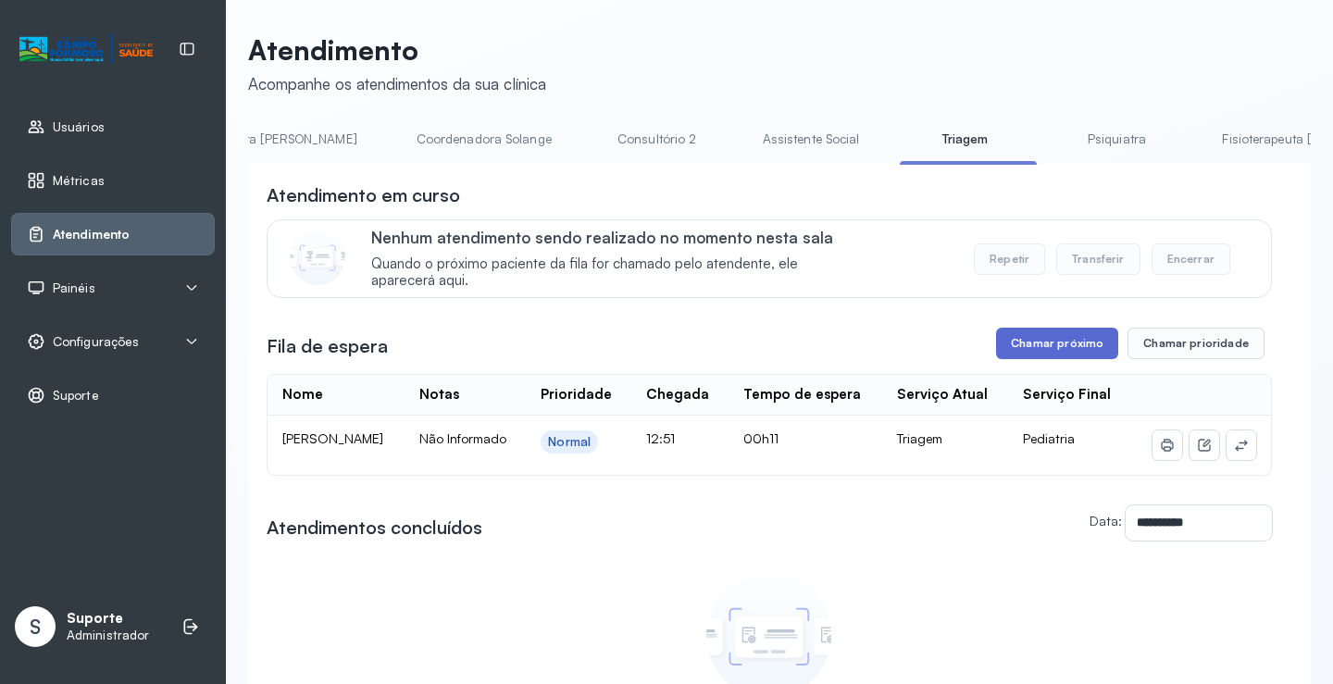
click at [1079, 348] on button "Chamar próximo" at bounding box center [1057, 343] width 122 height 31
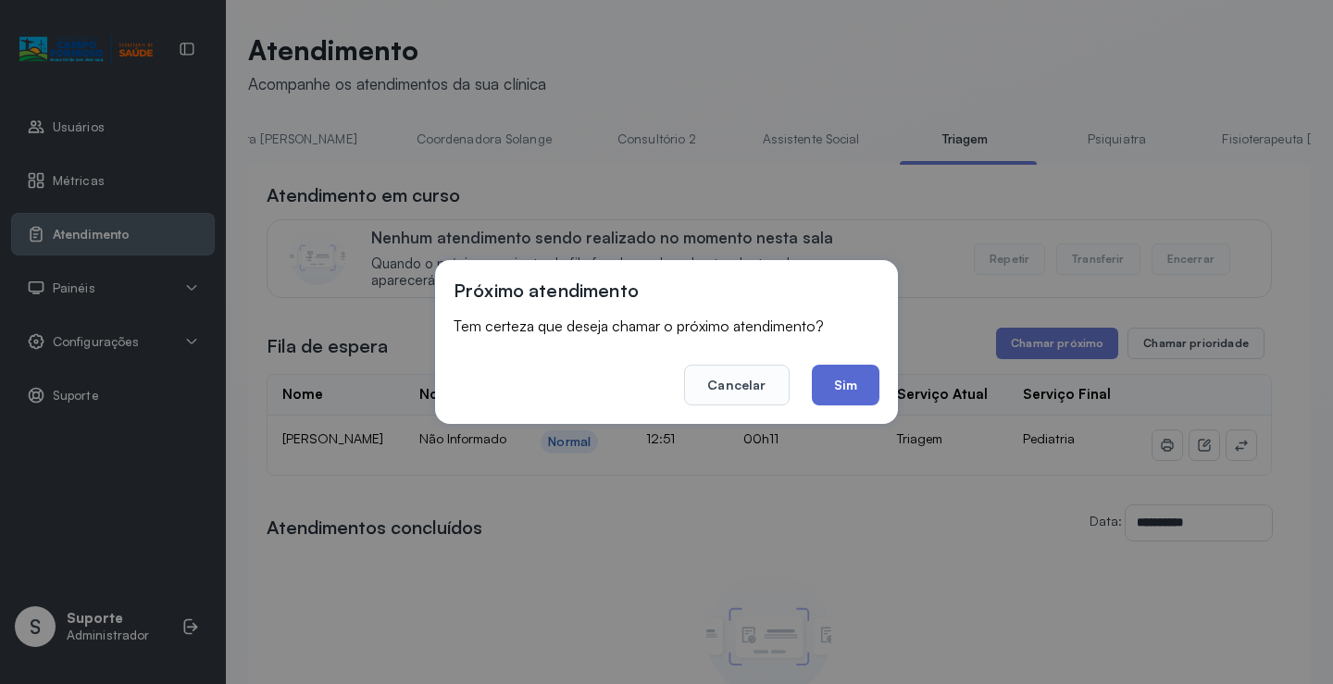
click at [859, 402] on button "Sim" at bounding box center [846, 385] width 68 height 41
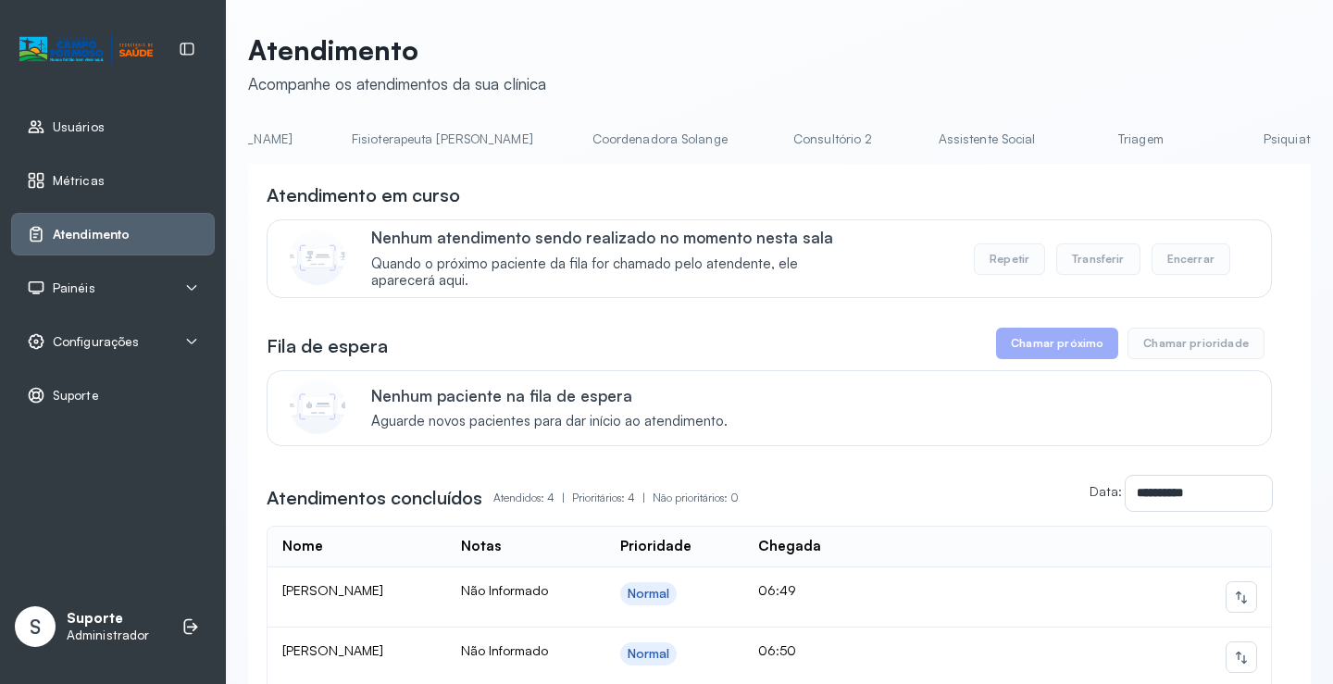
scroll to position [0, 1159]
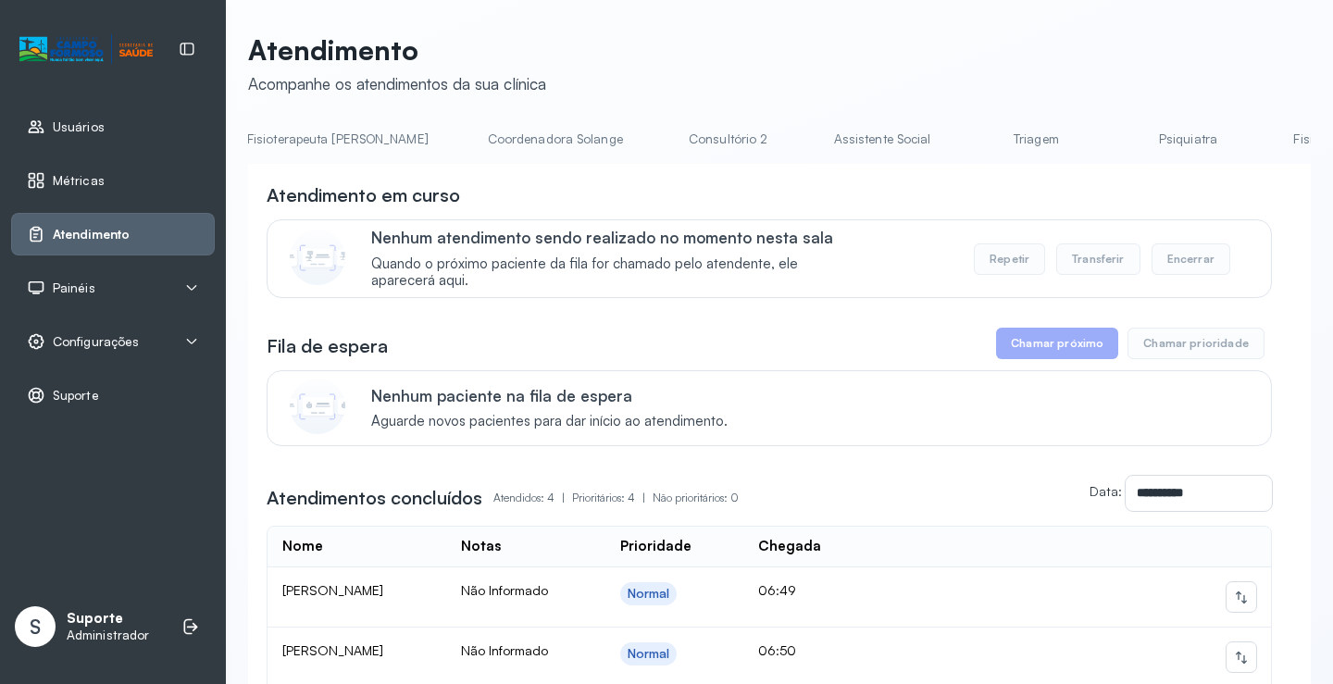
click at [971, 144] on link "Triagem" at bounding box center [1036, 139] width 130 height 31
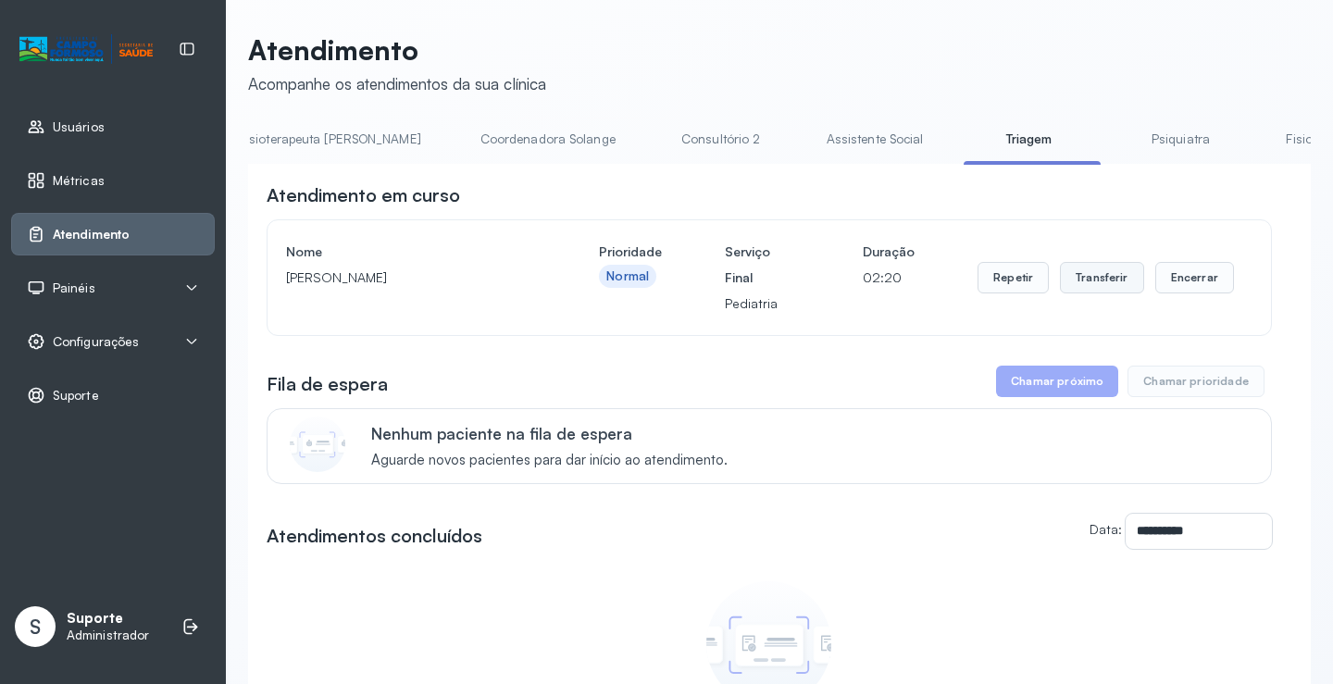
click at [1107, 279] on button "Transferir" at bounding box center [1102, 277] width 84 height 31
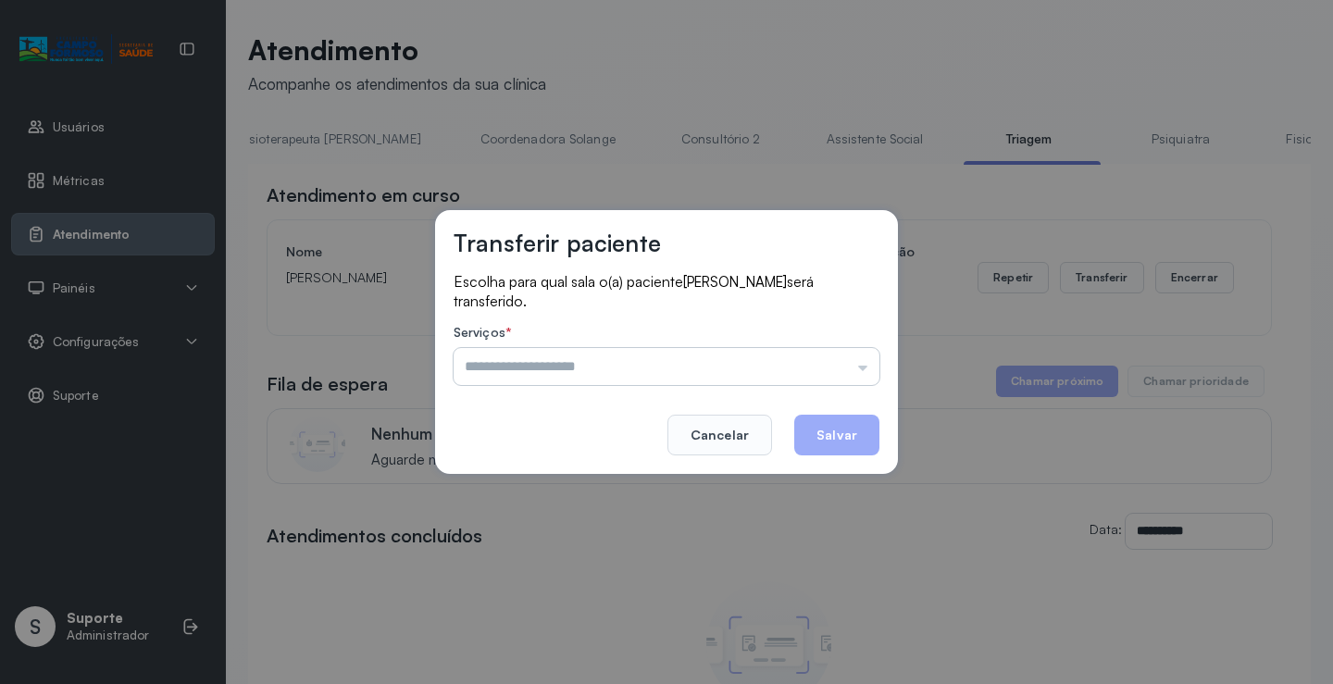
click at [866, 378] on input "text" at bounding box center [666, 366] width 426 height 37
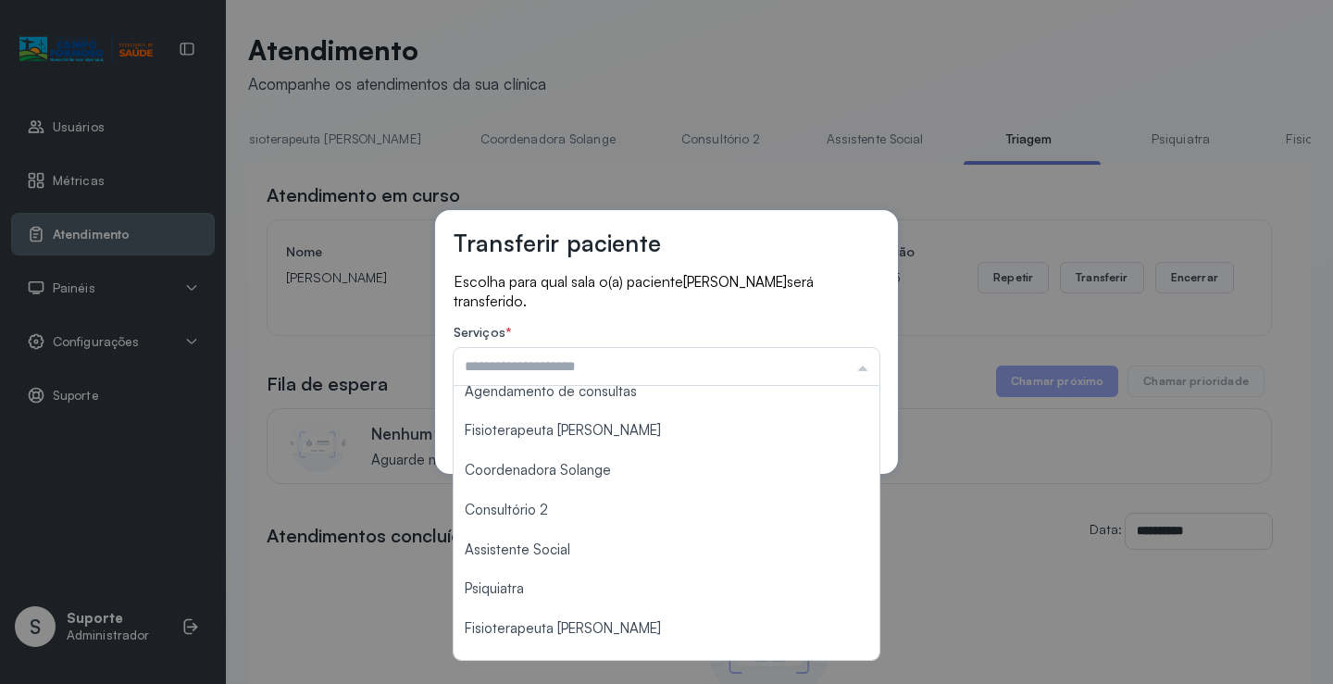
scroll to position [223, 0]
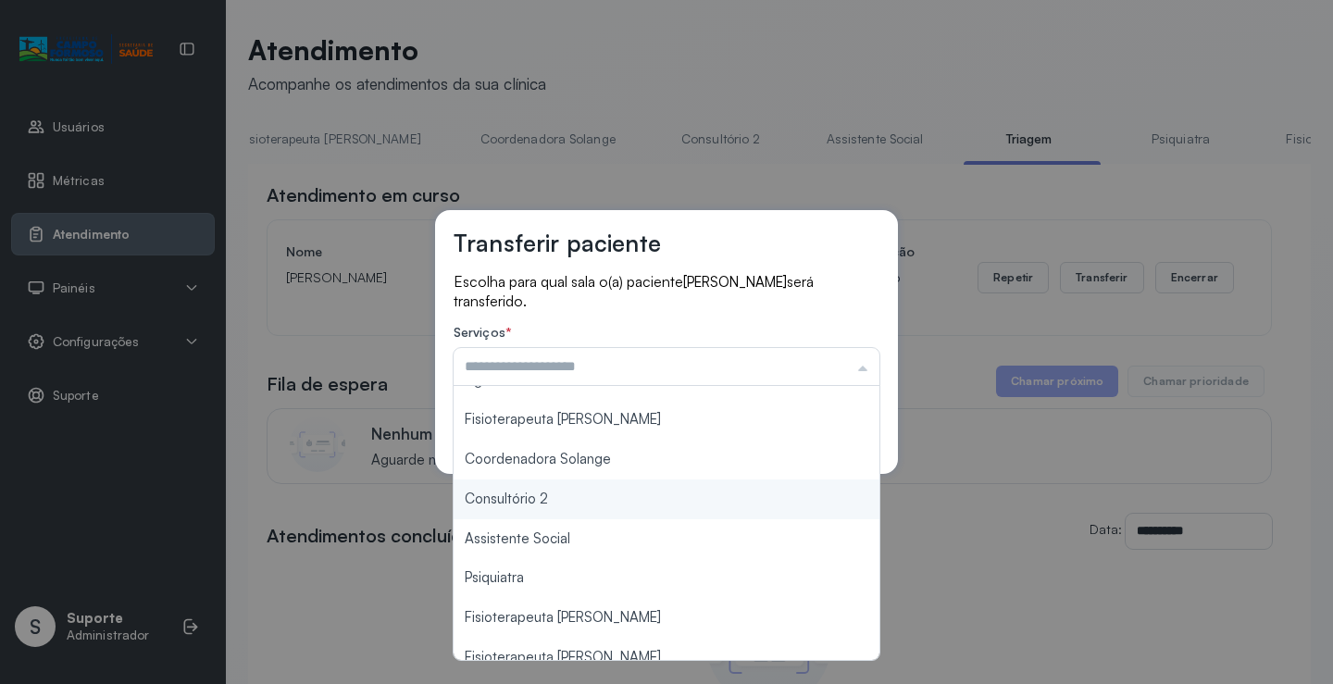
type input "**********"
click at [590, 490] on div "**********" at bounding box center [666, 342] width 1333 height 684
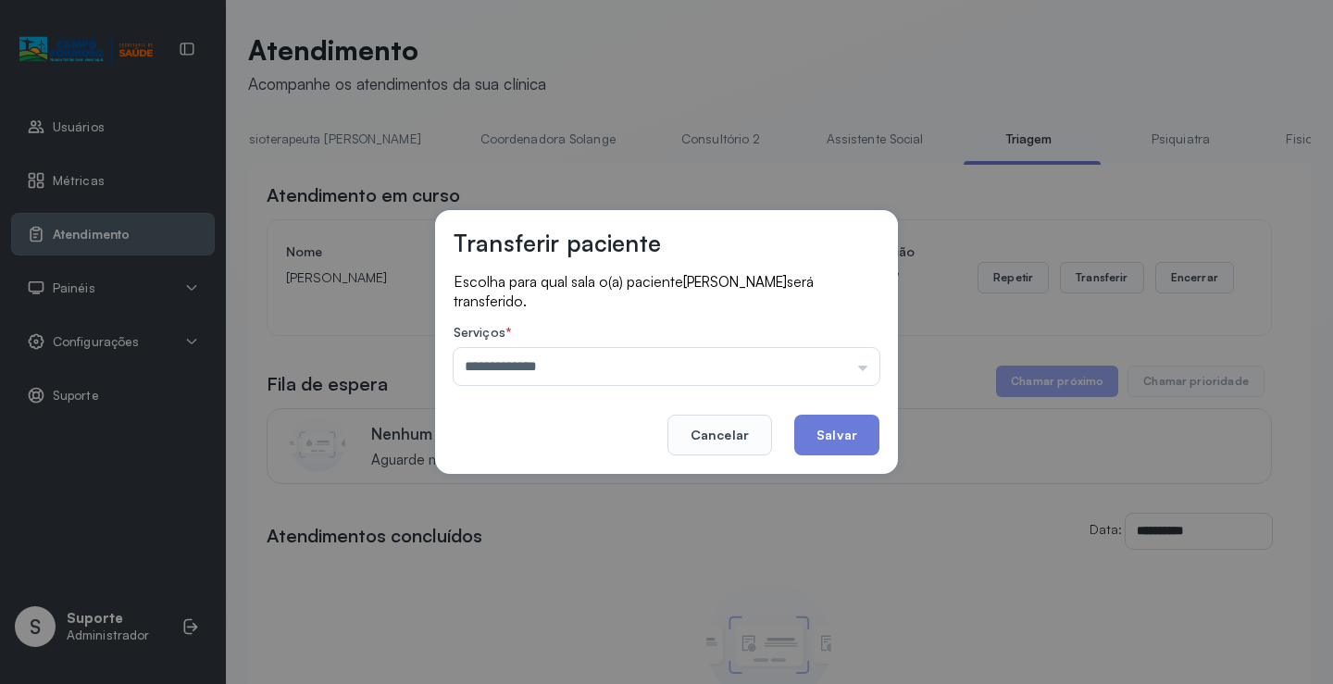
drag, startPoint x: 851, startPoint y: 429, endPoint x: 867, endPoint y: 425, distance: 16.4
click at [854, 428] on button "Salvar" at bounding box center [836, 435] width 85 height 41
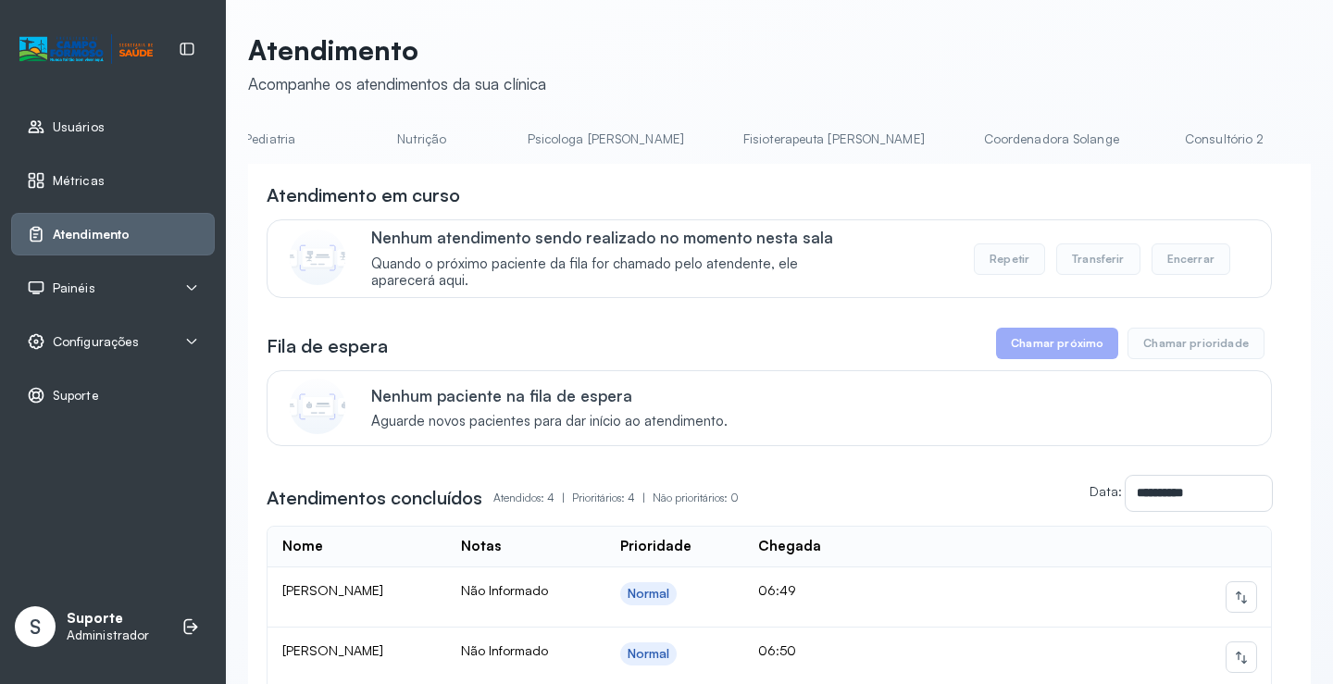
scroll to position [0, 667]
drag, startPoint x: 738, startPoint y: 163, endPoint x: 745, endPoint y: 171, distance: 11.1
click at [745, 171] on div "**********" at bounding box center [779, 525] width 1062 height 802
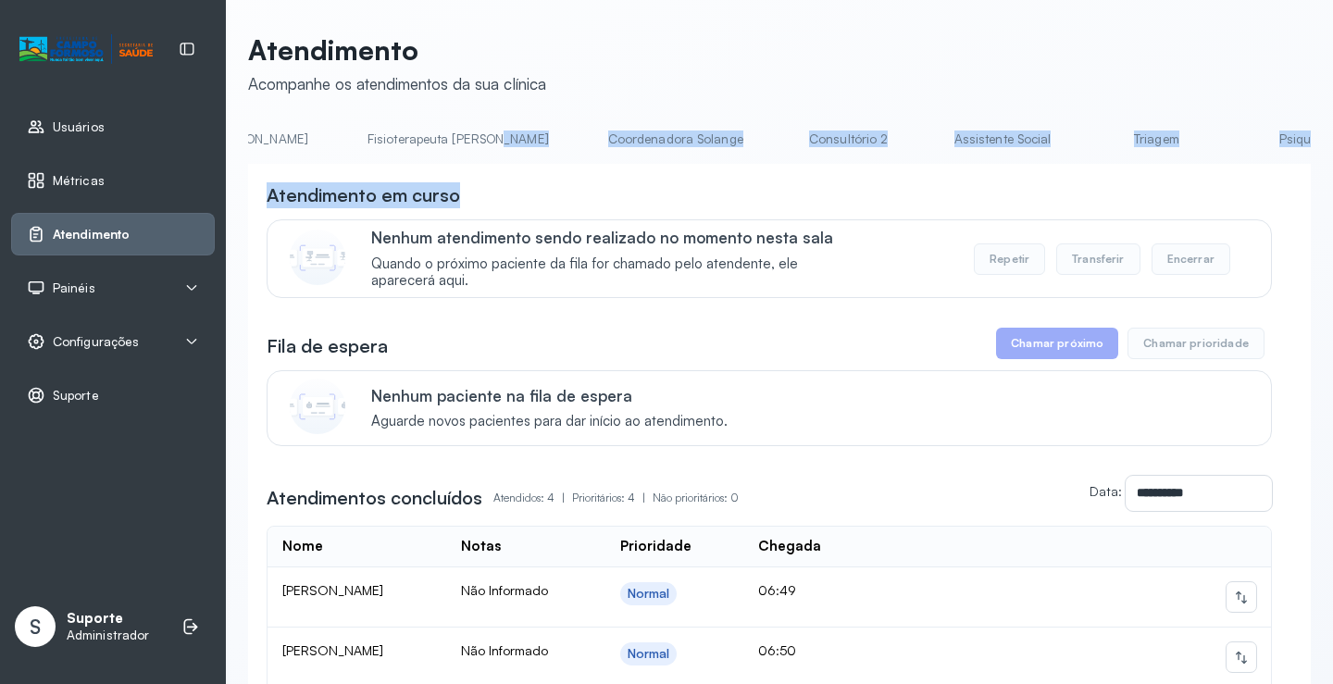
scroll to position [0, 1312]
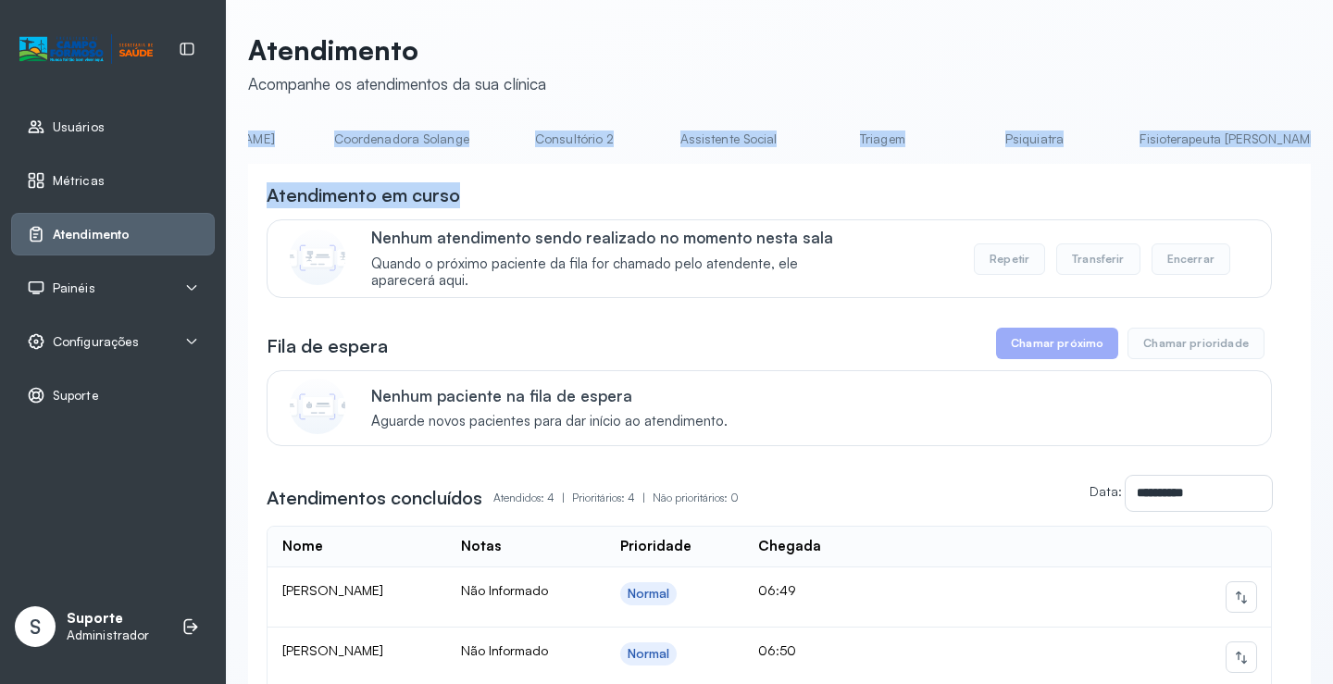
click at [817, 136] on link "Triagem" at bounding box center [882, 139] width 130 height 31
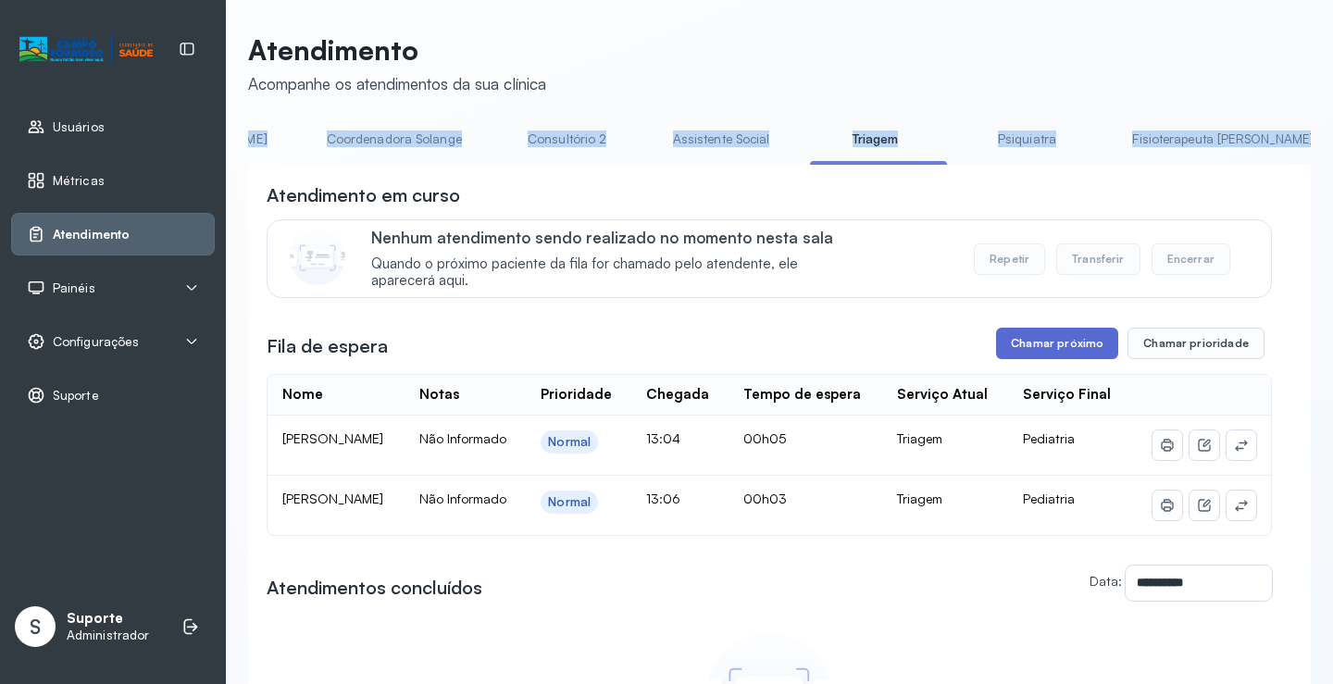
click at [1087, 348] on button "Chamar próximo" at bounding box center [1057, 343] width 122 height 31
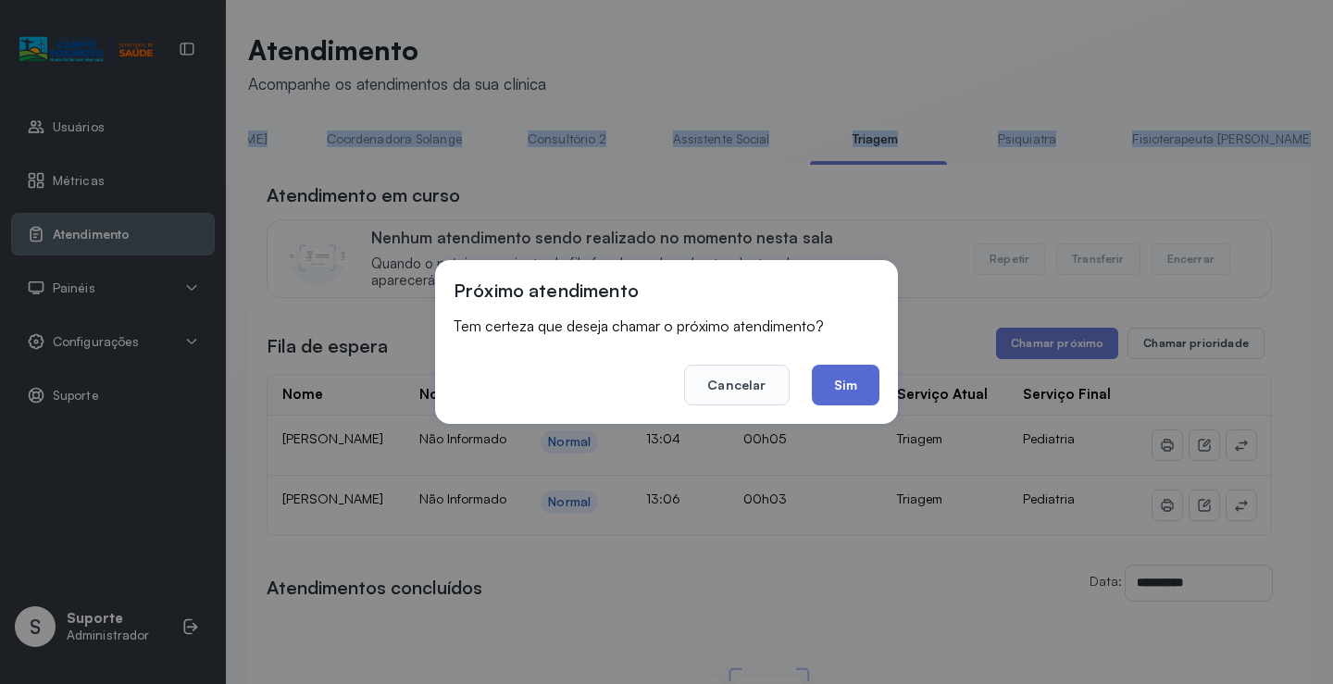
click at [870, 389] on button "Sim" at bounding box center [846, 385] width 68 height 41
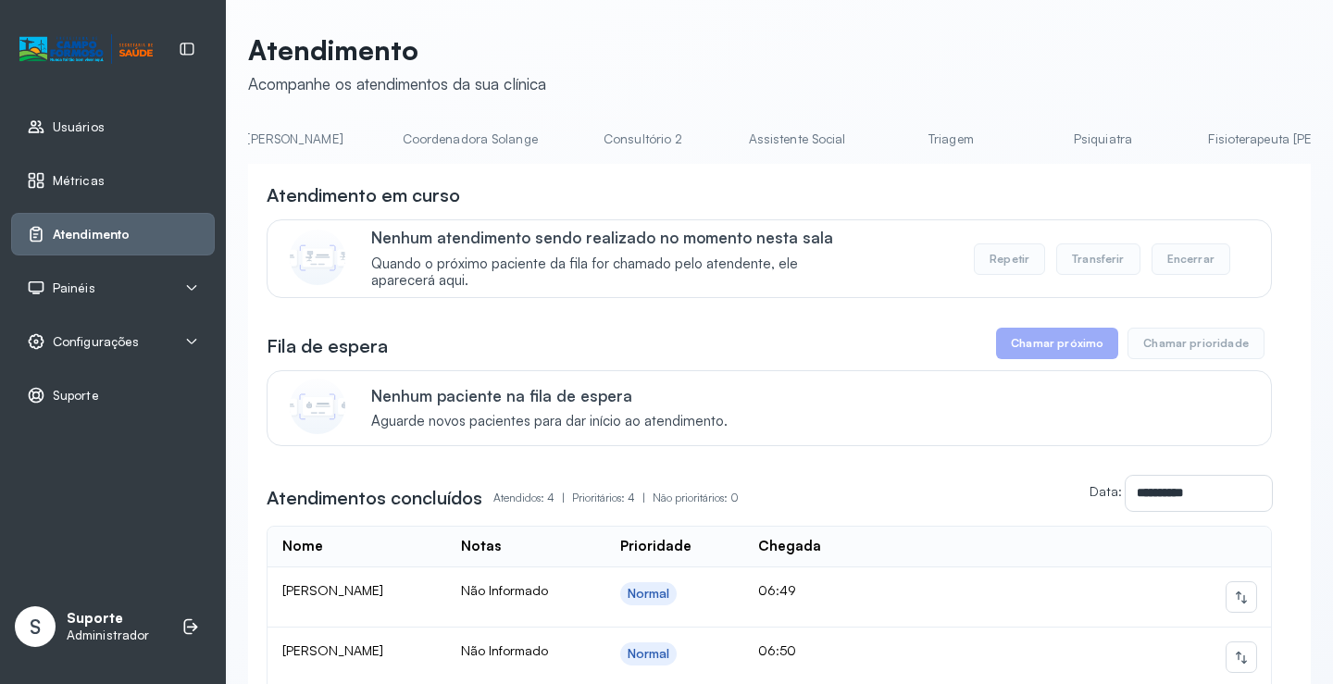
scroll to position [0, 1250]
click at [879, 150] on link "Triagem" at bounding box center [944, 139] width 130 height 31
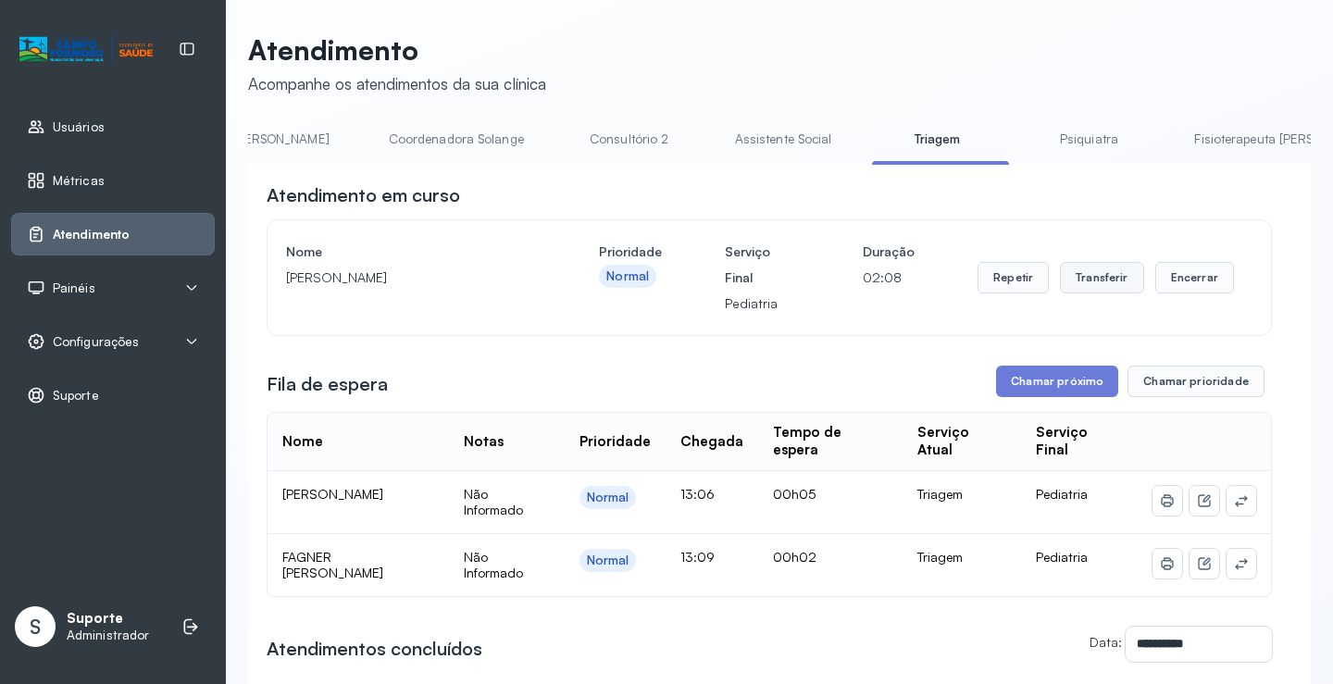
click at [1094, 287] on button "Transferir" at bounding box center [1102, 277] width 84 height 31
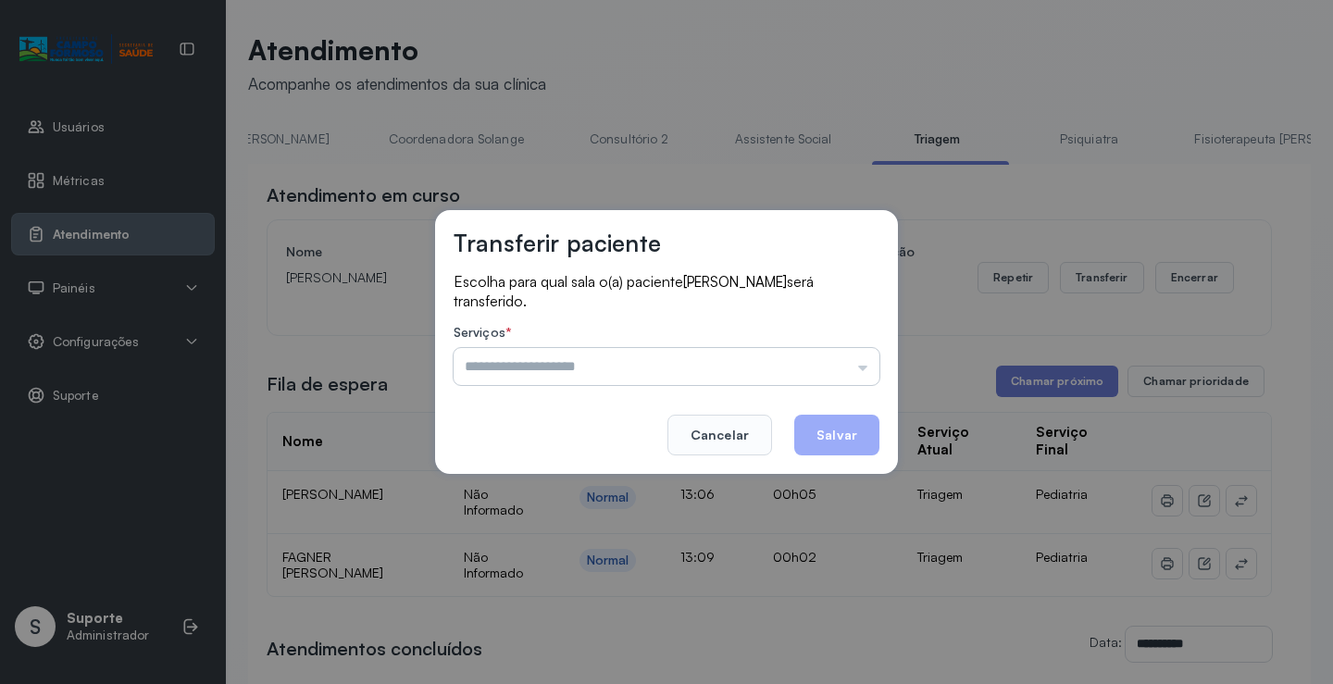
click at [860, 366] on input "text" at bounding box center [666, 366] width 426 height 37
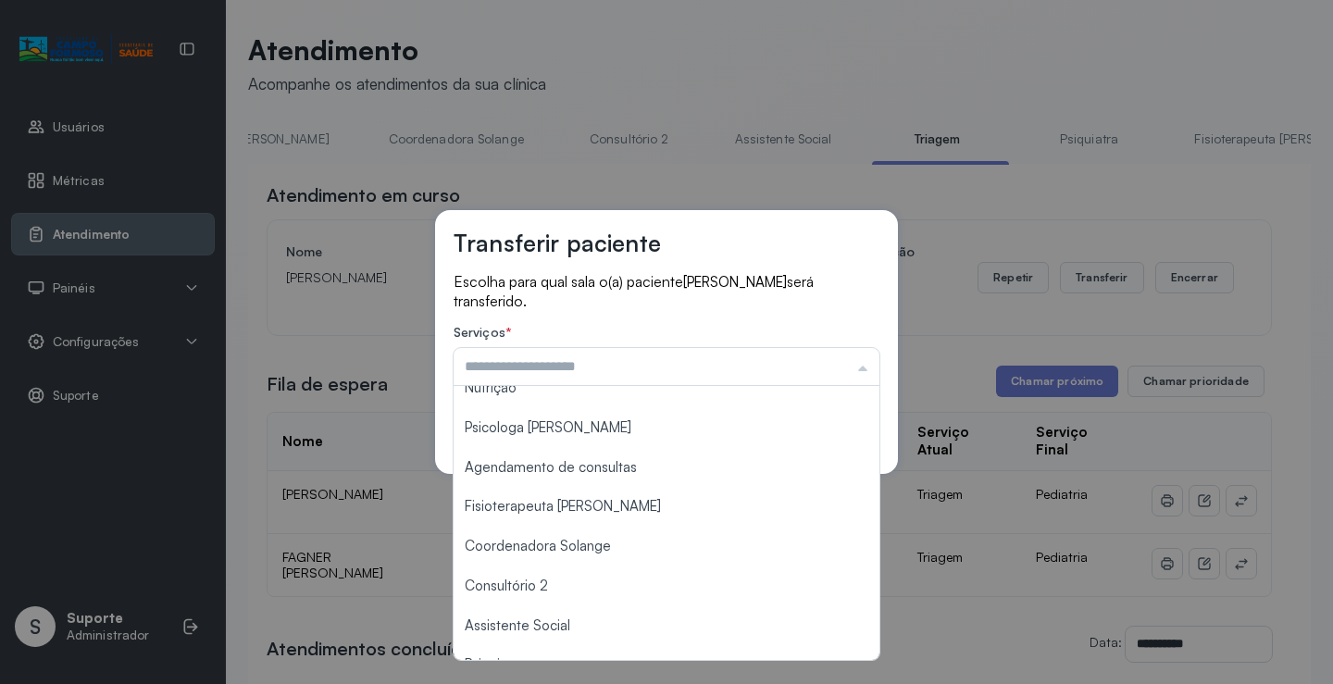
scroll to position [238, 0]
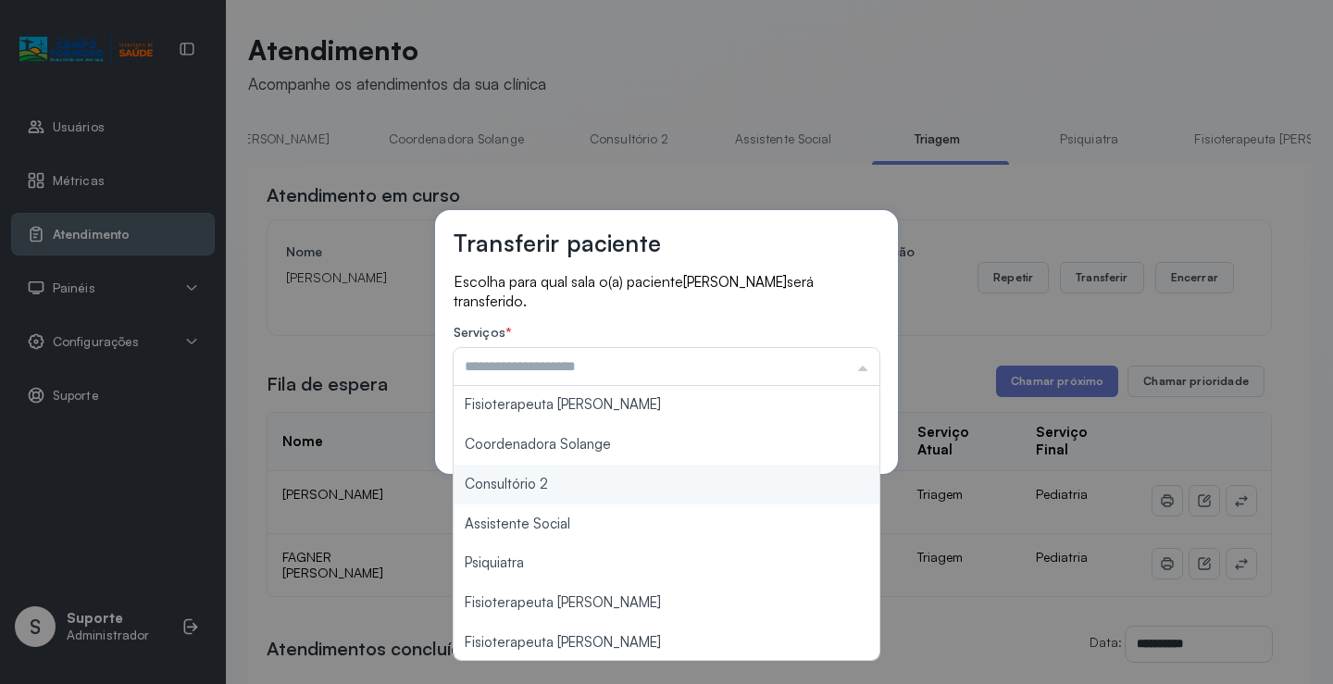
type input "**********"
click at [607, 484] on div "**********" at bounding box center [666, 342] width 1333 height 684
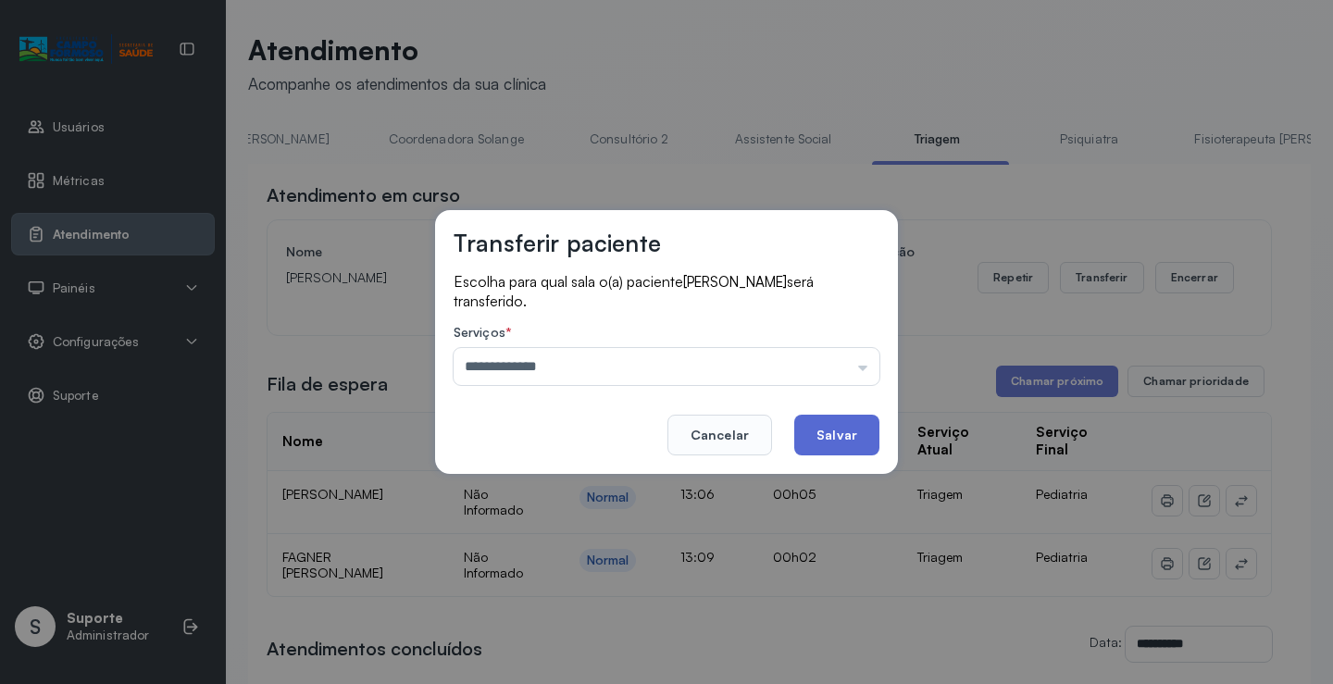
click at [839, 440] on button "Salvar" at bounding box center [836, 435] width 85 height 41
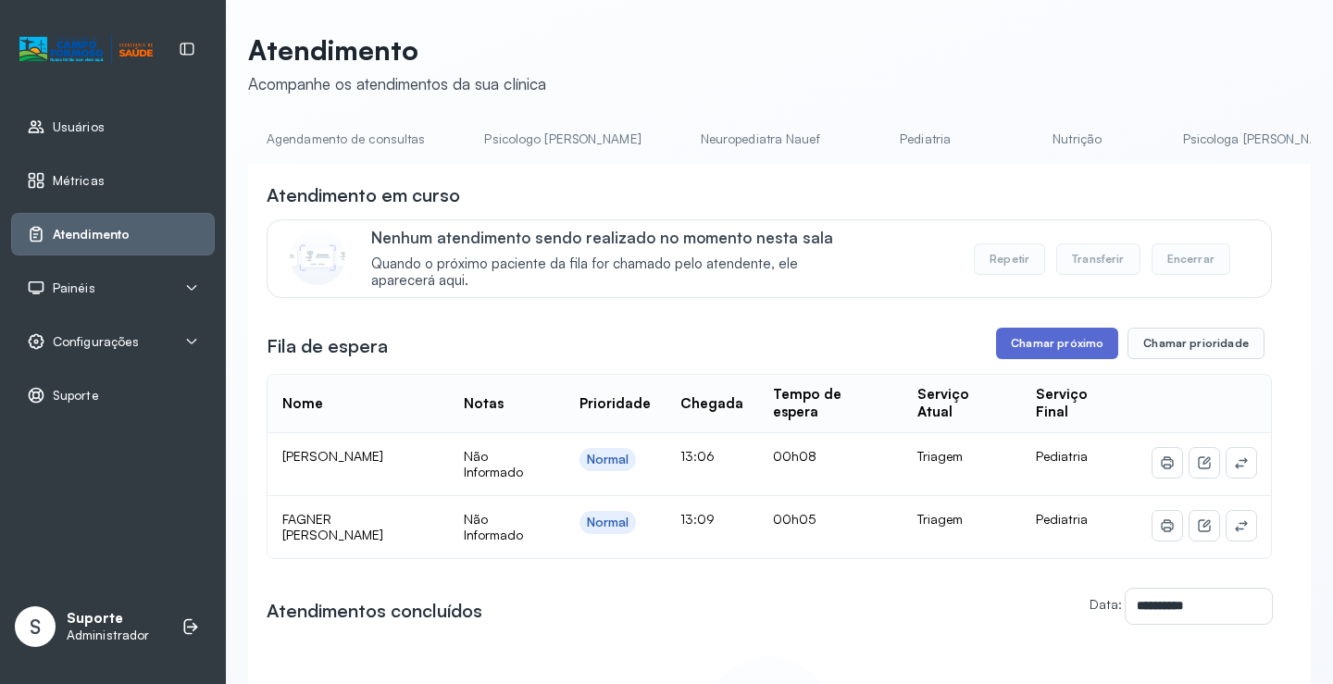
click at [1047, 344] on button "Chamar próximo" at bounding box center [1057, 343] width 122 height 31
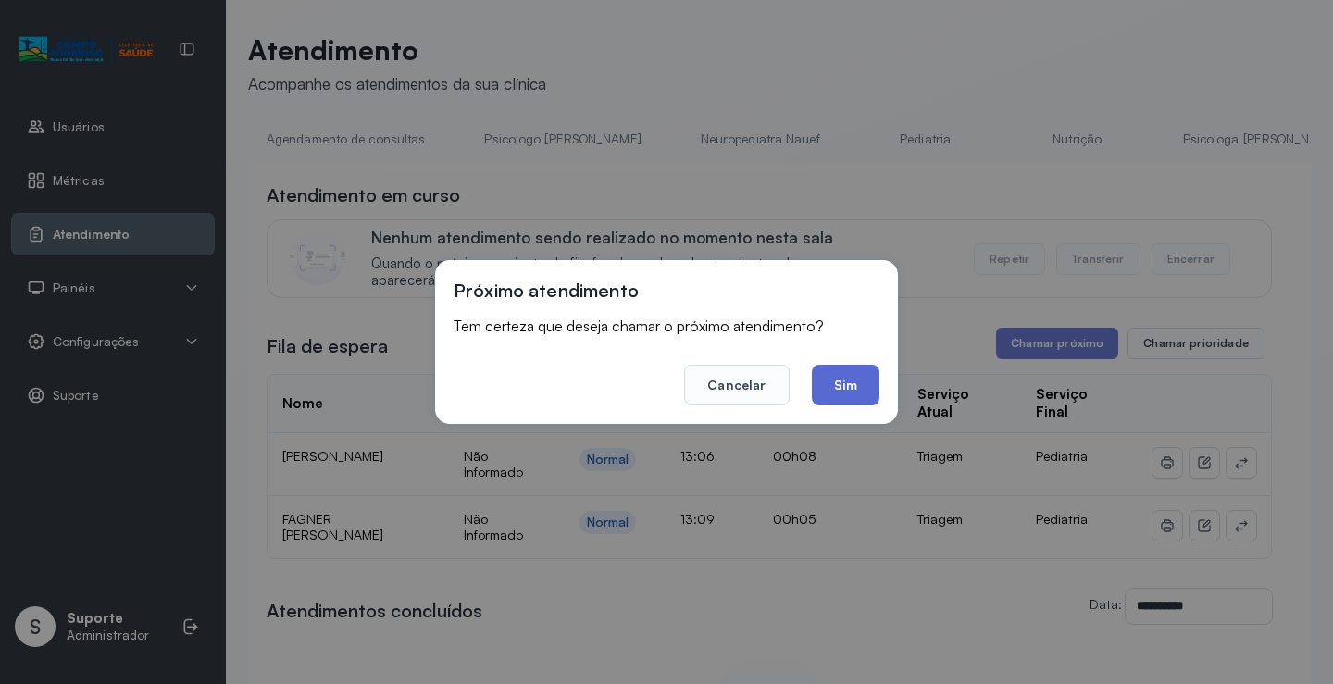
click at [850, 389] on button "Sim" at bounding box center [846, 385] width 68 height 41
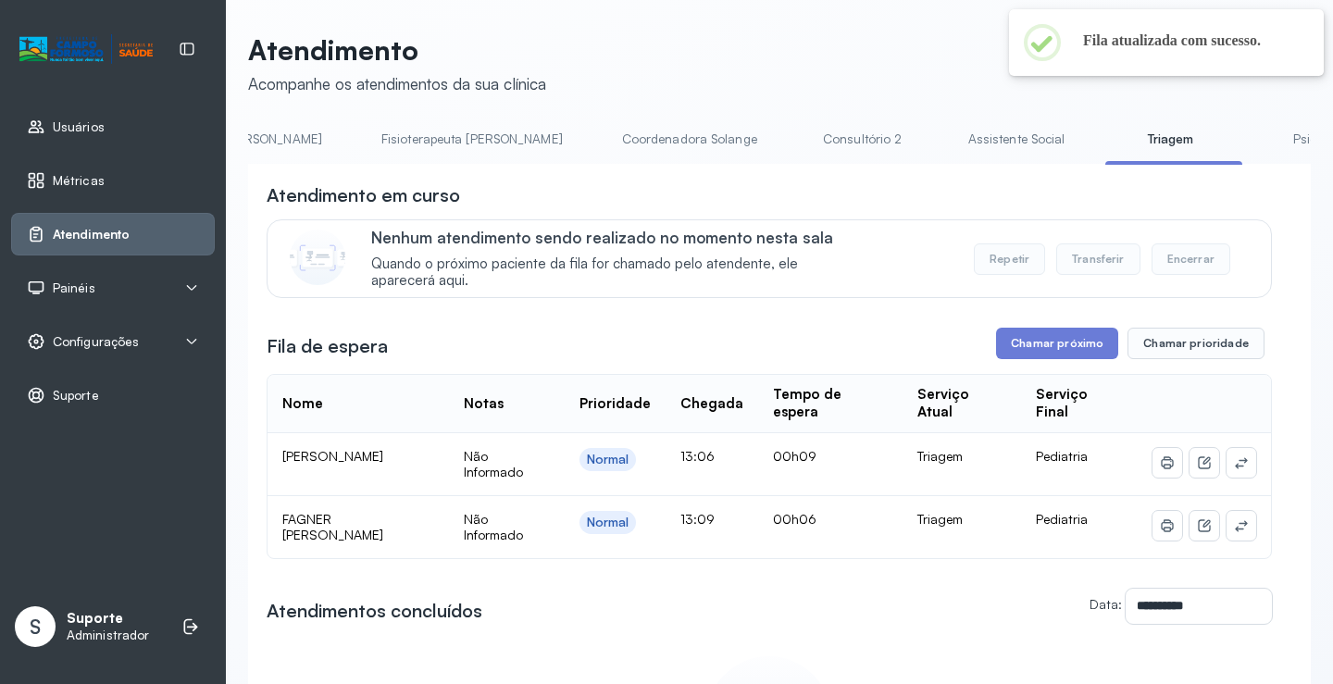
scroll to position [0, 1035]
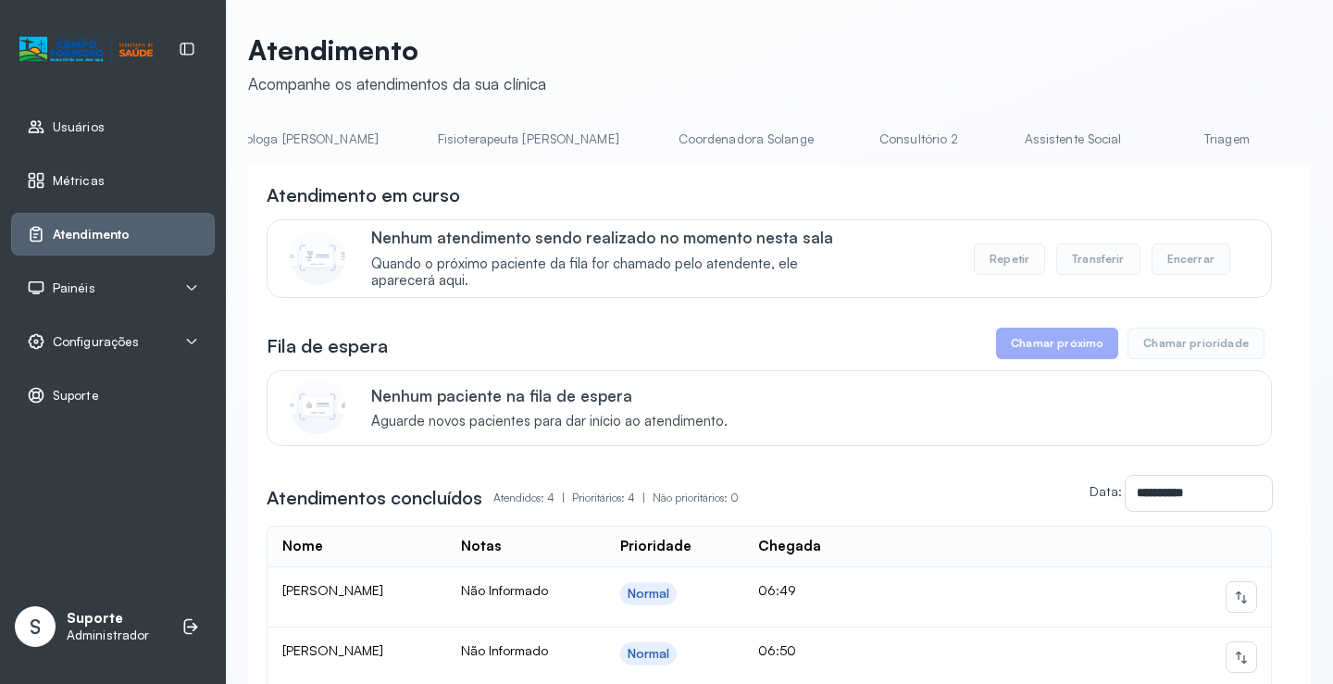
scroll to position [0, 1027]
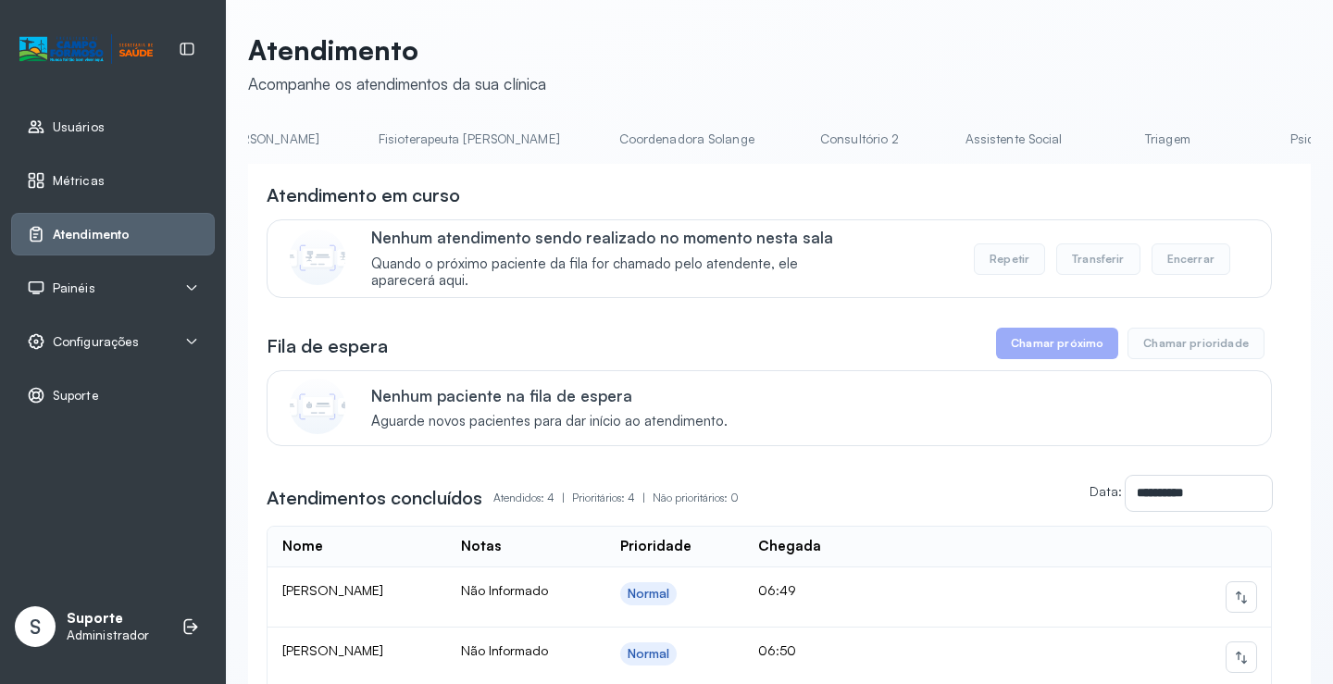
click at [1102, 145] on link "Triagem" at bounding box center [1167, 139] width 130 height 31
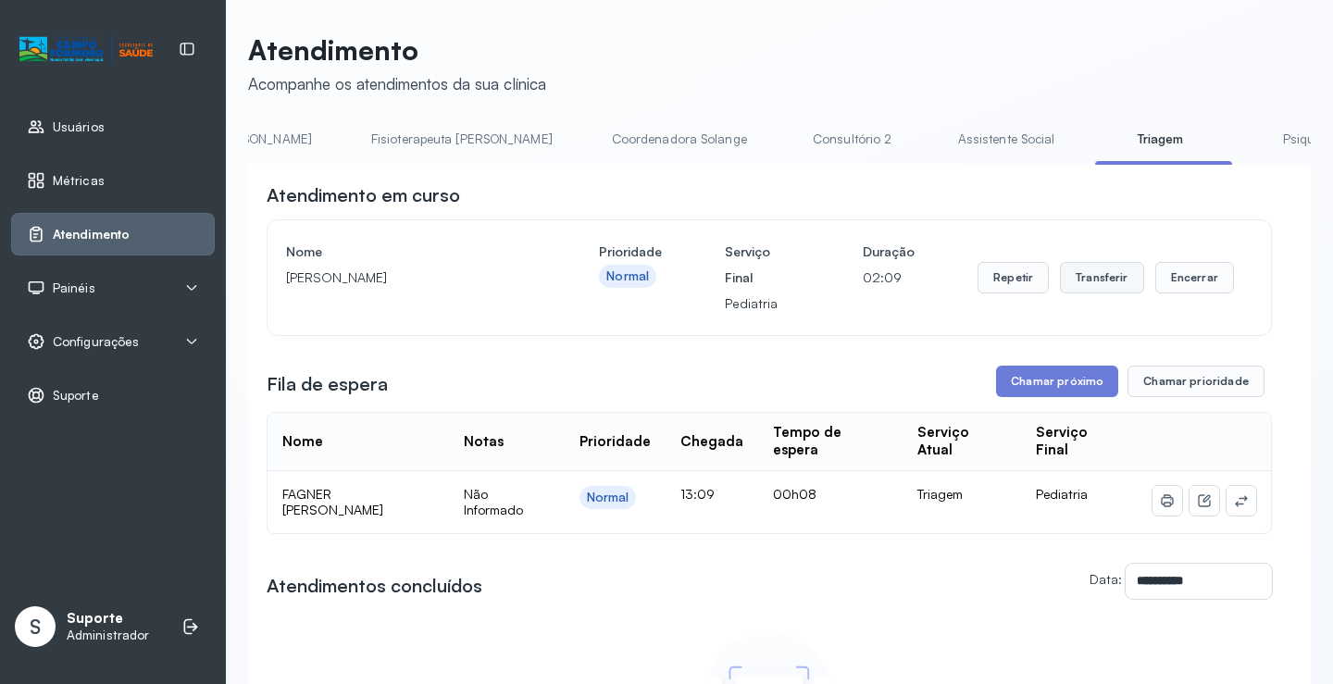
click at [1092, 285] on button "Transferir" at bounding box center [1102, 277] width 84 height 31
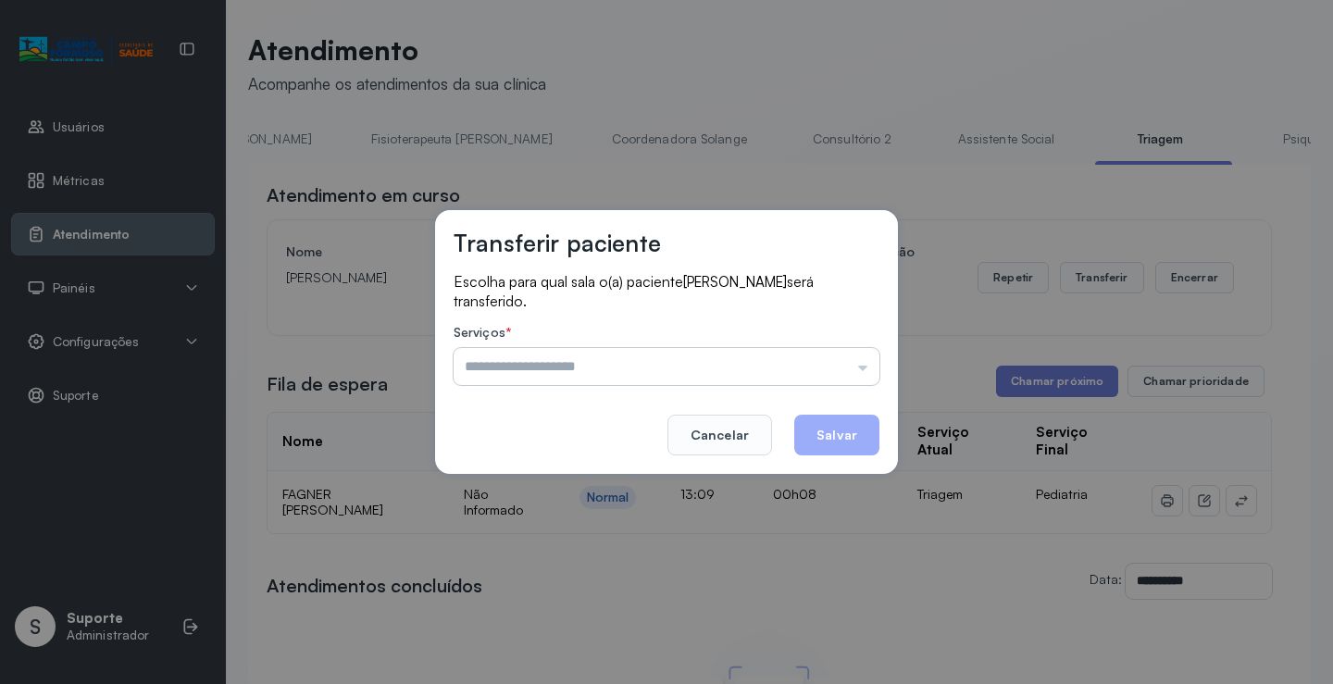
click at [862, 367] on input "text" at bounding box center [666, 366] width 426 height 37
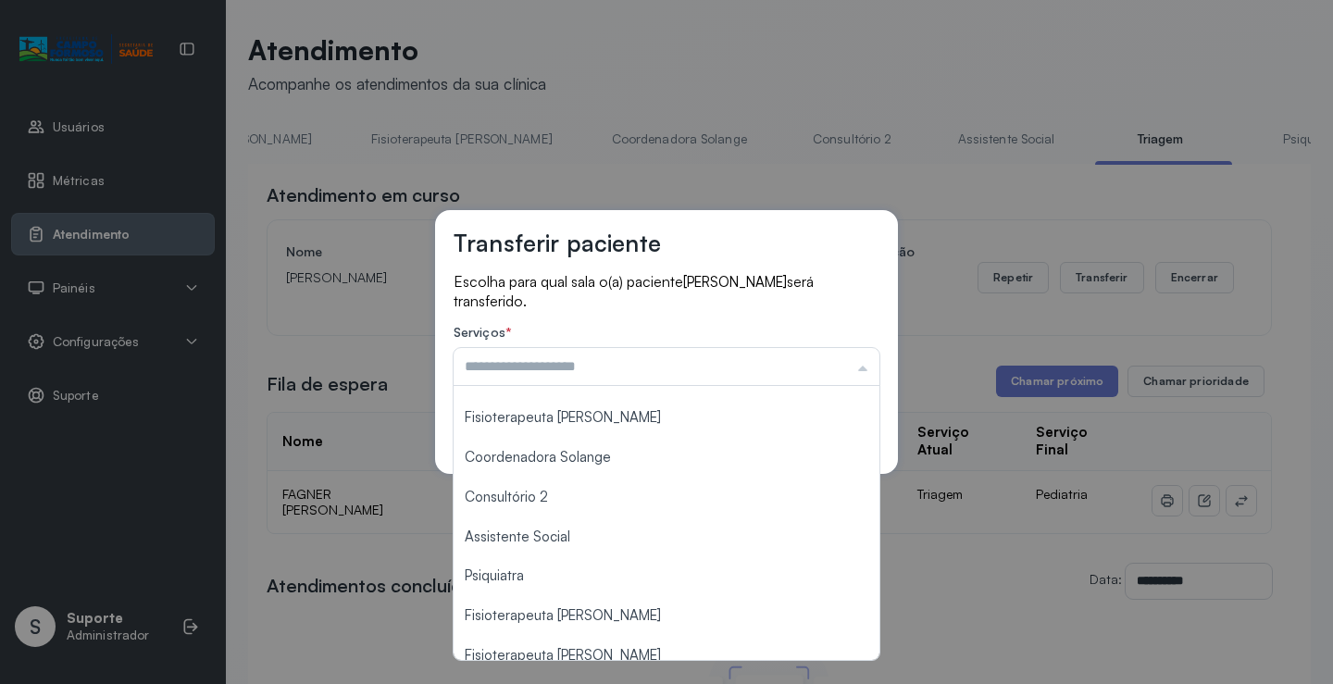
scroll to position [279, 0]
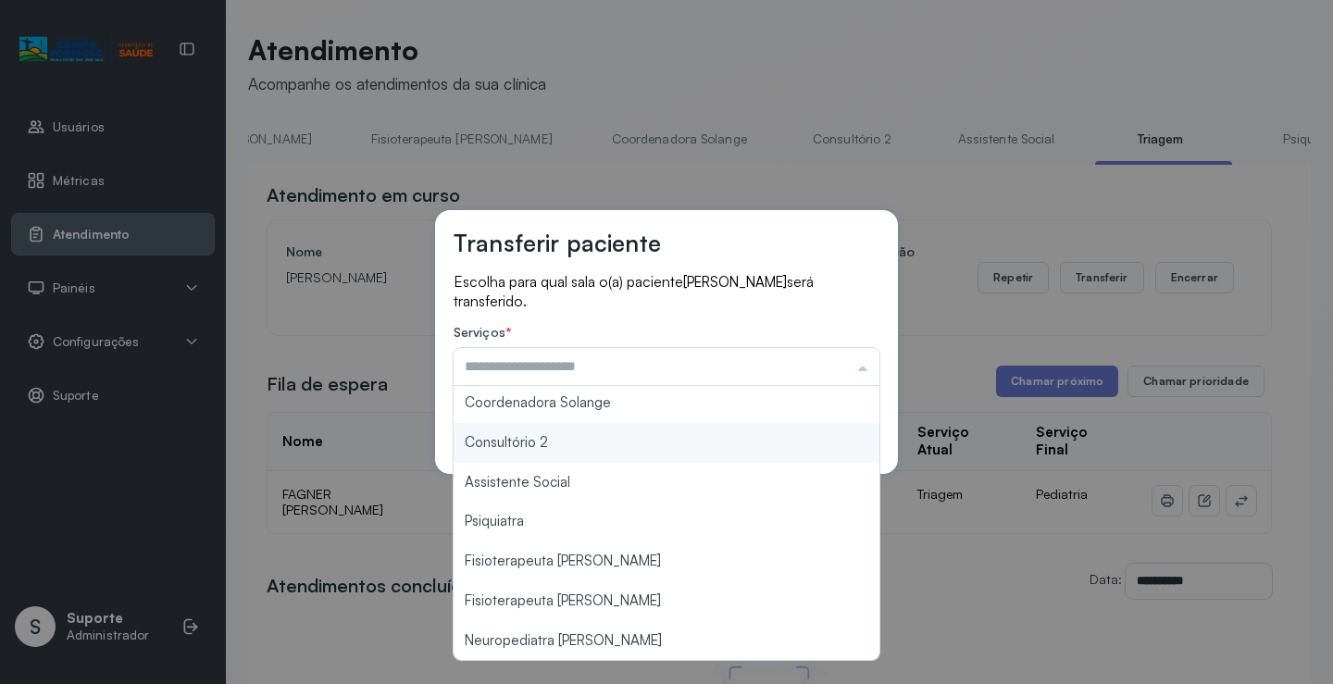
type input "**********"
click at [543, 447] on div "**********" at bounding box center [666, 342] width 463 height 264
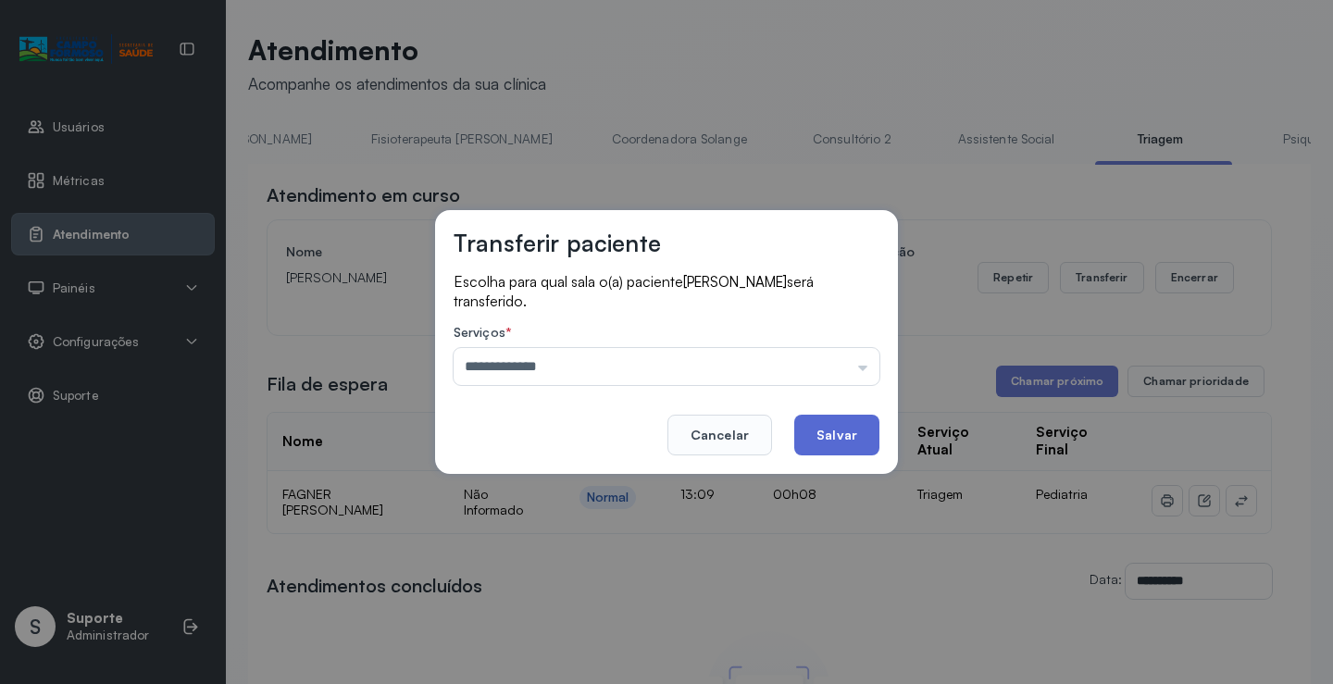
click at [829, 433] on button "Salvar" at bounding box center [836, 435] width 85 height 41
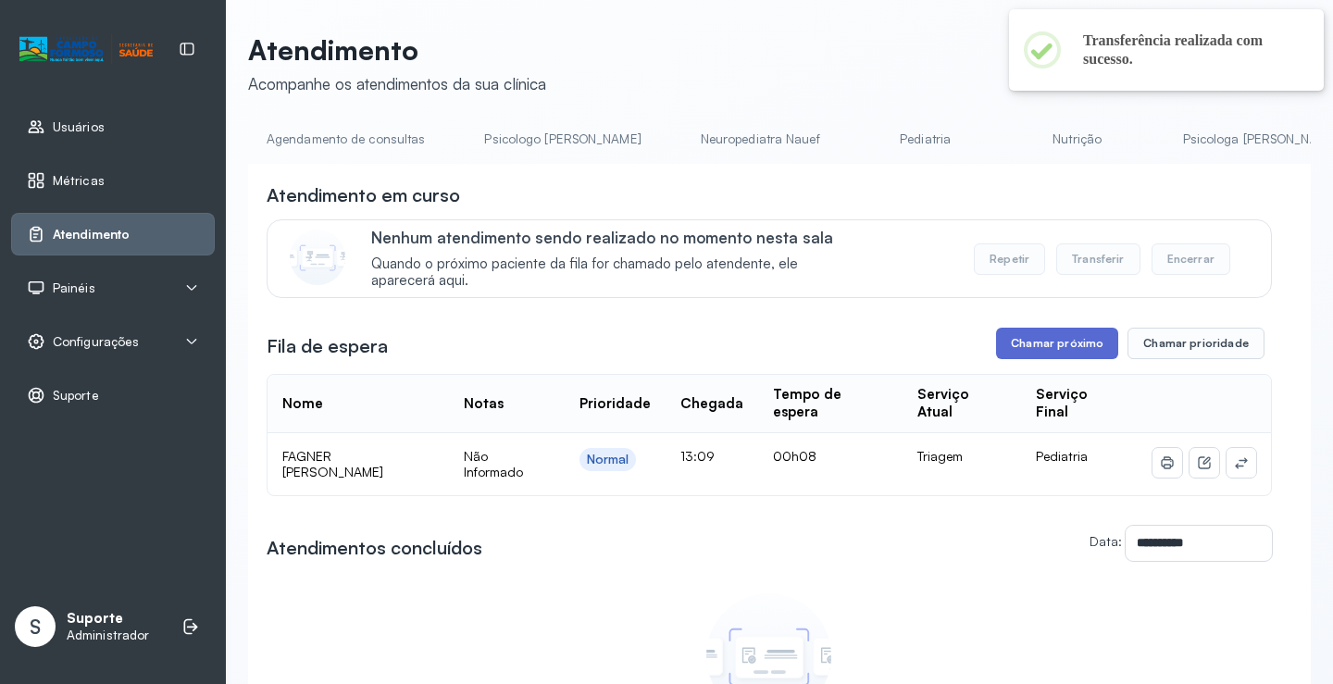
click at [1068, 344] on button "Chamar próximo" at bounding box center [1057, 343] width 122 height 31
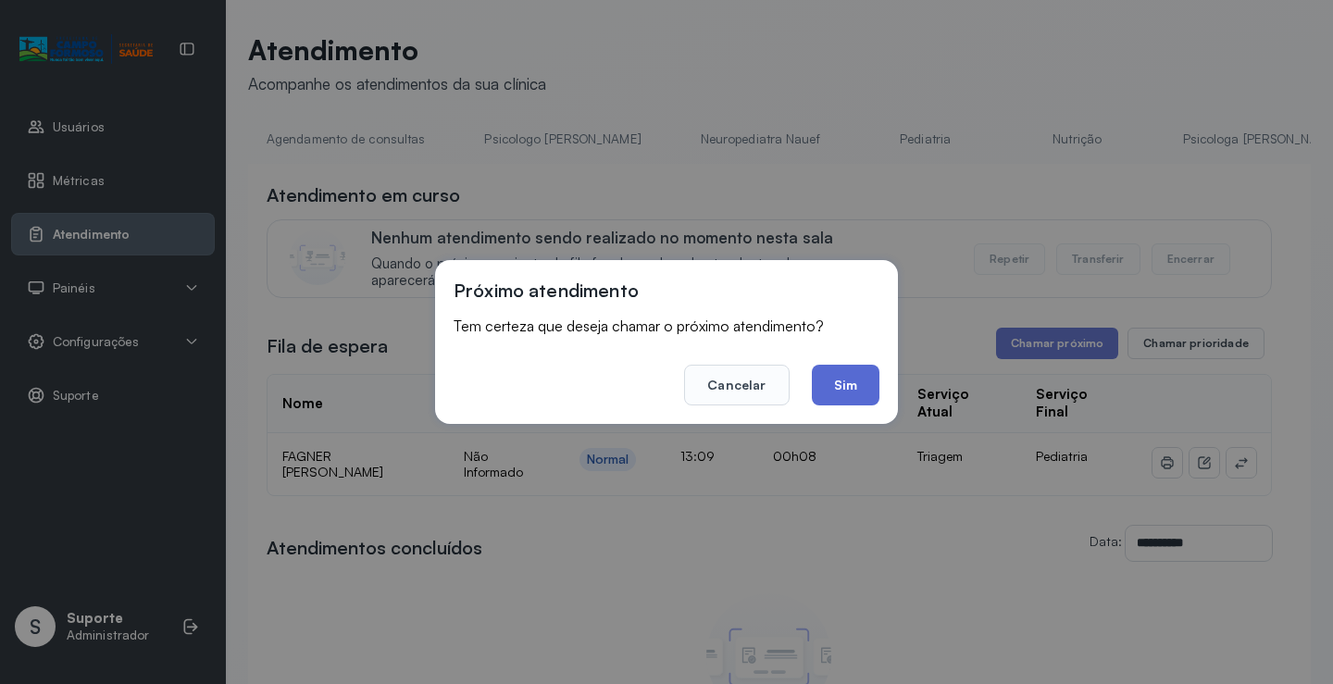
click at [842, 391] on button "Sim" at bounding box center [846, 385] width 68 height 41
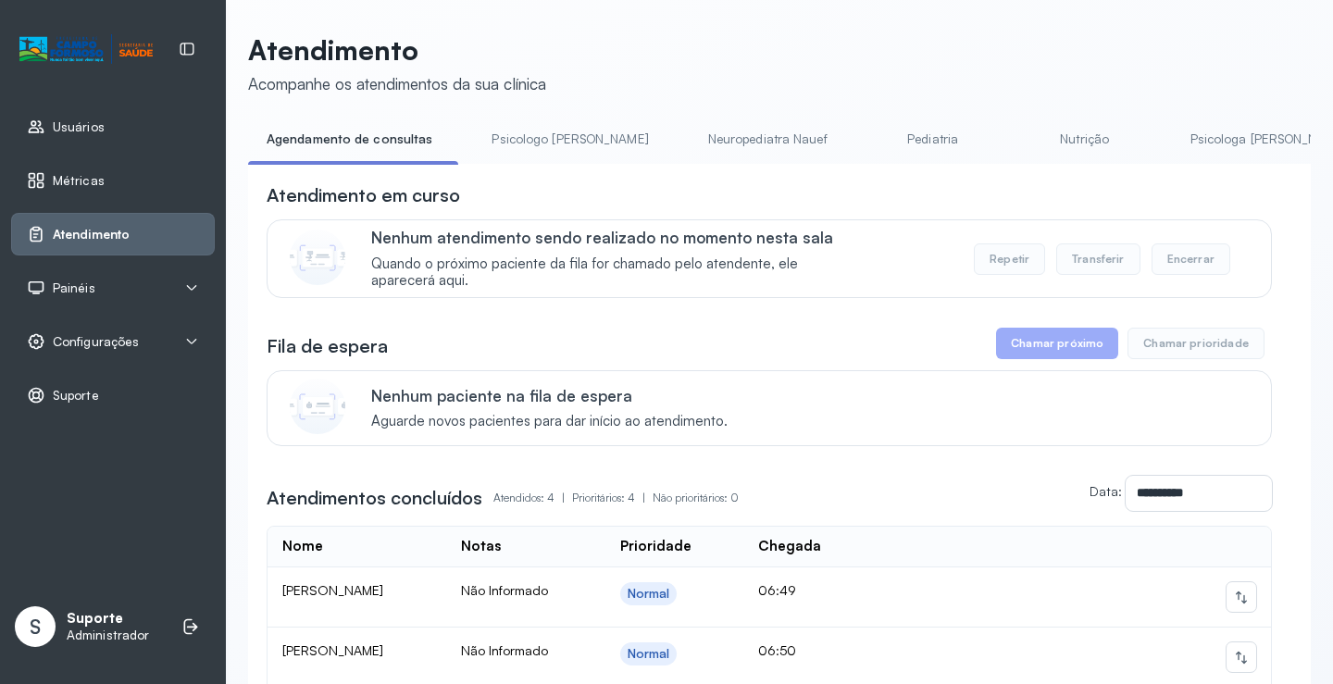
click at [505, 172] on div "**********" at bounding box center [779, 545] width 1062 height 763
click at [514, 163] on li "Psicologo [PERSON_NAME]" at bounding box center [573, 145] width 201 height 42
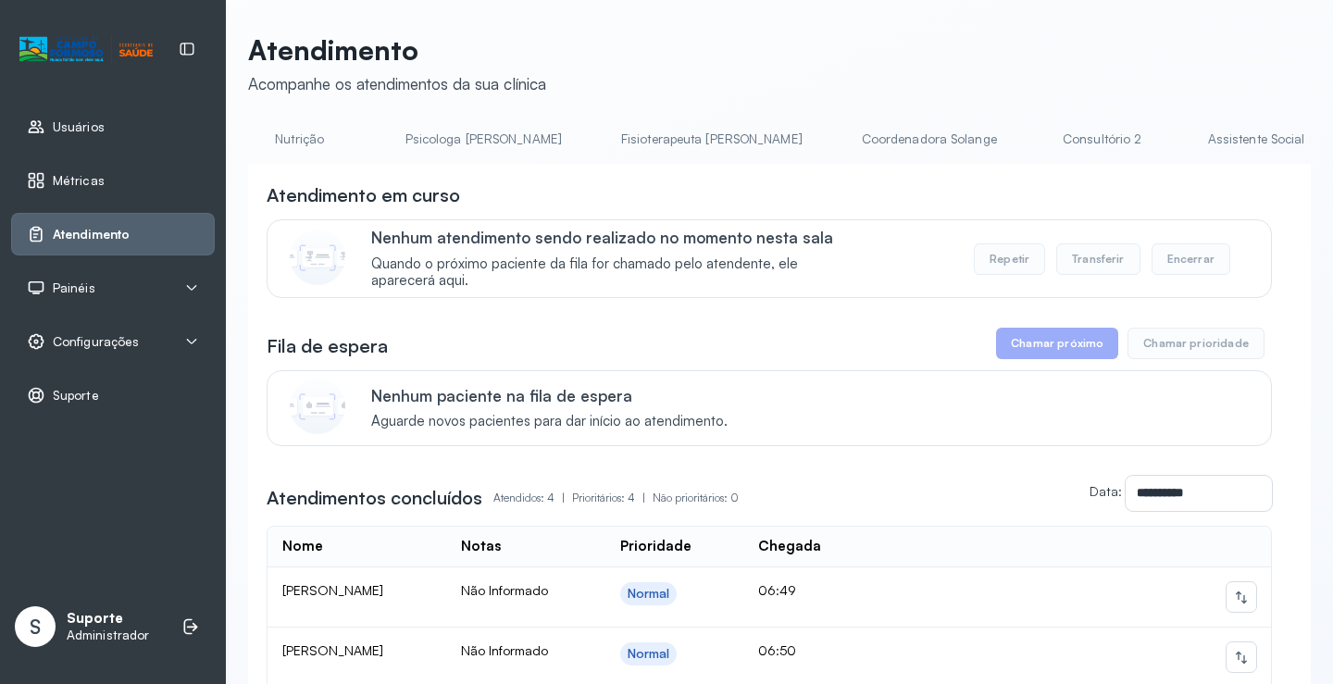
scroll to position [0, 818]
drag, startPoint x: 710, startPoint y: 162, endPoint x: 1029, endPoint y: 140, distance: 320.1
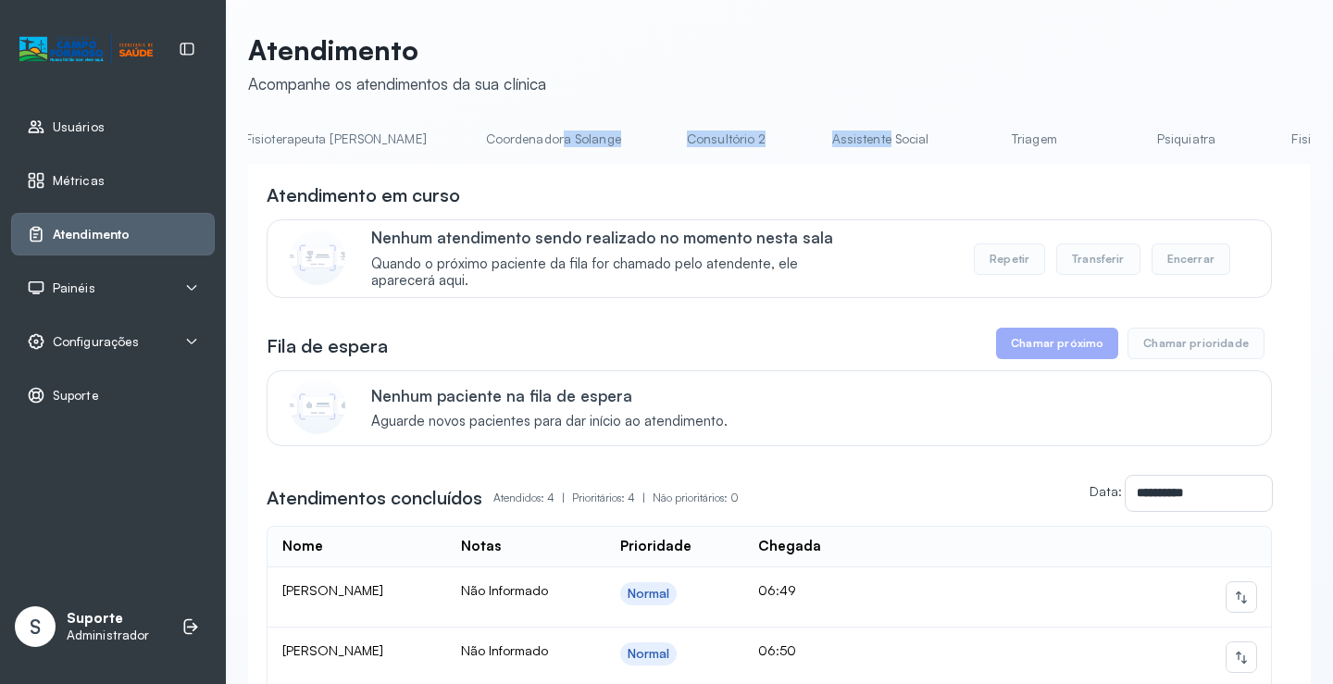
scroll to position [0, 1177]
click at [952, 136] on link "Triagem" at bounding box center [1017, 139] width 130 height 31
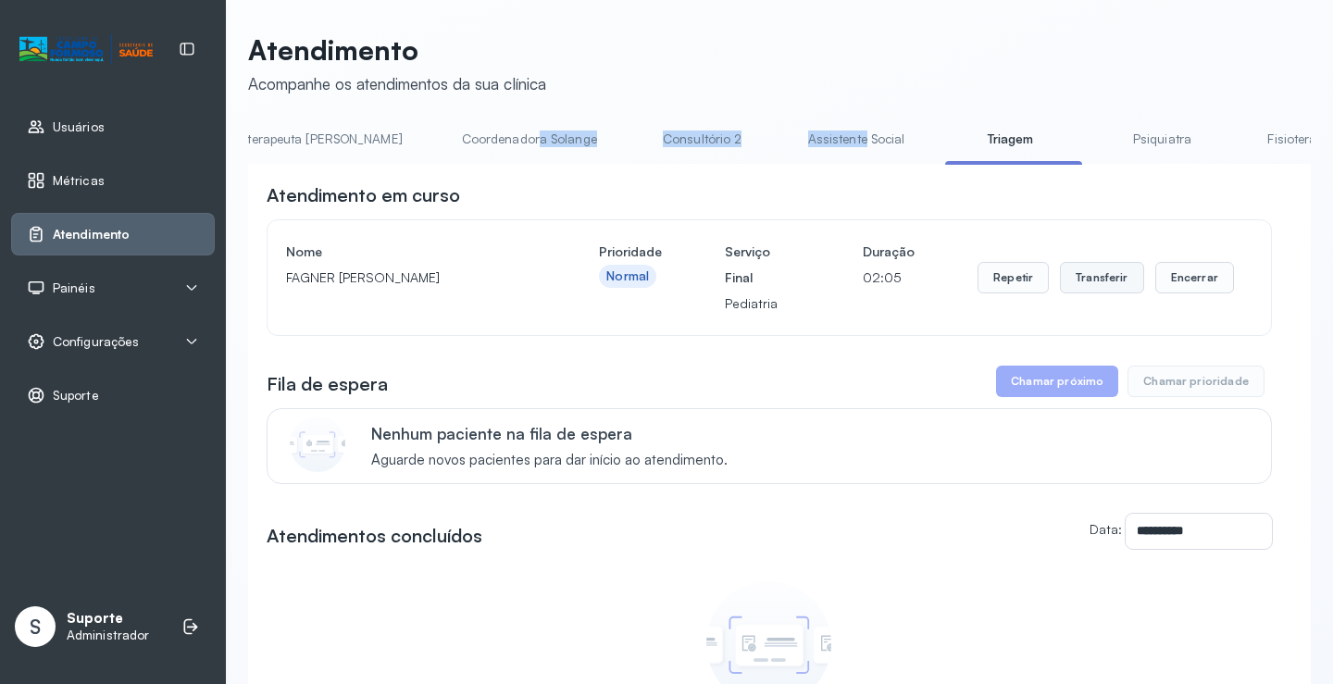
click at [1111, 281] on button "Transferir" at bounding box center [1102, 277] width 84 height 31
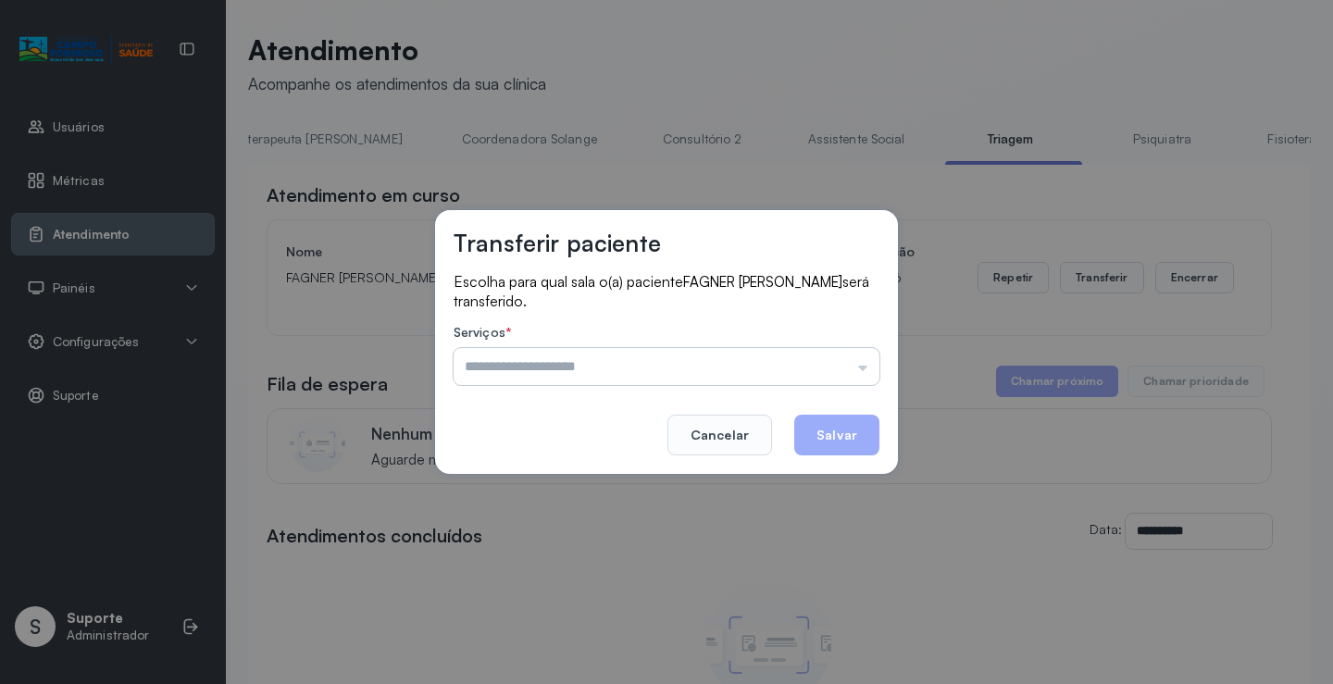
click at [860, 372] on input "text" at bounding box center [666, 366] width 426 height 37
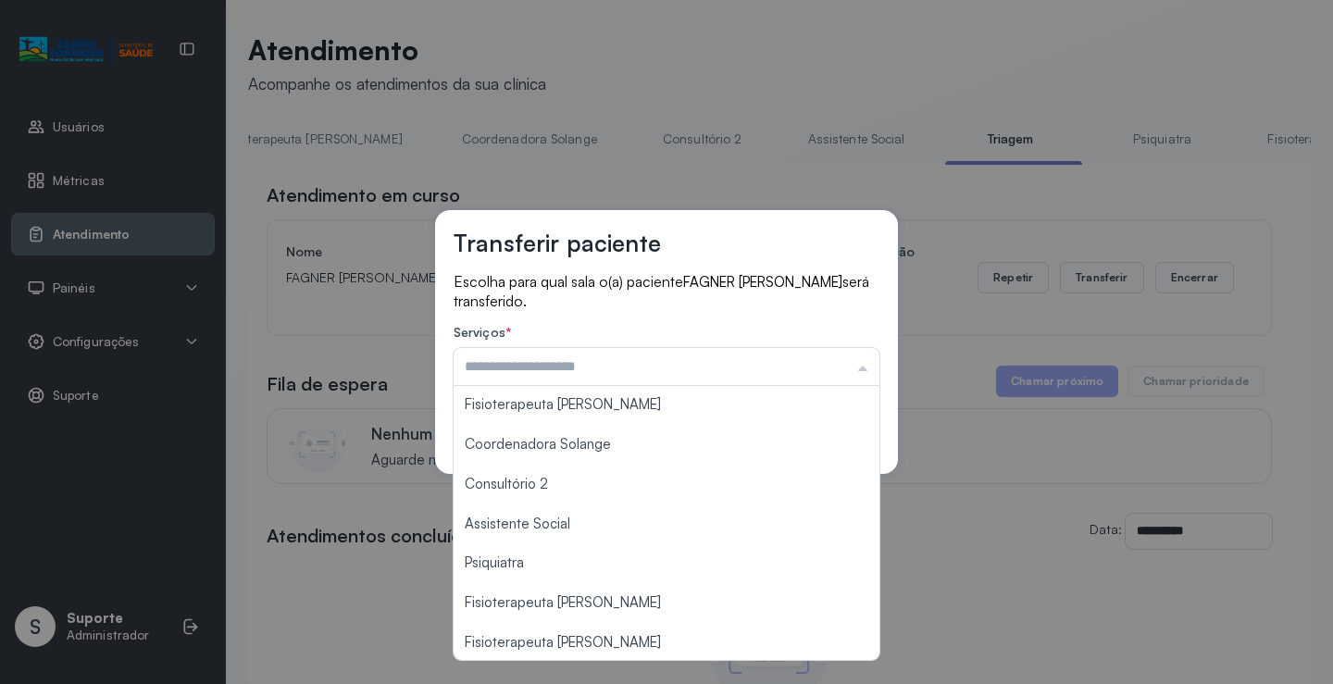
scroll to position [279, 0]
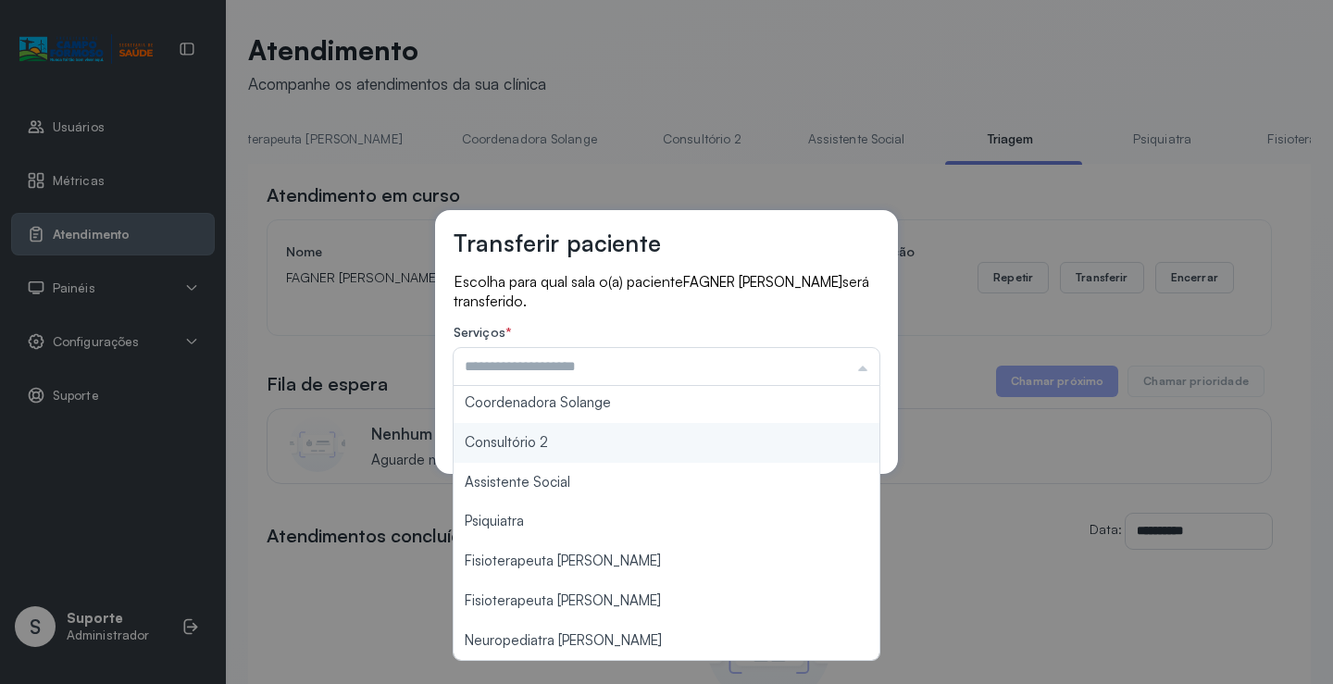
type input "**********"
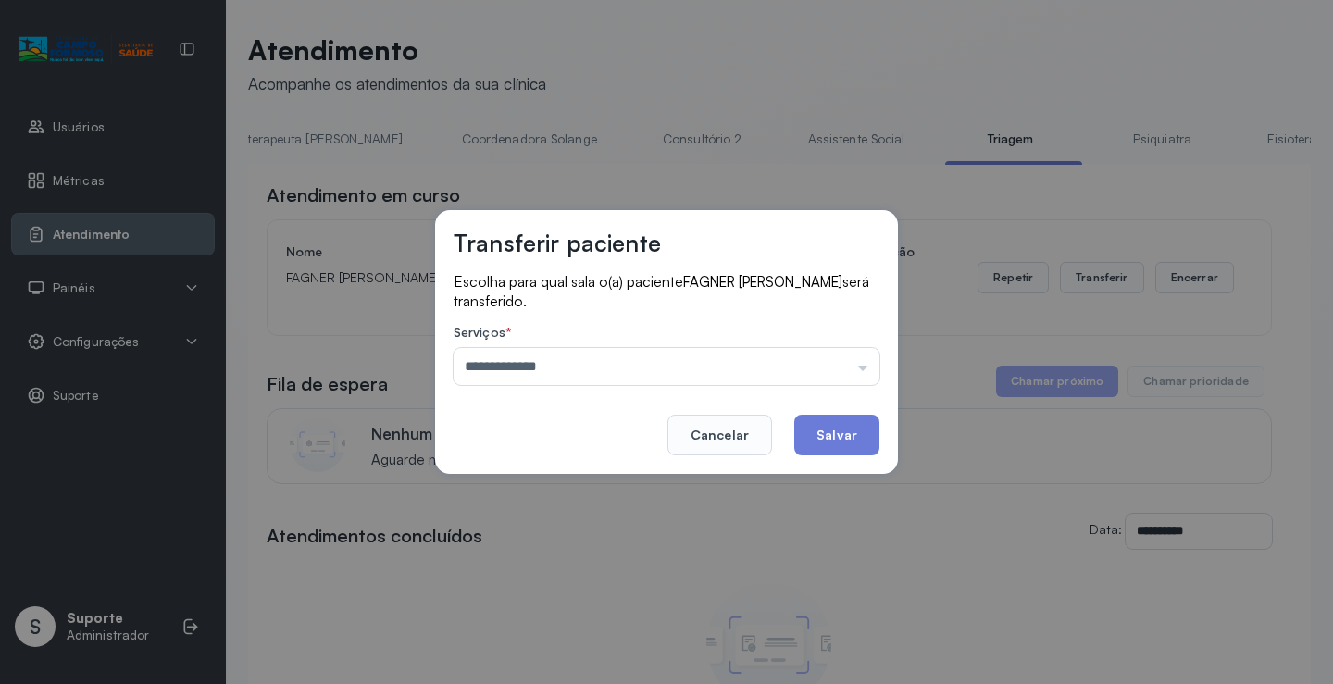
drag, startPoint x: 503, startPoint y: 442, endPoint x: 580, endPoint y: 443, distance: 77.7
click at [513, 444] on div "**********" at bounding box center [666, 342] width 463 height 264
click at [828, 425] on button "Salvar" at bounding box center [836, 435] width 85 height 41
